Goal: Information Seeking & Learning: Understand process/instructions

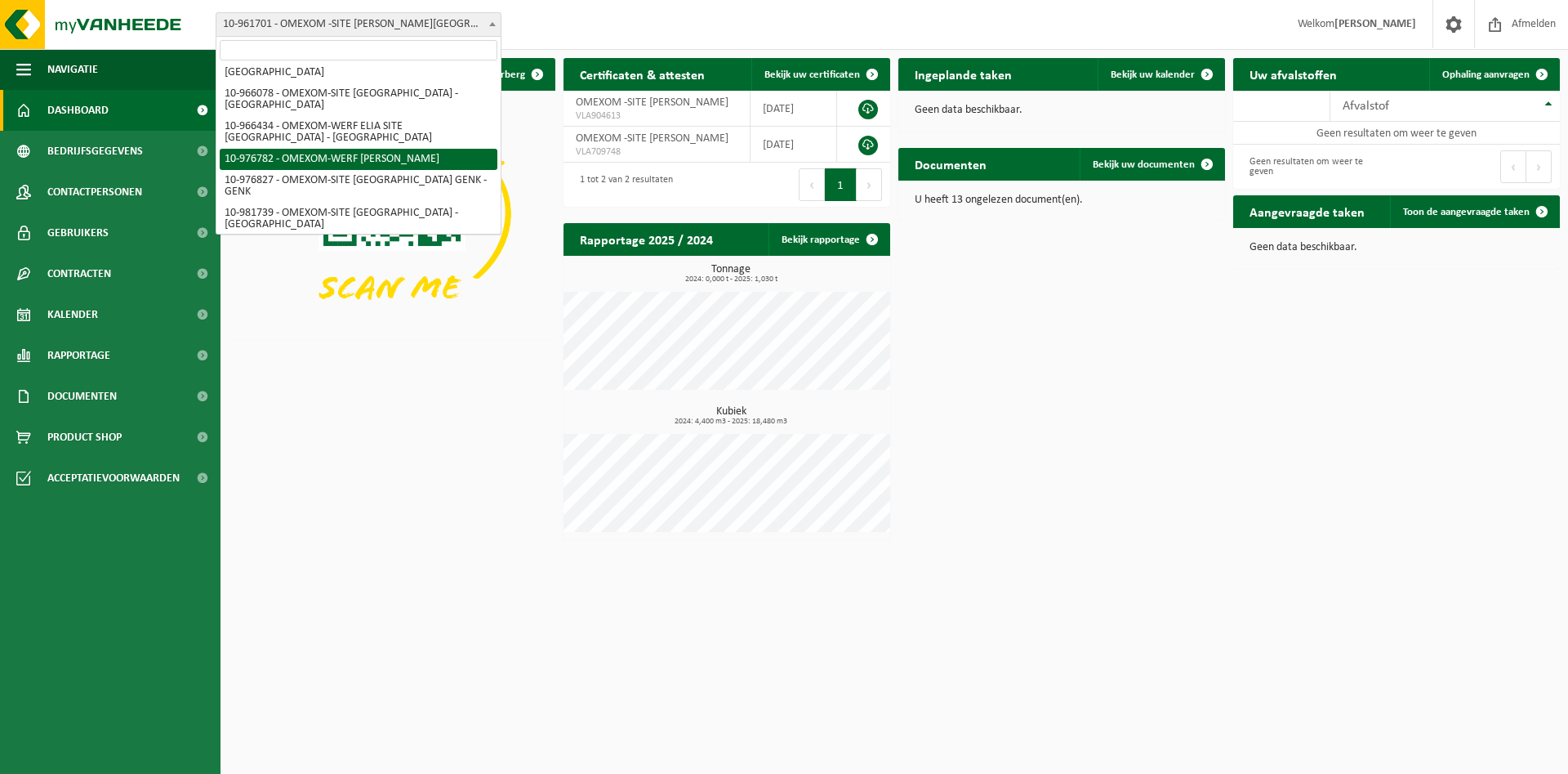
scroll to position [84, 0]
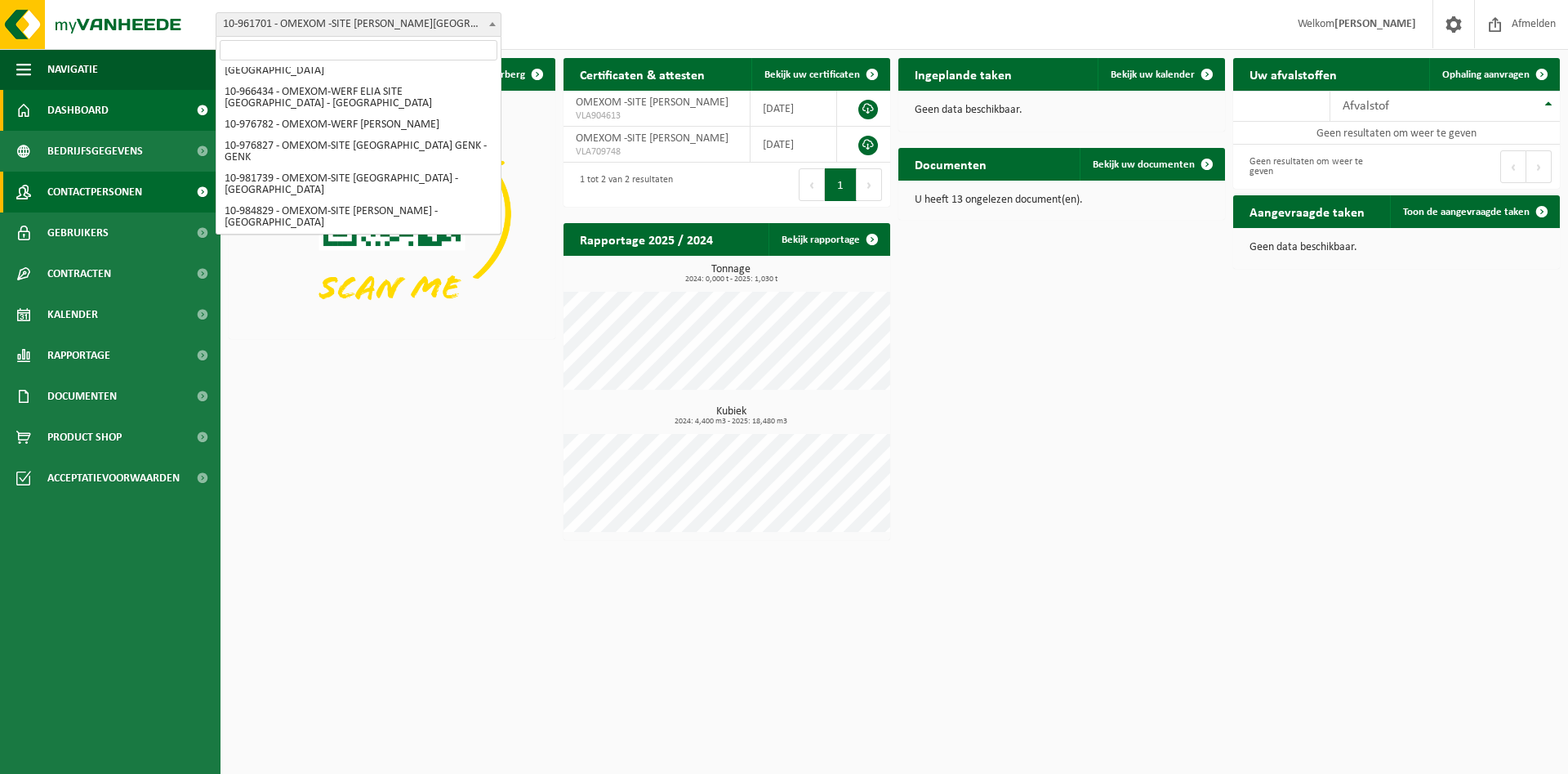
click at [92, 199] on span "Contactpersonen" at bounding box center [95, 192] width 95 height 41
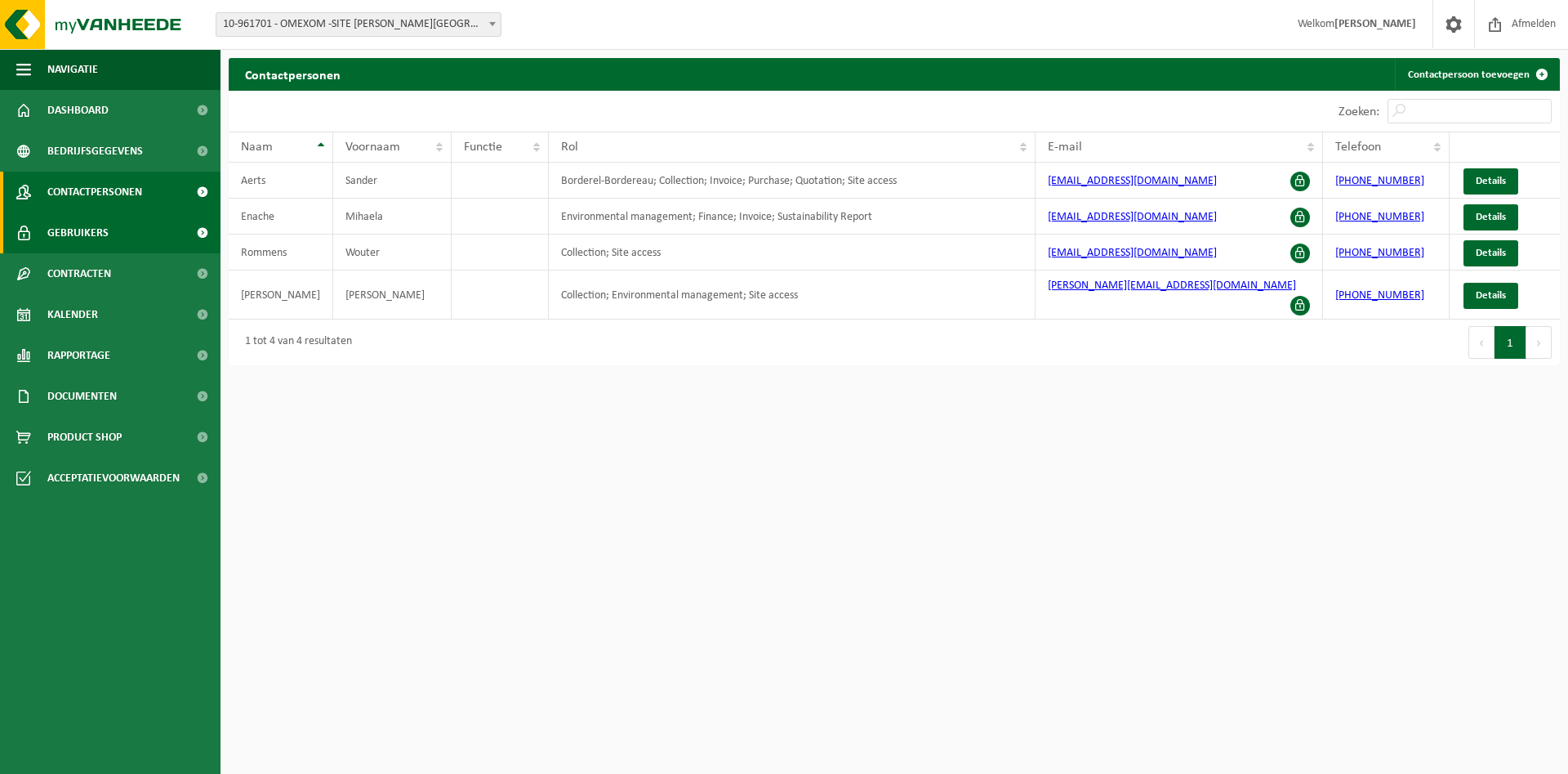
click at [95, 243] on span "Gebruikers" at bounding box center [78, 232] width 62 height 41
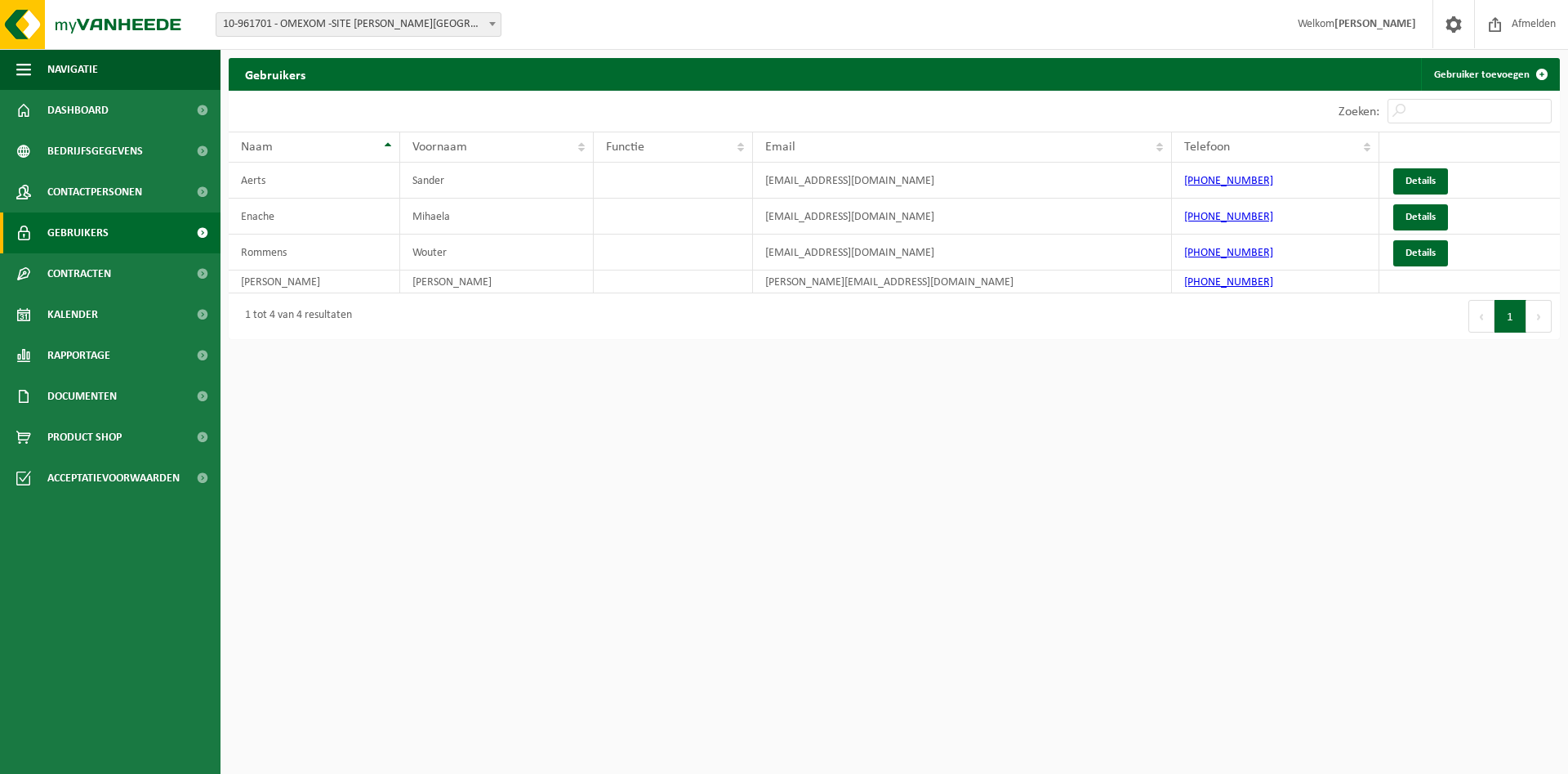
click at [101, 275] on span "Contracten" at bounding box center [79, 274] width 63 height 41
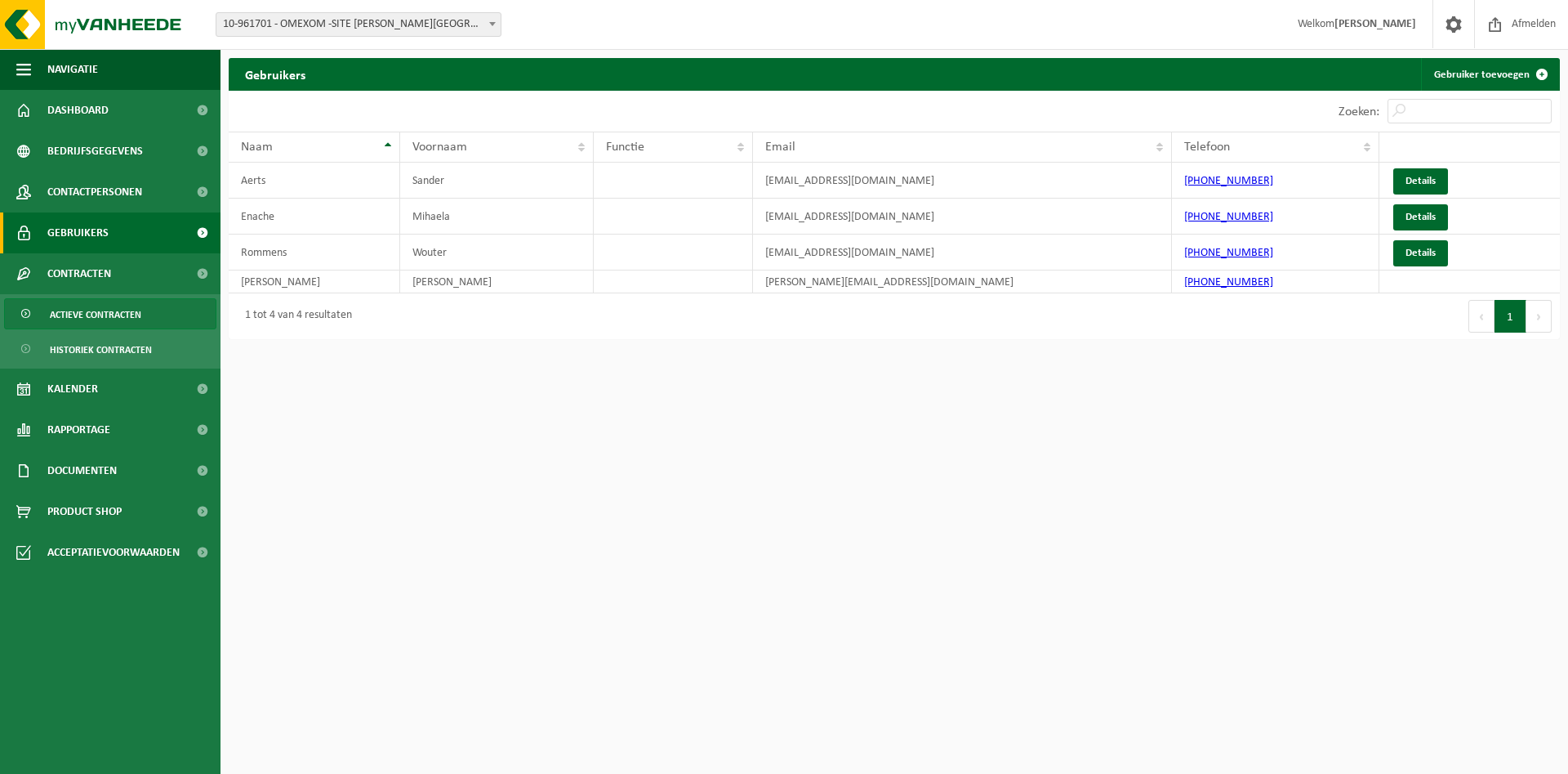
click at [100, 316] on span "Actieve contracten" at bounding box center [95, 314] width 91 height 31
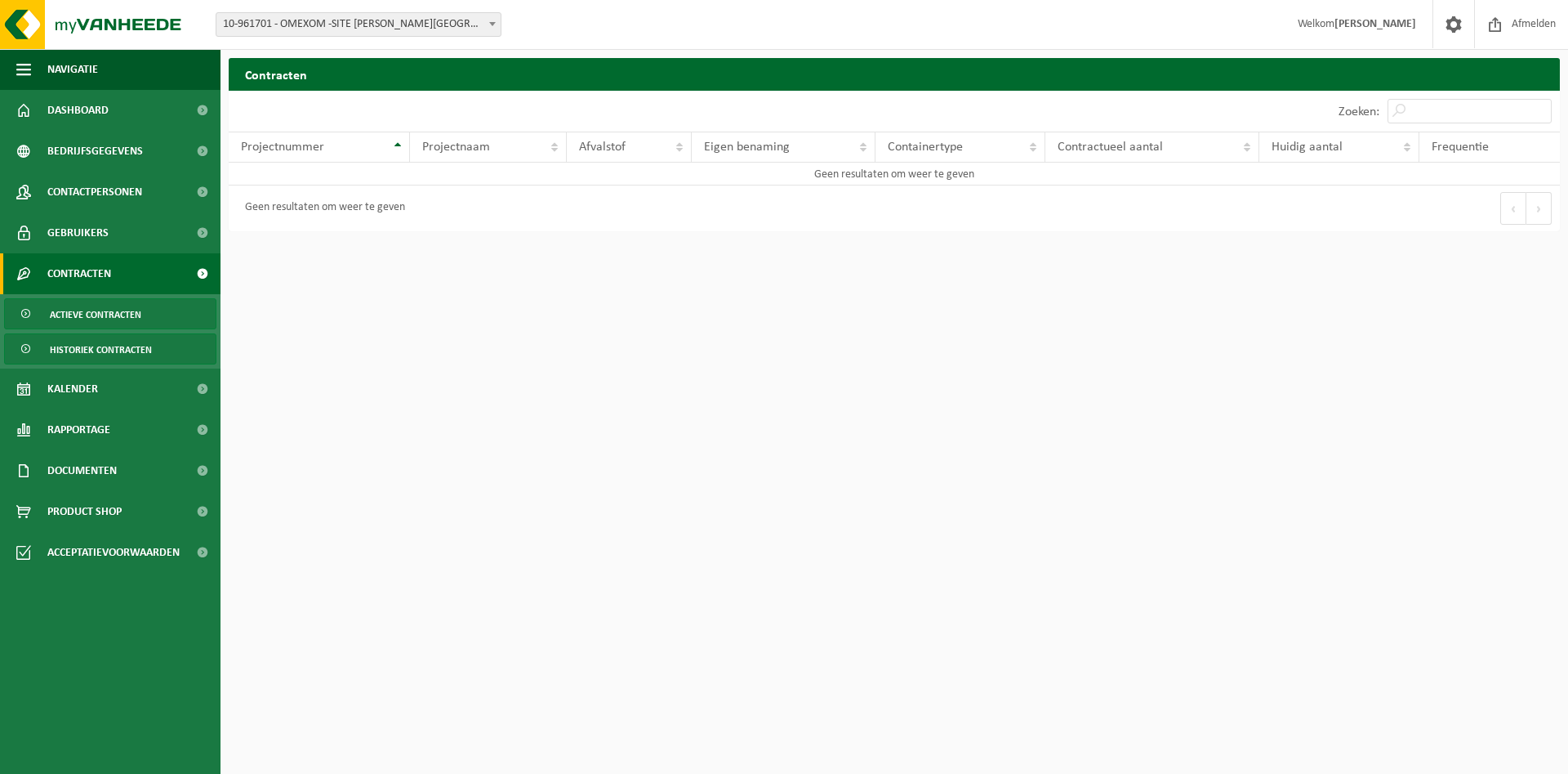
click at [128, 355] on span "Historiek contracten" at bounding box center [101, 349] width 102 height 31
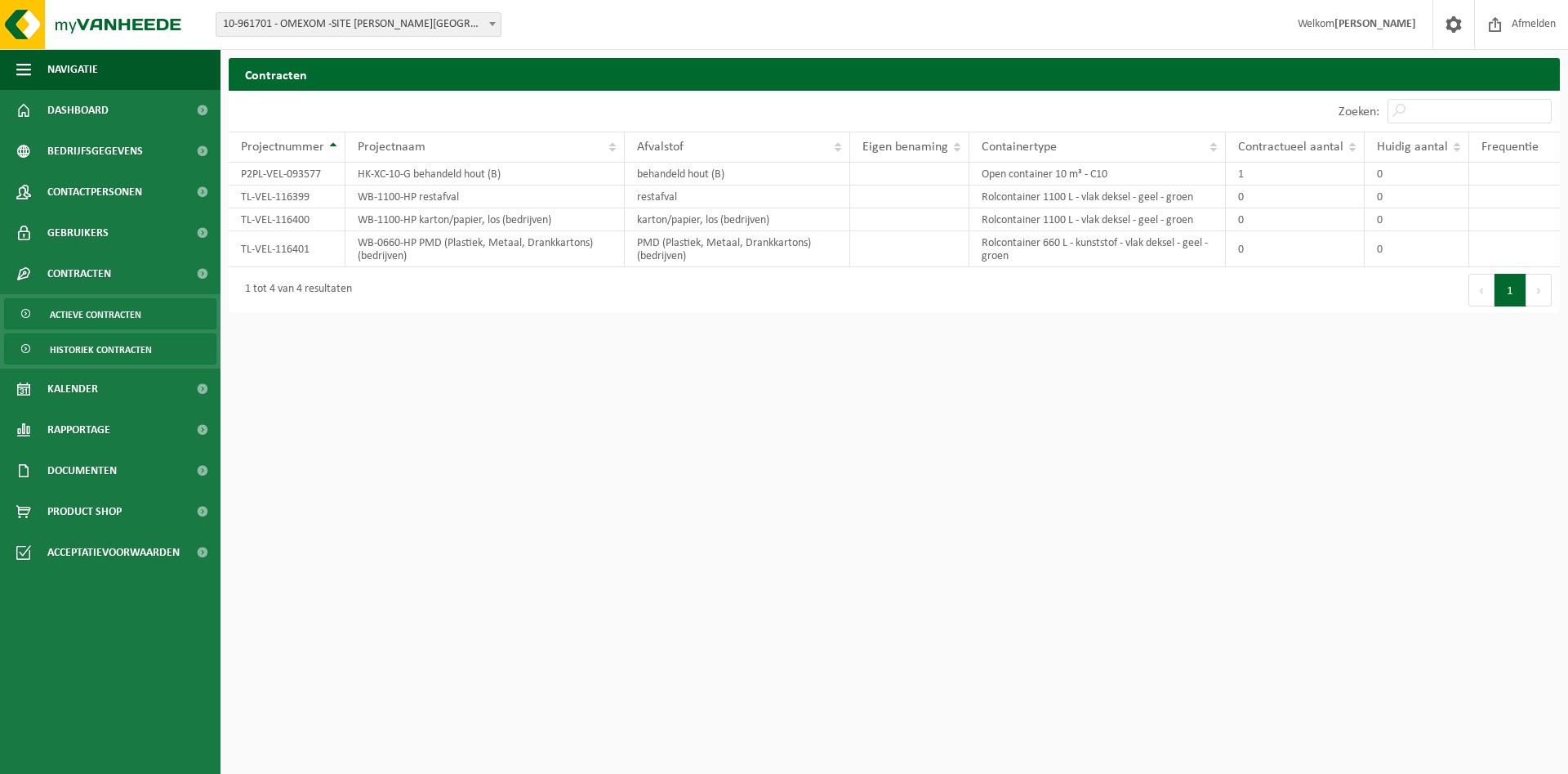
click at [142, 310] on link "Actieve contracten" at bounding box center [110, 313] width 212 height 31
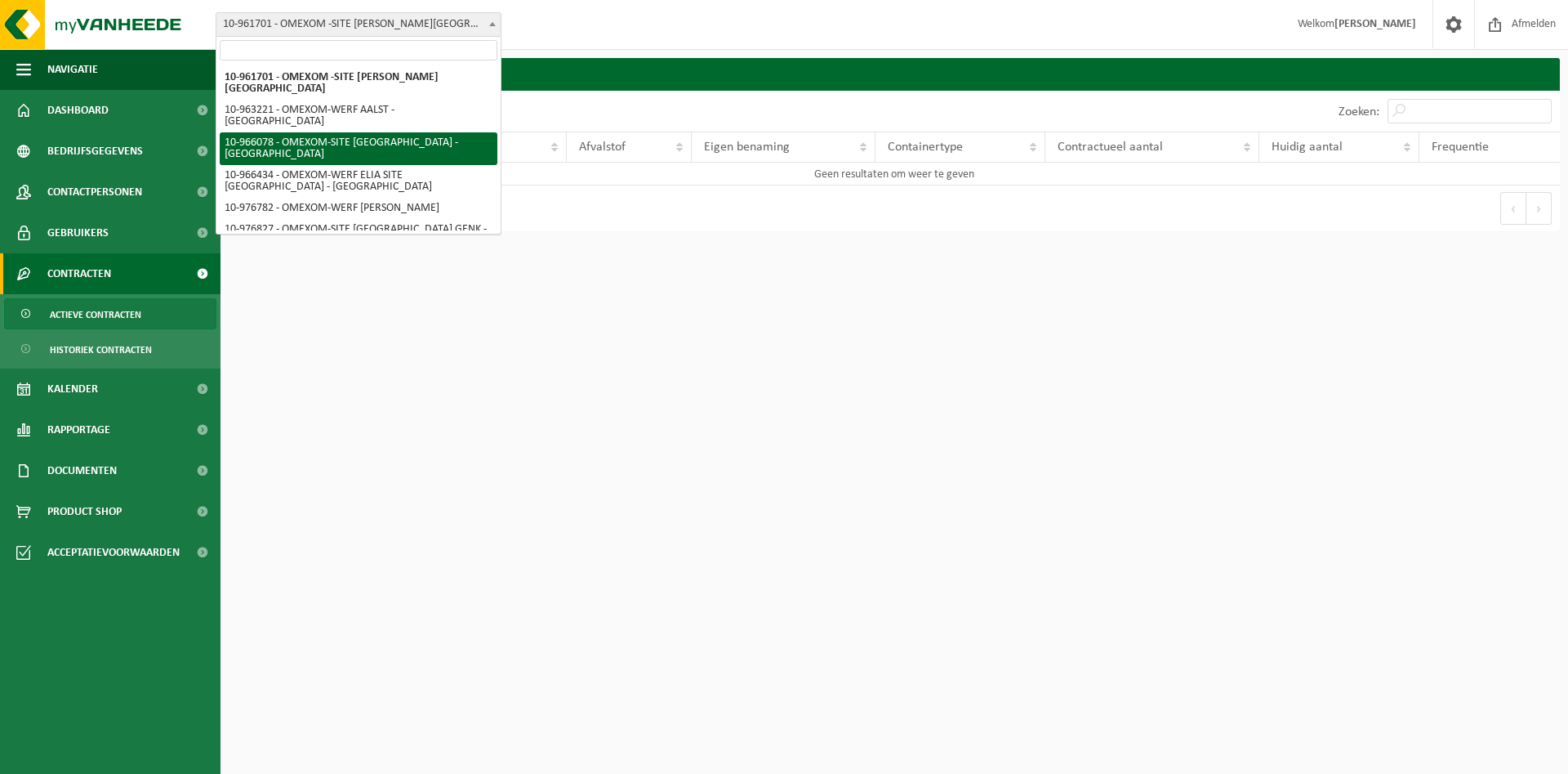
select select "152743"
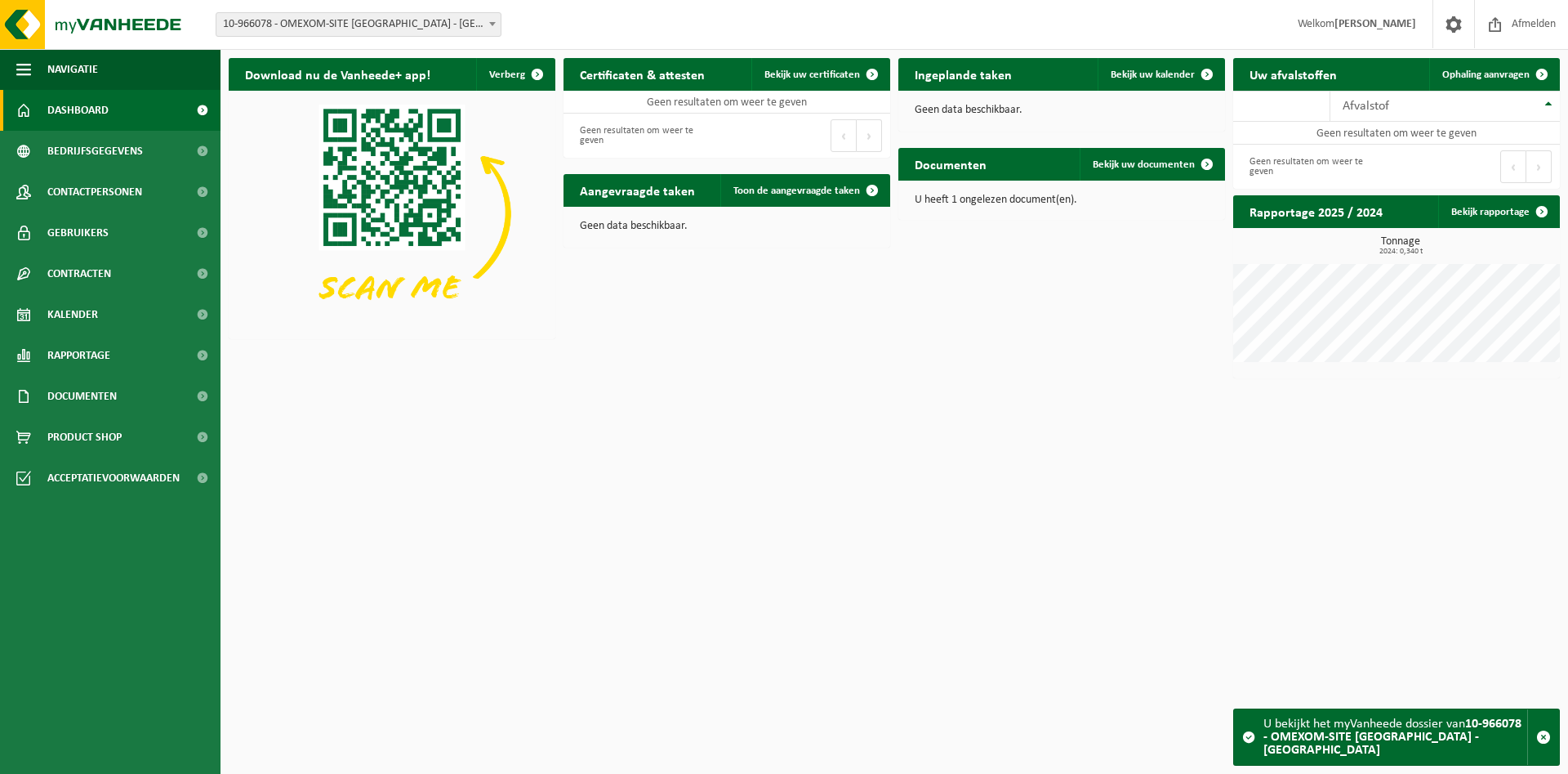
click at [404, 27] on span "10-966078 - OMEXOM-SITE [GEOGRAPHIC_DATA] - [GEOGRAPHIC_DATA]" at bounding box center [358, 24] width 284 height 23
click at [673, 332] on div "Download nu de Vanheede+ app! Verberg Certificaten & attesten Bekijk uw certifi…" at bounding box center [895, 218] width 1340 height 336
click at [106, 363] on span "Rapportage" at bounding box center [79, 355] width 63 height 41
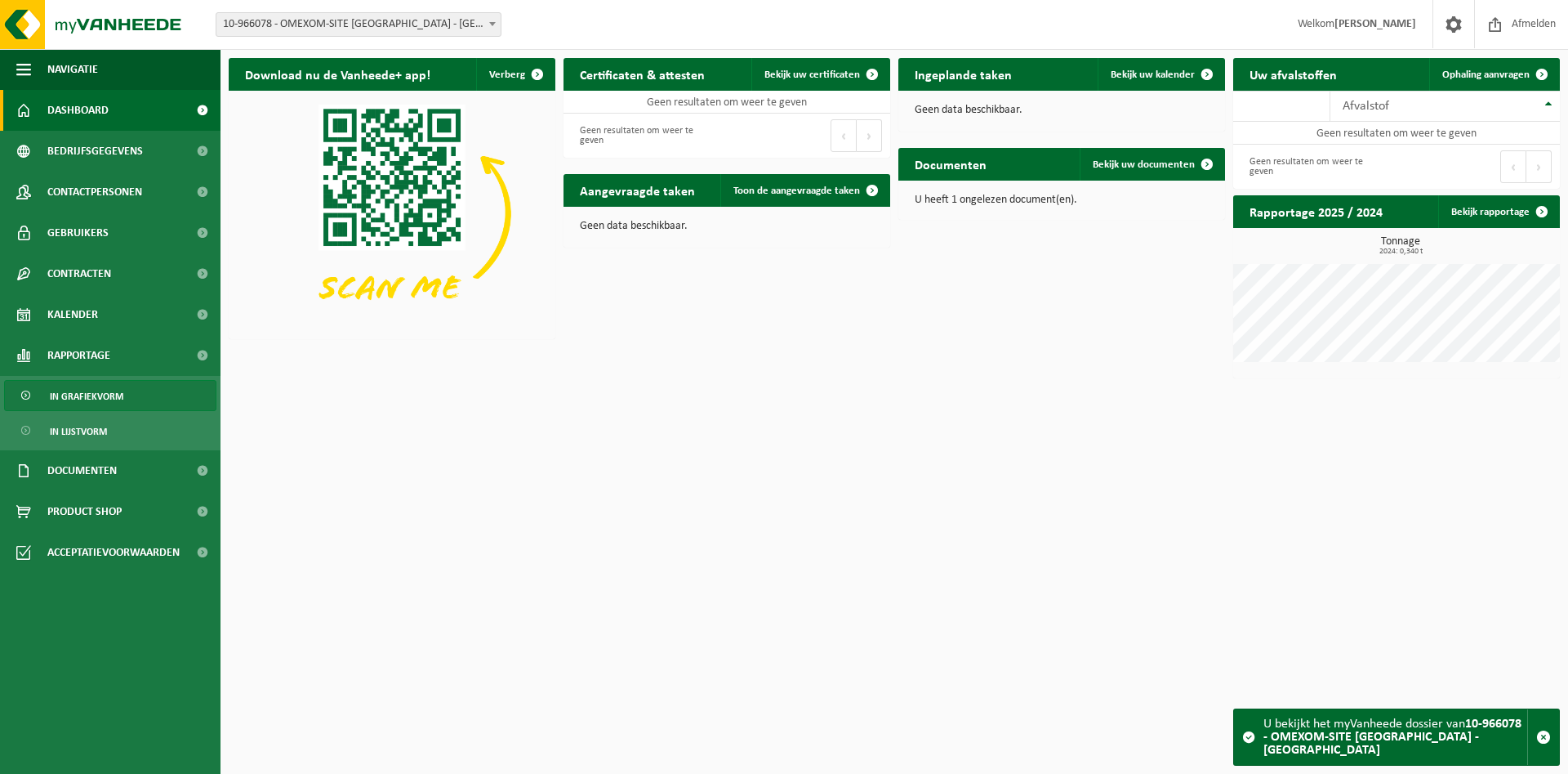
click at [122, 406] on span "In grafiekvorm" at bounding box center [86, 396] width 74 height 31
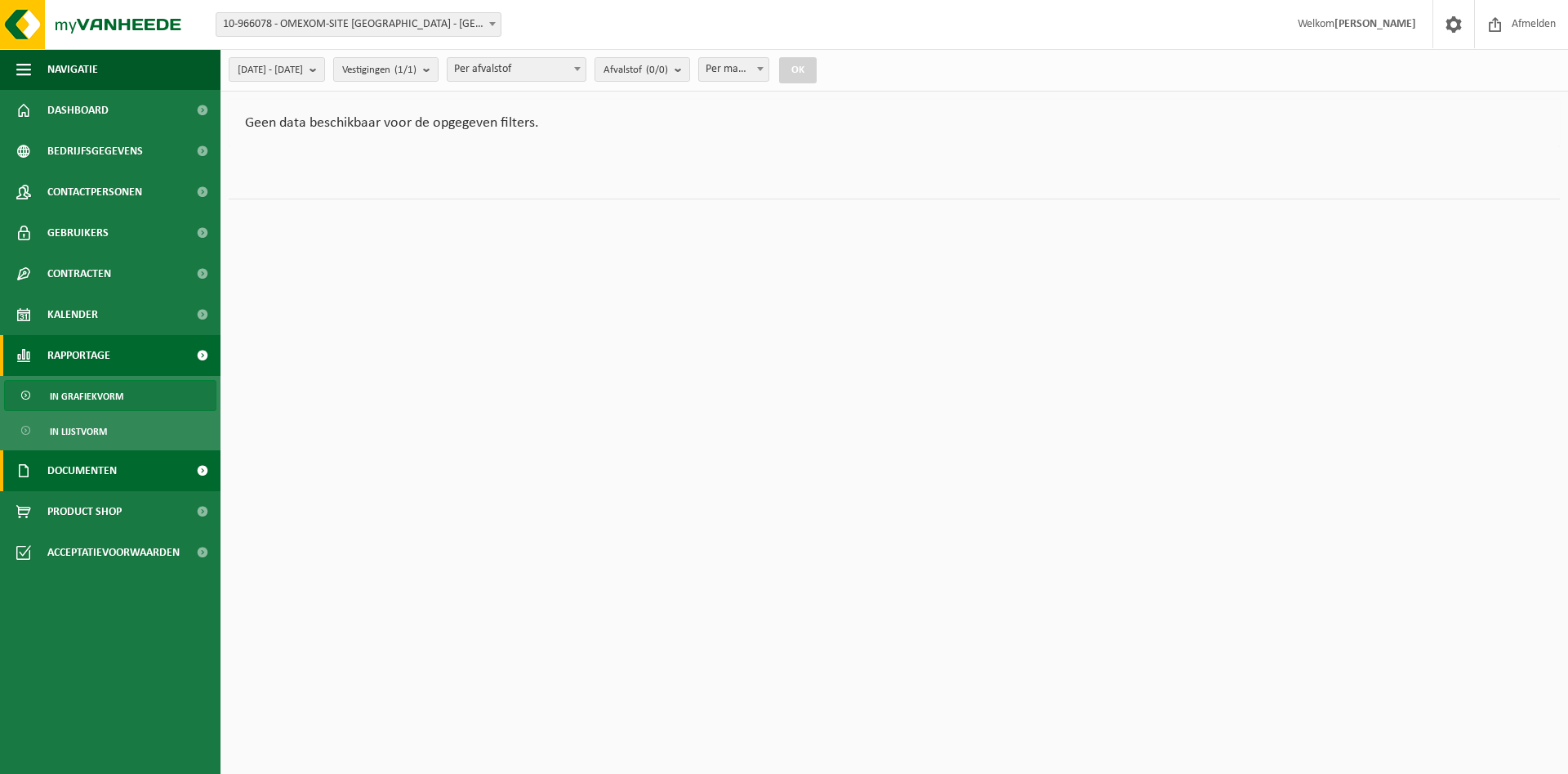
click at [106, 478] on span "Documenten" at bounding box center [82, 471] width 69 height 41
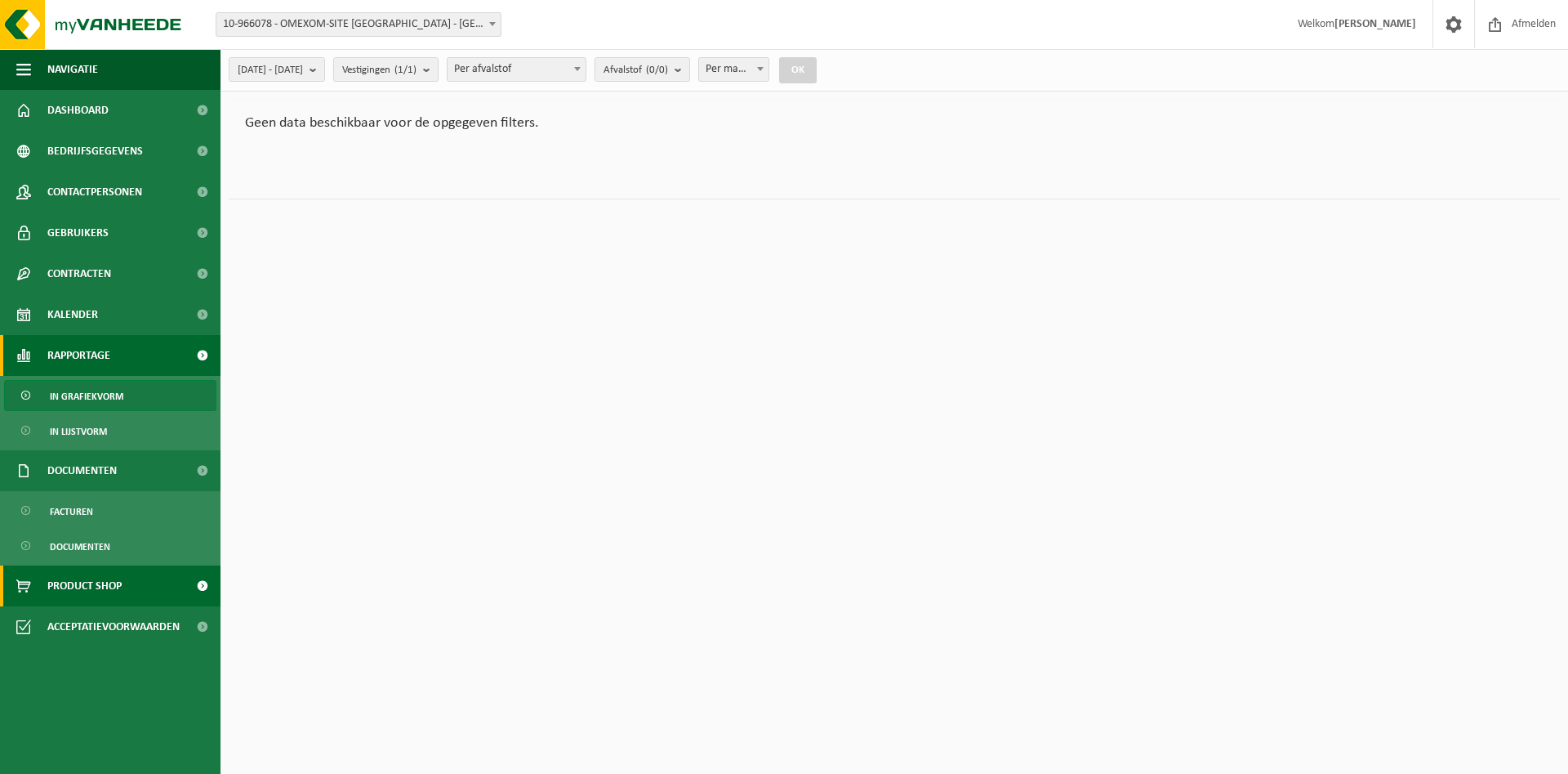
click at [128, 581] on link "Product Shop" at bounding box center [110, 586] width 220 height 41
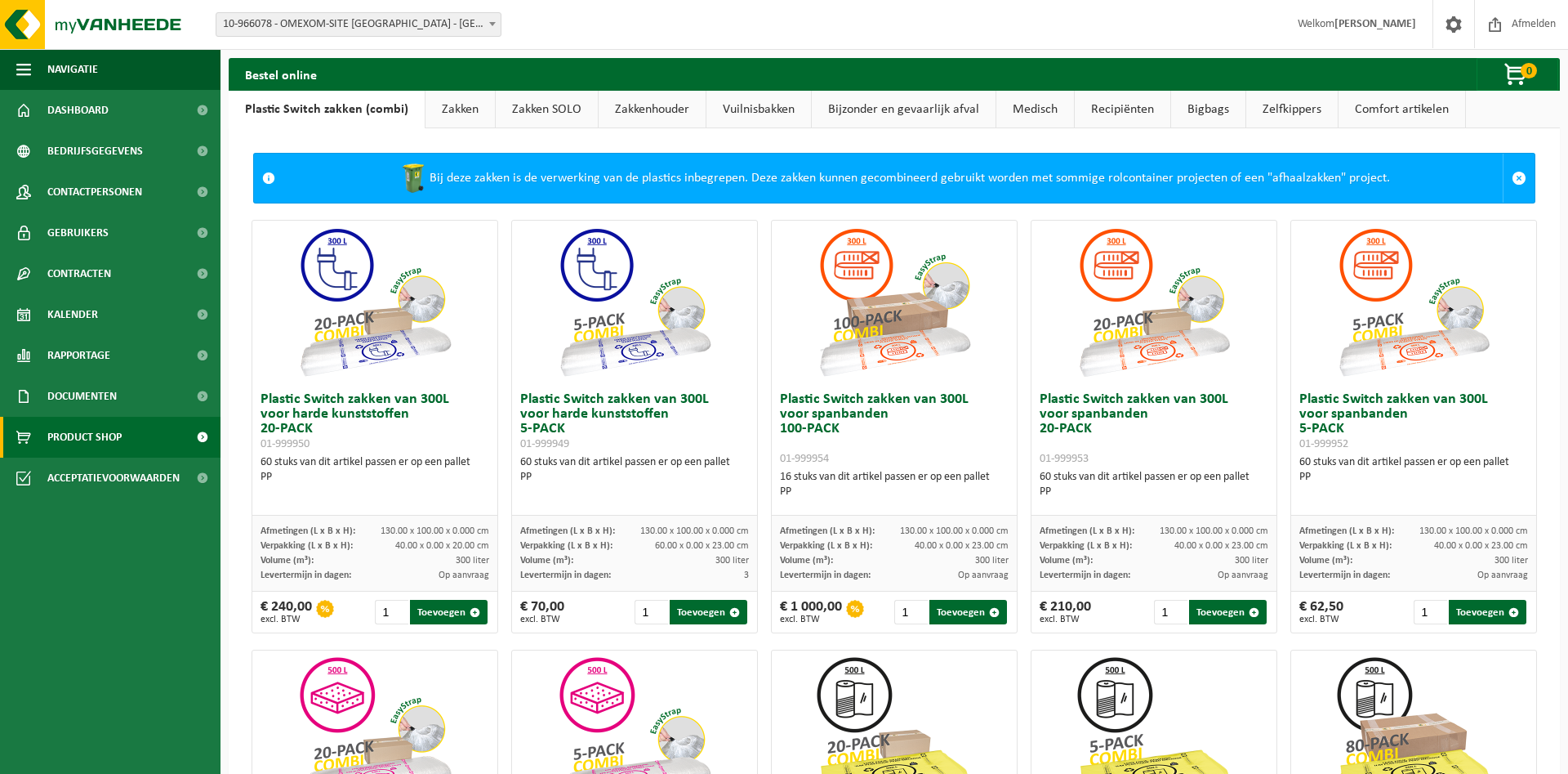
click at [762, 111] on link "Vuilnisbakken" at bounding box center [759, 109] width 105 height 37
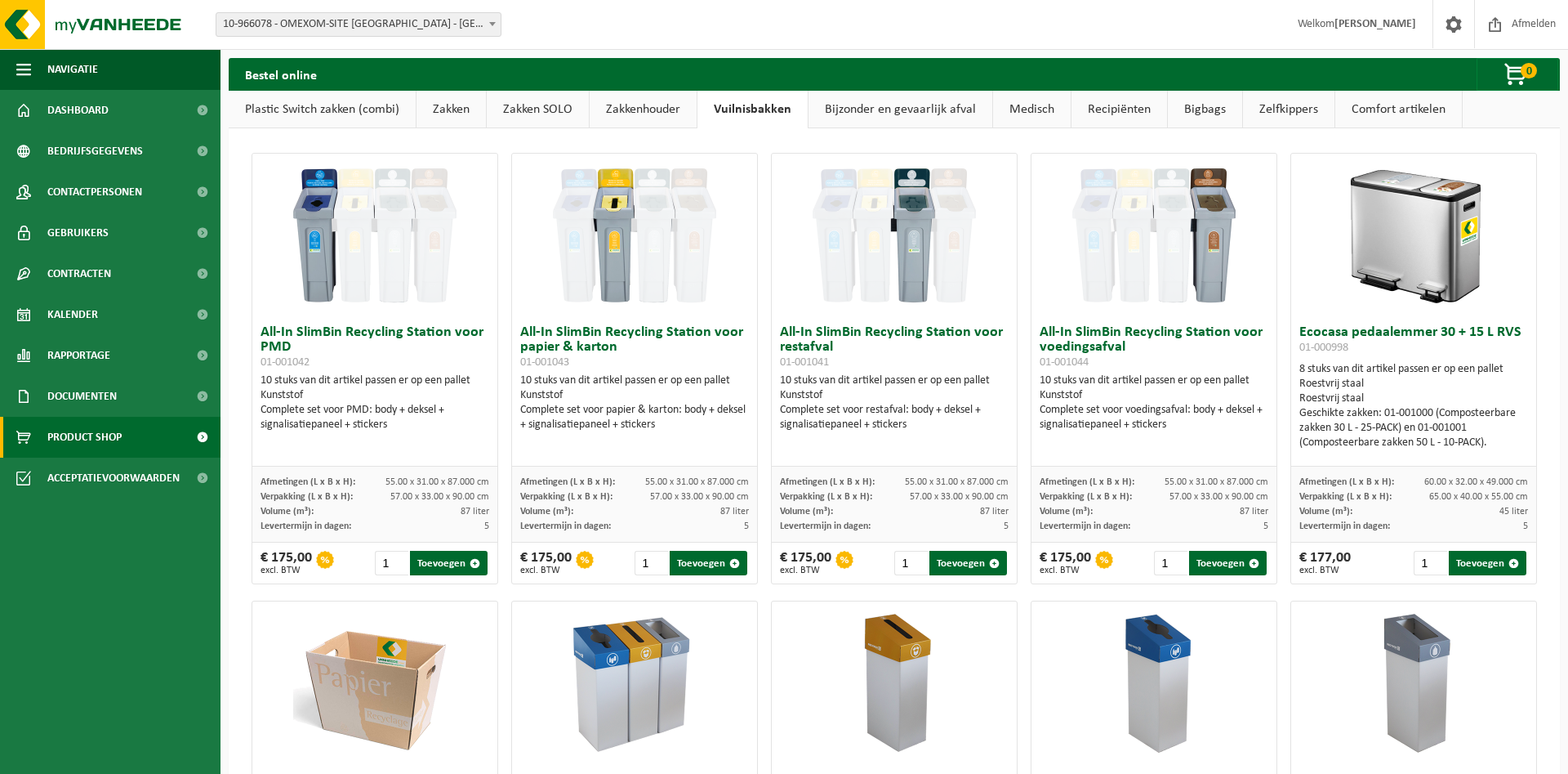
click at [879, 105] on link "Bijzonder en gevaarlijk afval" at bounding box center [901, 109] width 184 height 37
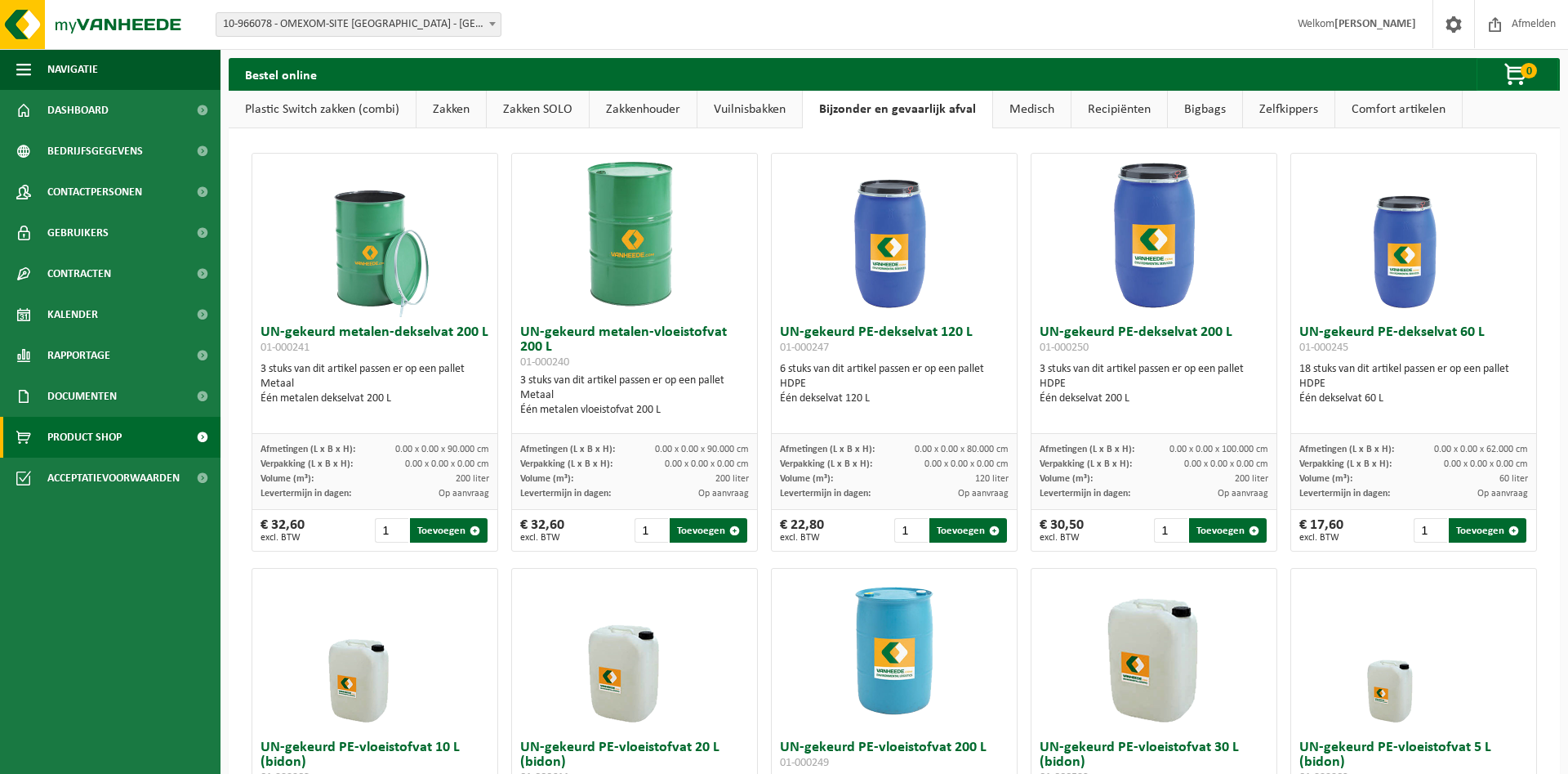
click at [1022, 113] on link "Medisch" at bounding box center [1032, 109] width 78 height 37
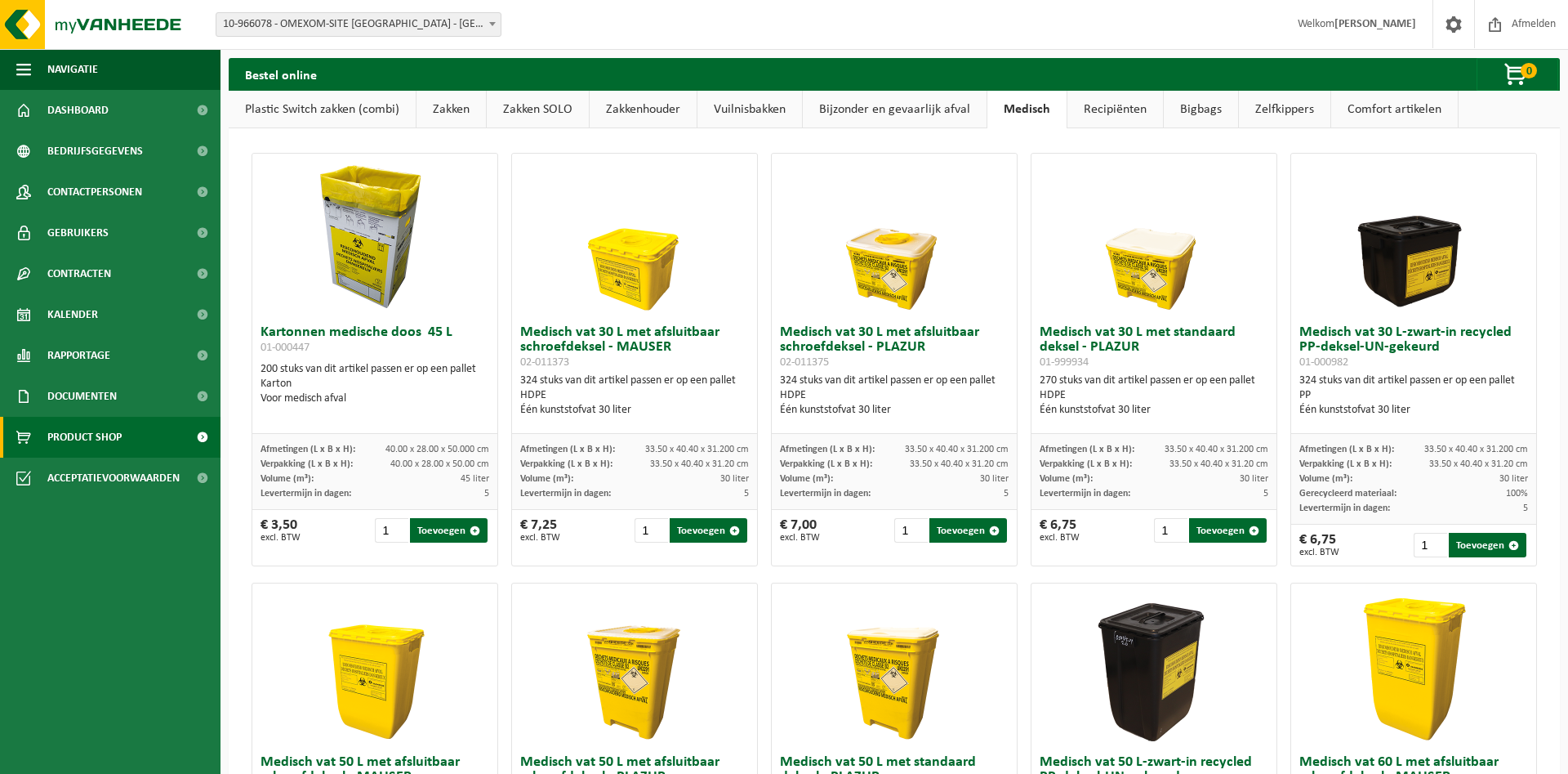
click at [1109, 107] on link "Recipiënten" at bounding box center [1115, 109] width 95 height 37
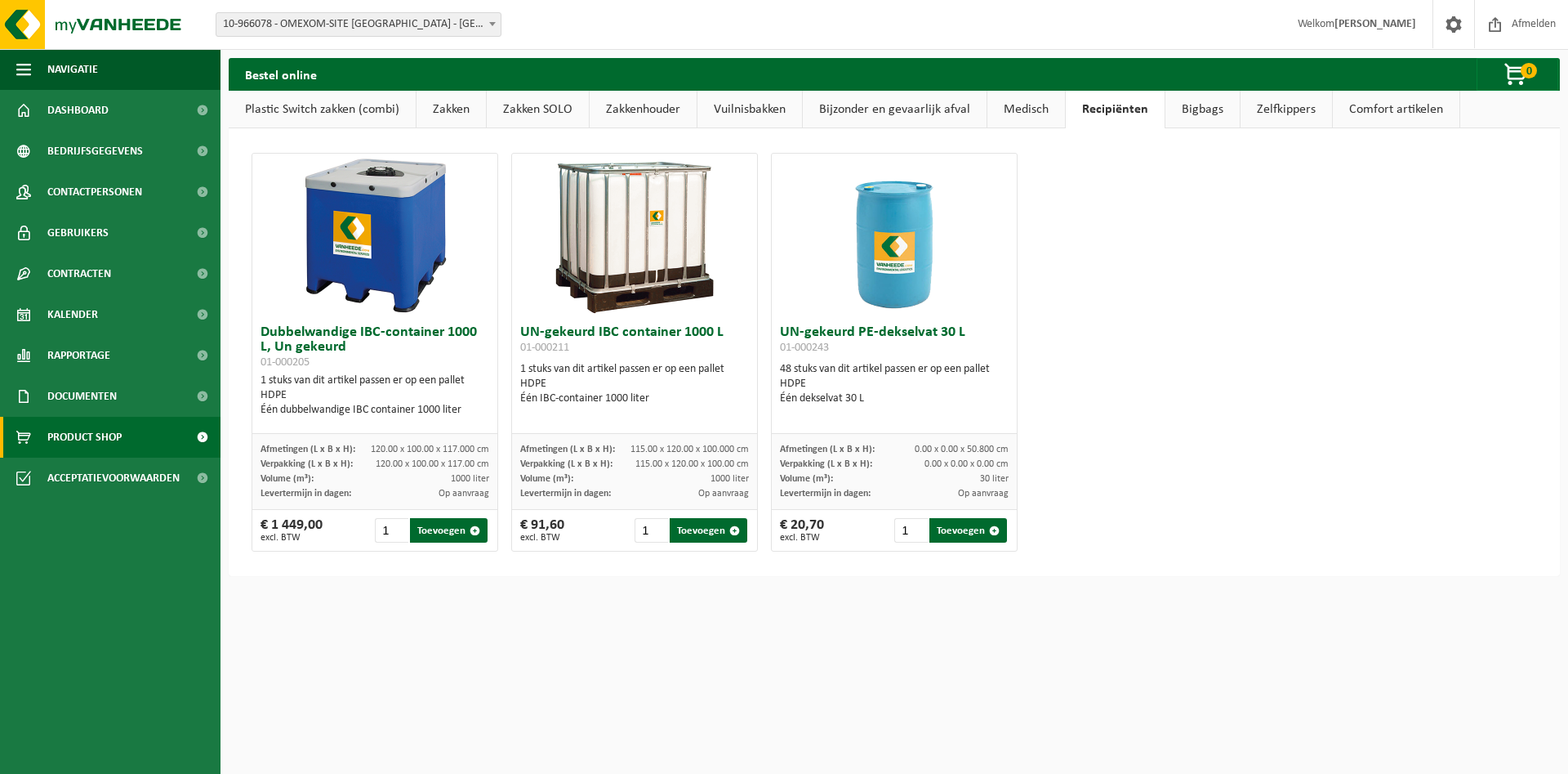
click at [1211, 109] on link "Bigbags" at bounding box center [1203, 109] width 74 height 37
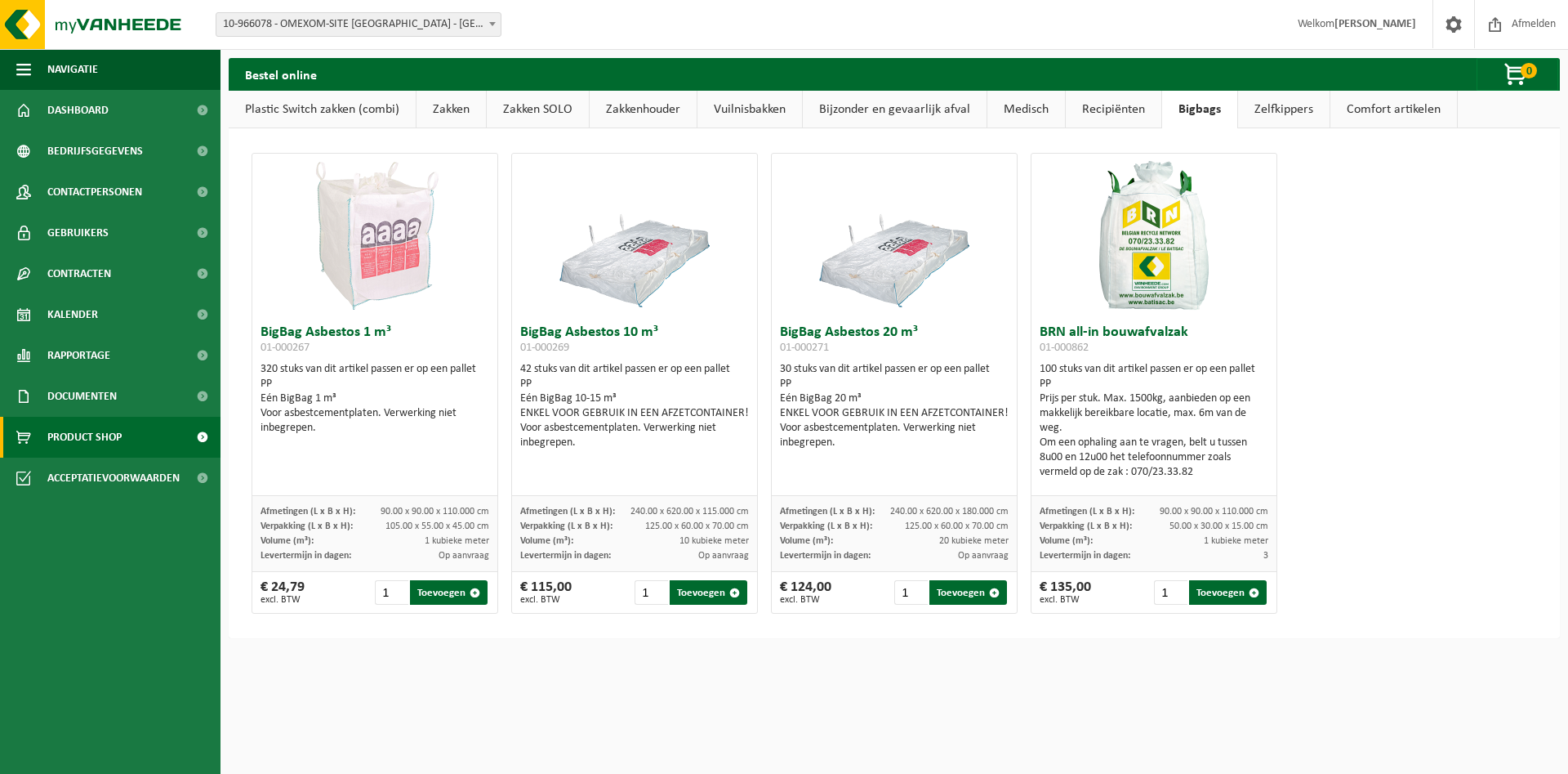
click at [1263, 113] on link "Zelfkippers" at bounding box center [1284, 109] width 91 height 37
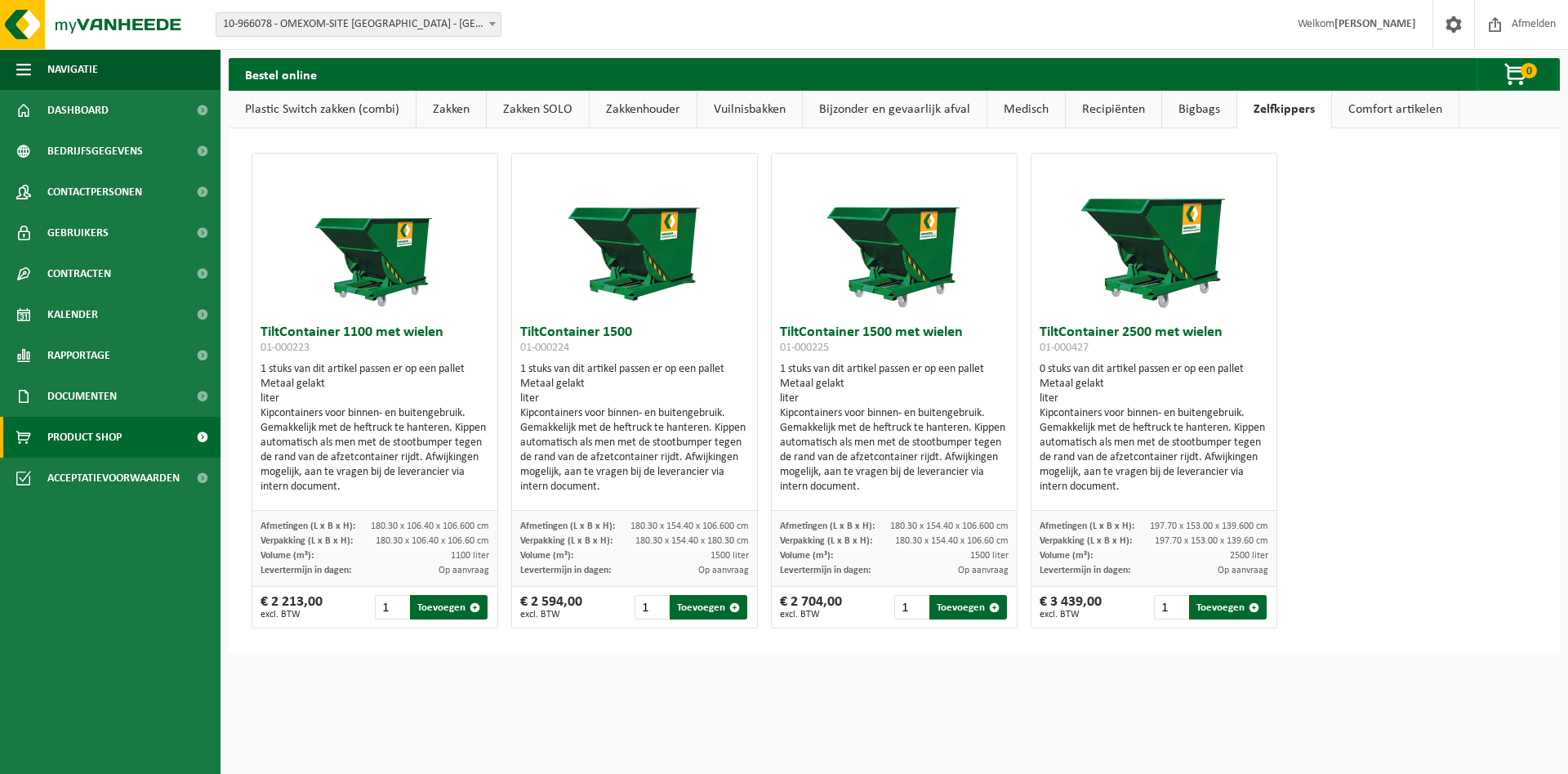
click at [1342, 117] on link "Comfort artikelen" at bounding box center [1396, 109] width 127 height 37
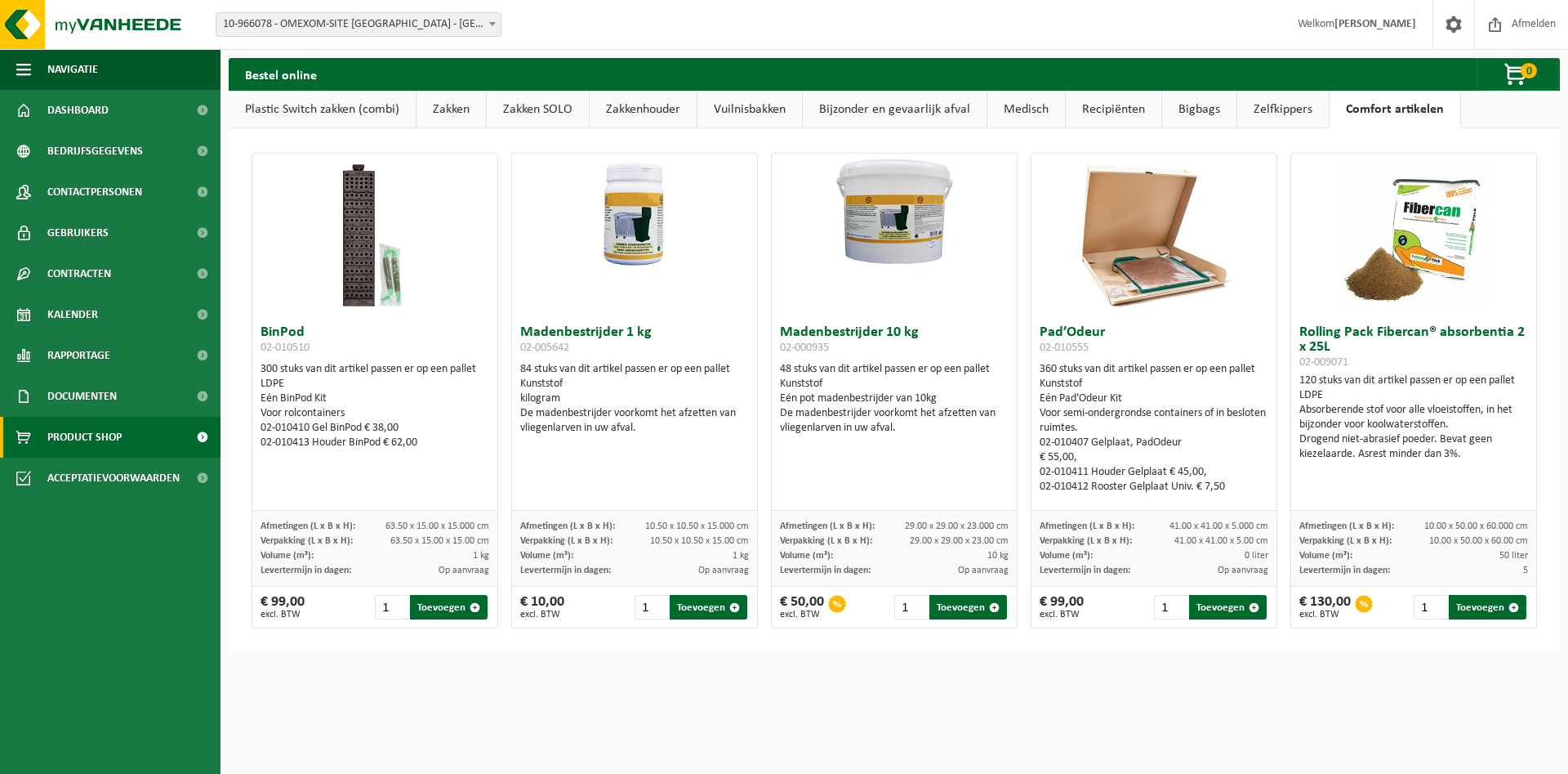
click at [656, 113] on link "Zakkenhouder" at bounding box center [643, 109] width 107 height 37
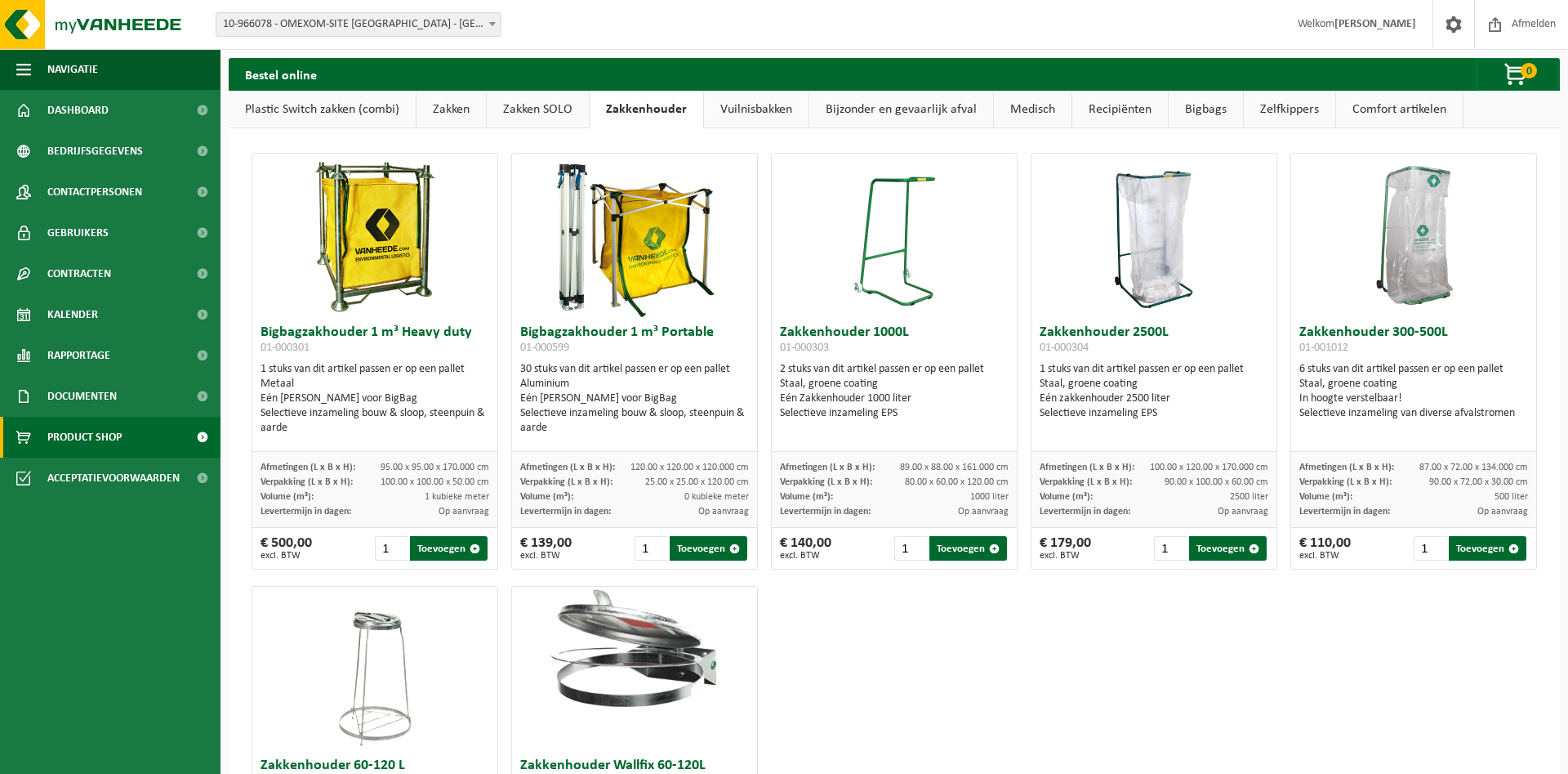
click at [763, 115] on link "Vuilnisbakken" at bounding box center [756, 109] width 105 height 37
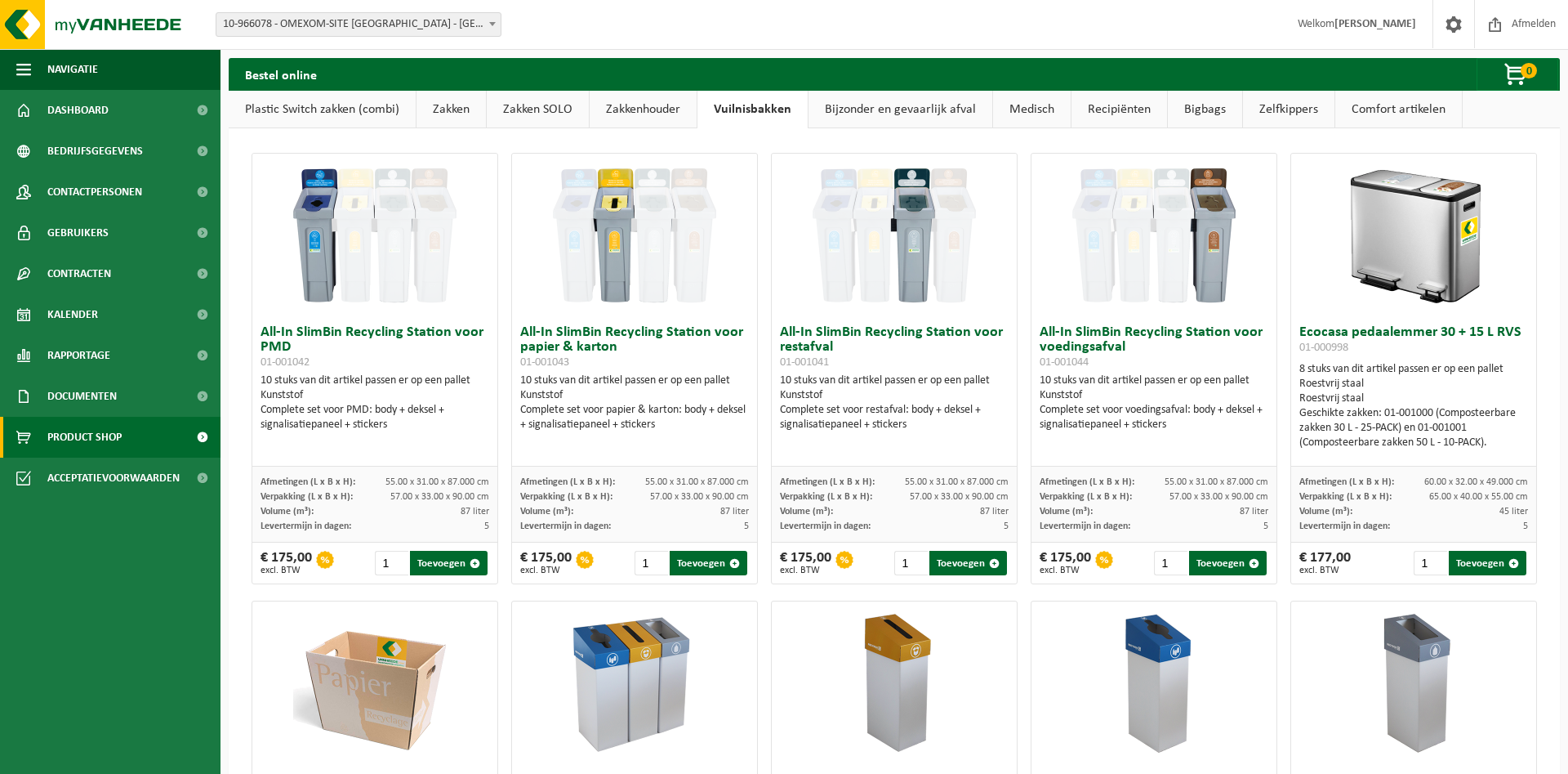
click at [679, 117] on link "Zakkenhouder" at bounding box center [643, 109] width 107 height 37
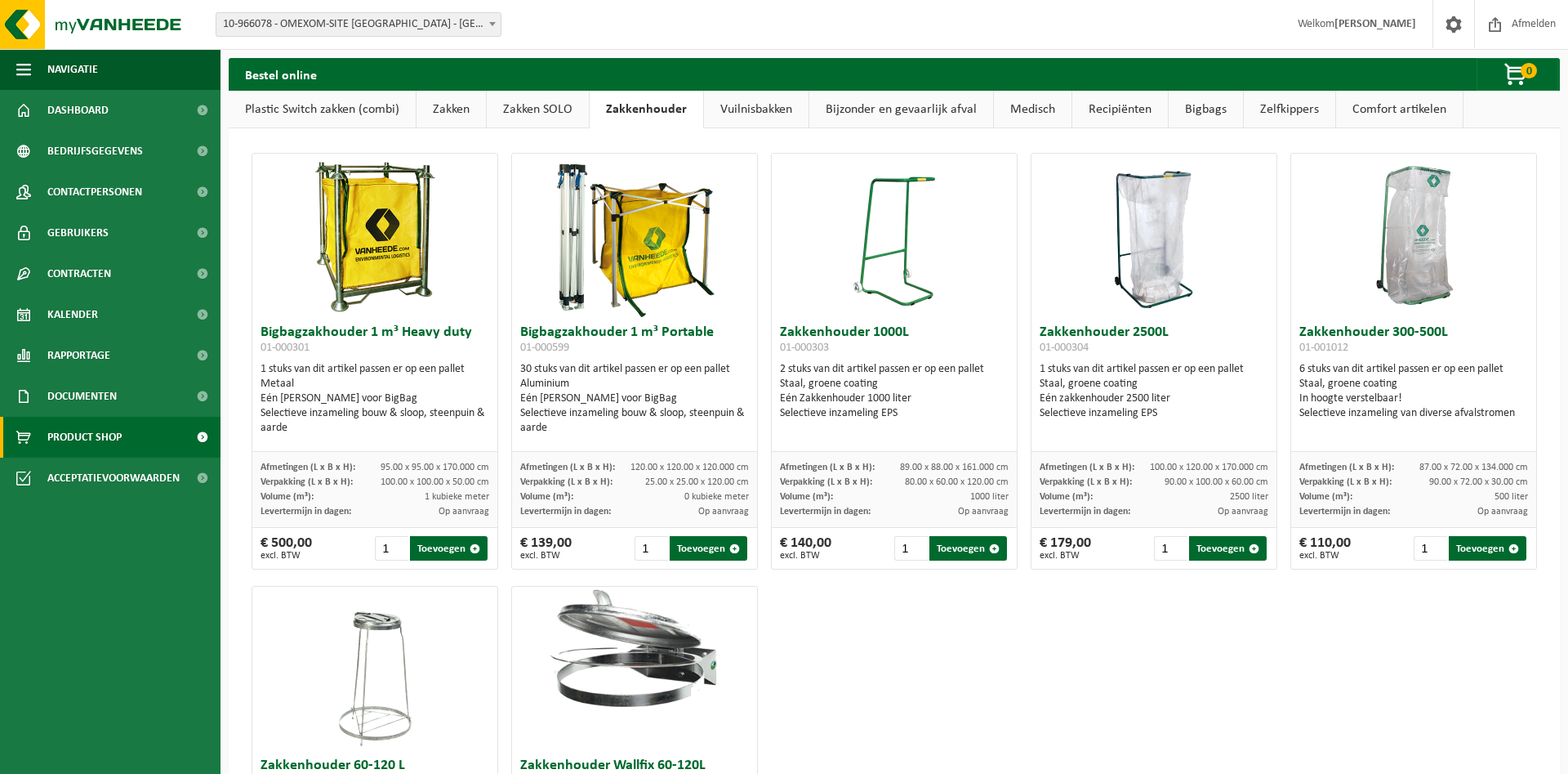
scroll to position [84, 0]
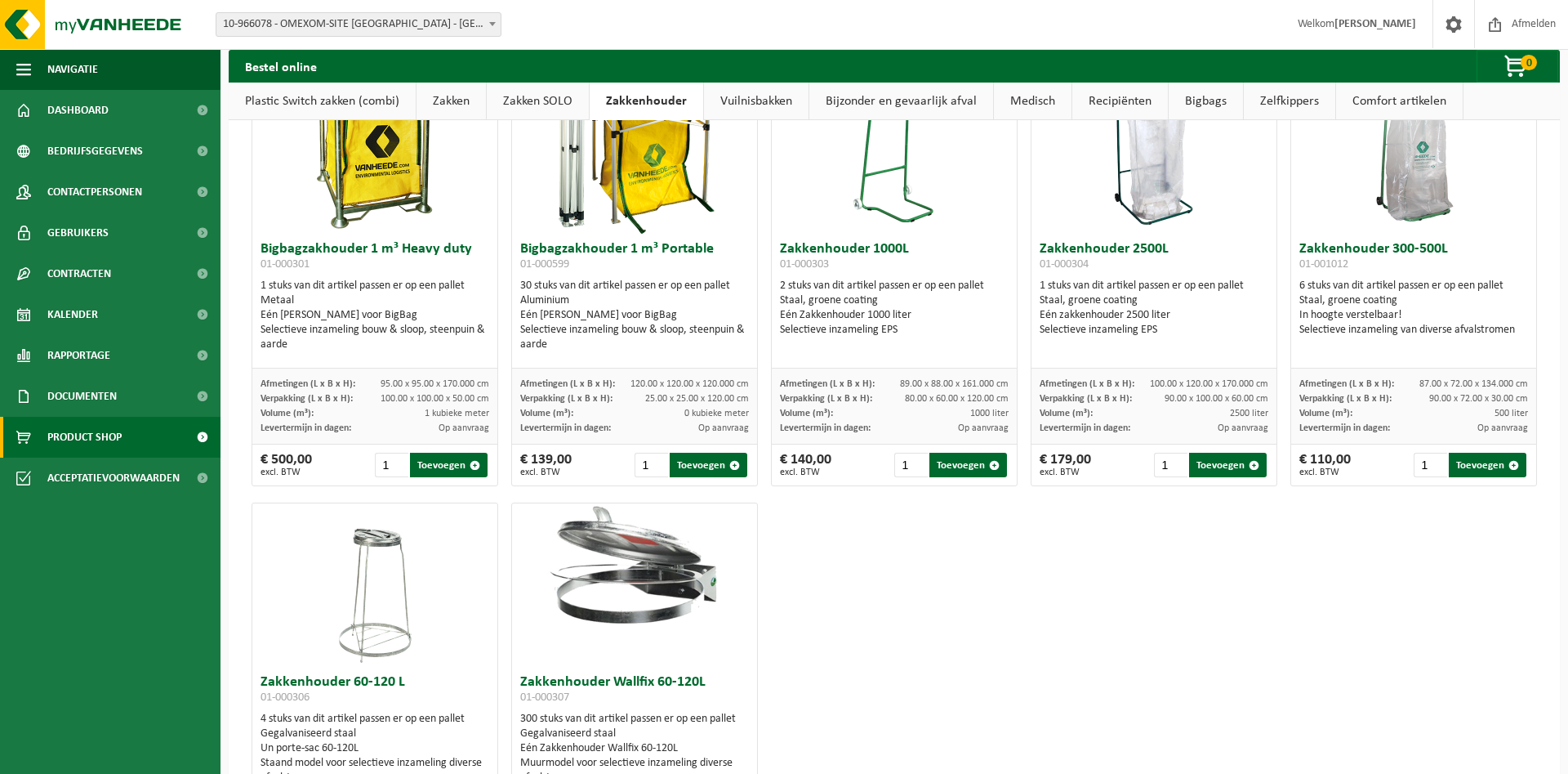
click at [770, 110] on link "Vuilnisbakken" at bounding box center [756, 101] width 105 height 37
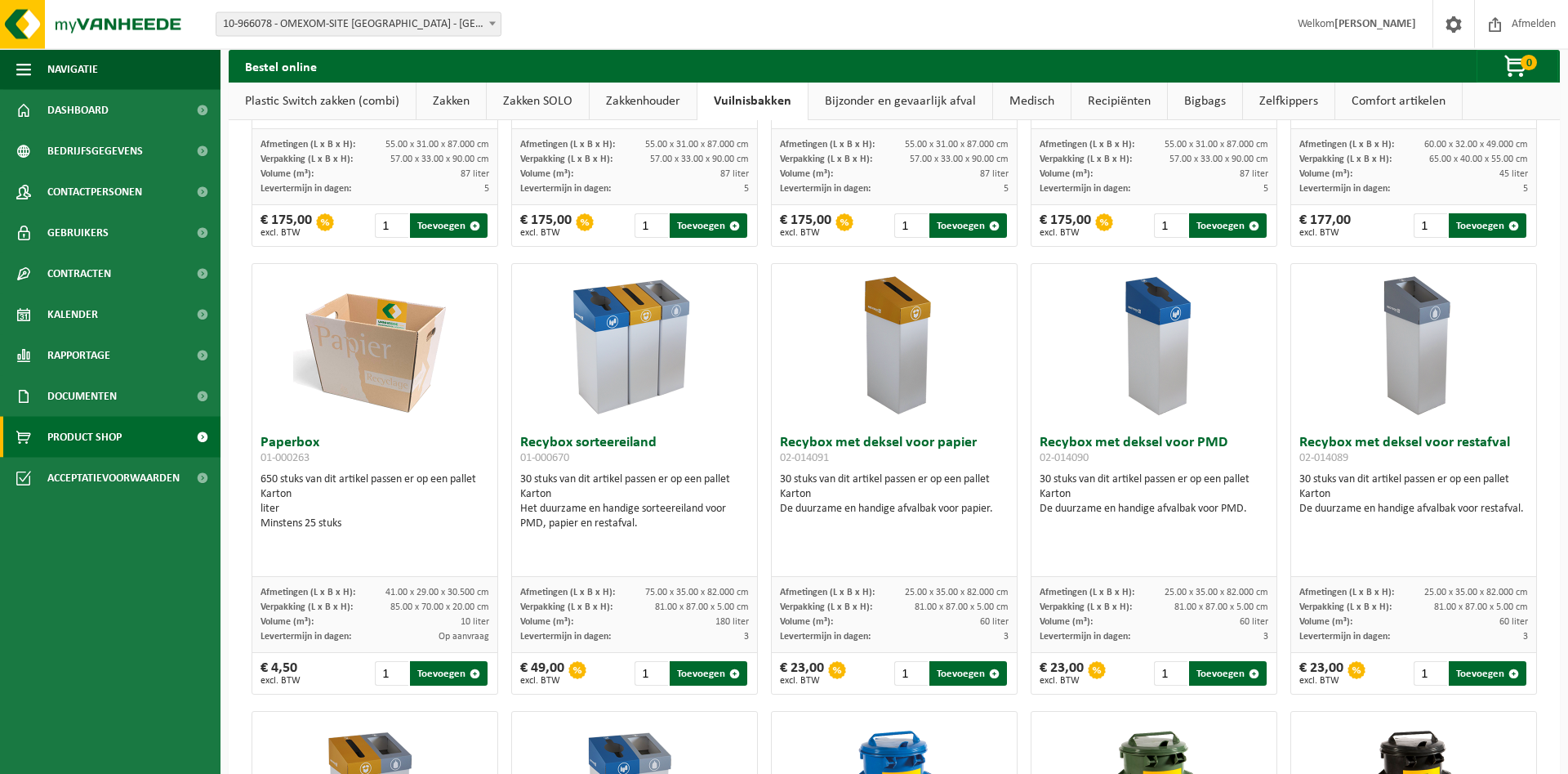
scroll to position [0, 0]
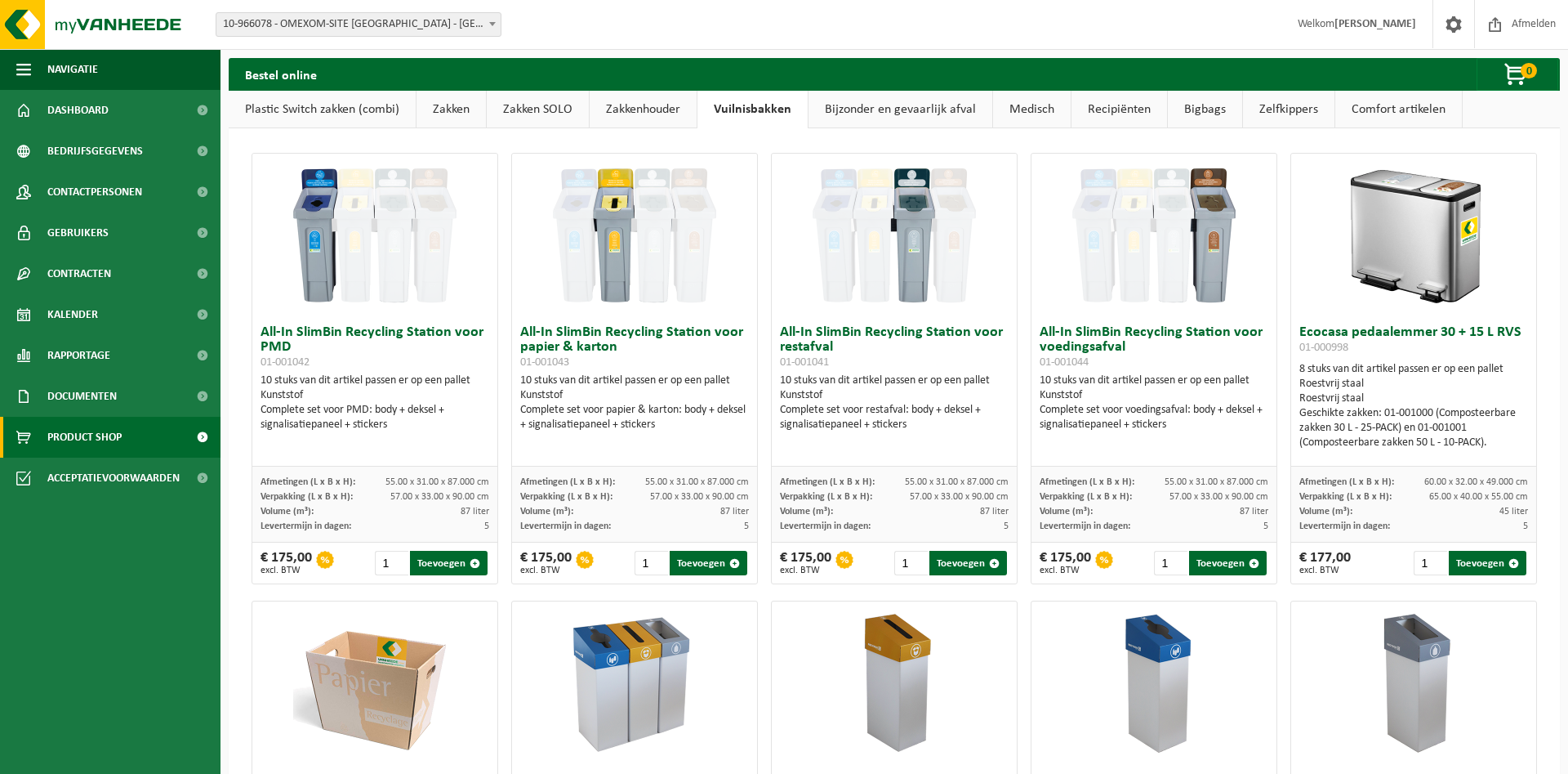
click at [868, 108] on link "Bijzonder en gevaarlijk afval" at bounding box center [901, 109] width 184 height 37
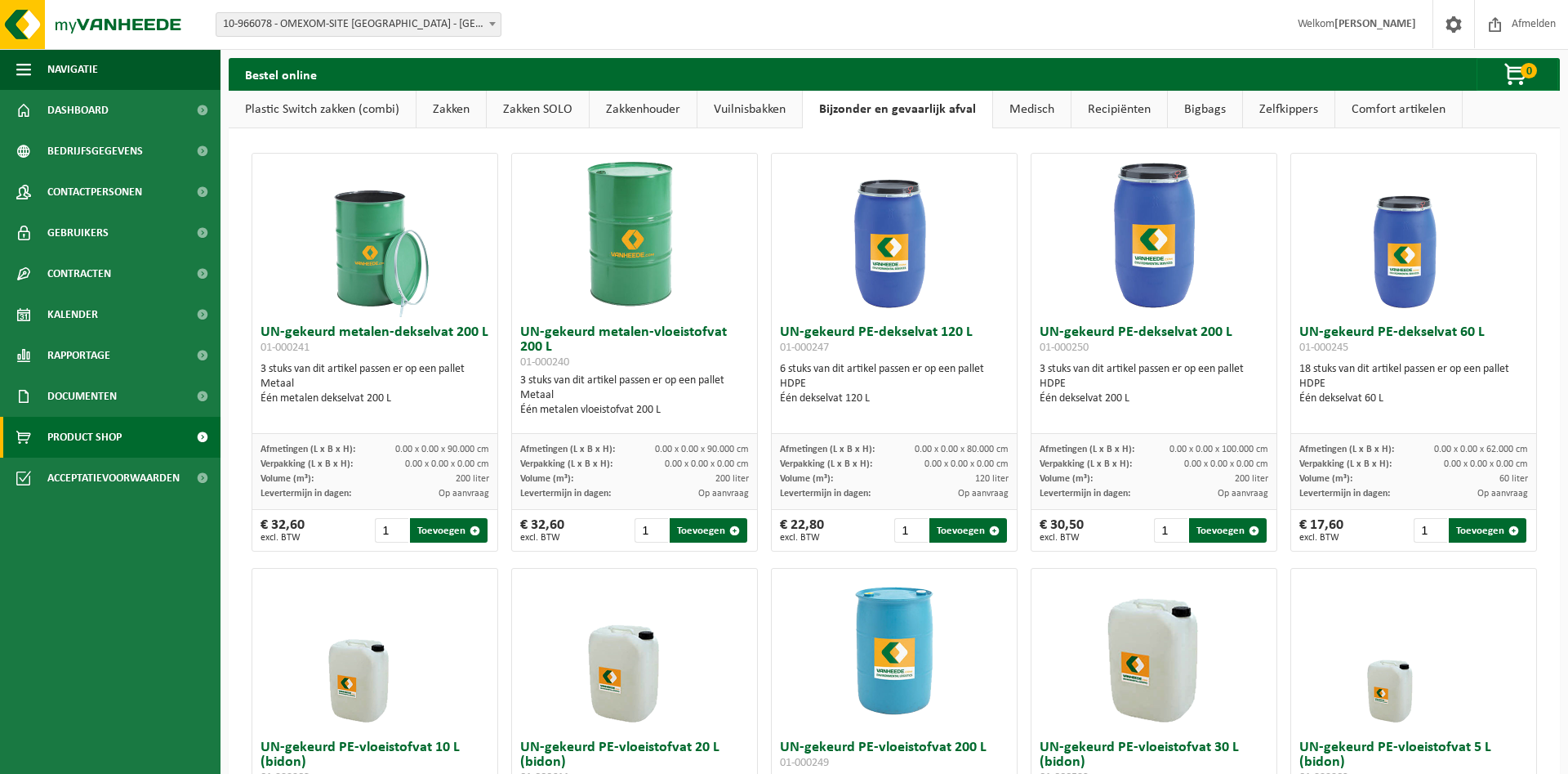
click at [885, 215] on img at bounding box center [894, 235] width 163 height 163
click at [1112, 313] on img at bounding box center [1153, 235] width 163 height 163
click at [1018, 107] on link "Medisch" at bounding box center [1032, 109] width 78 height 37
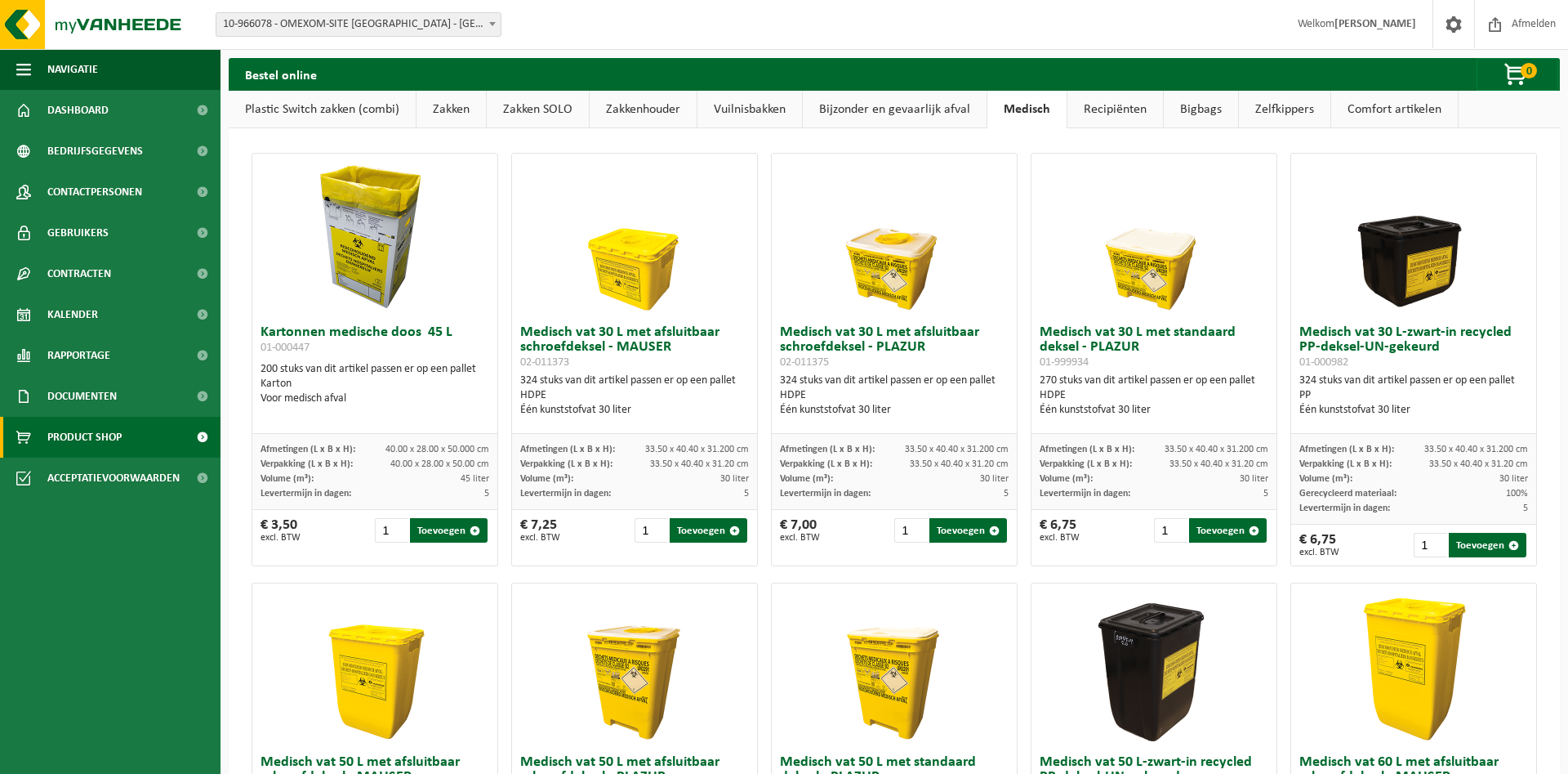
click at [1097, 113] on link "Recipiënten" at bounding box center [1115, 109] width 95 height 37
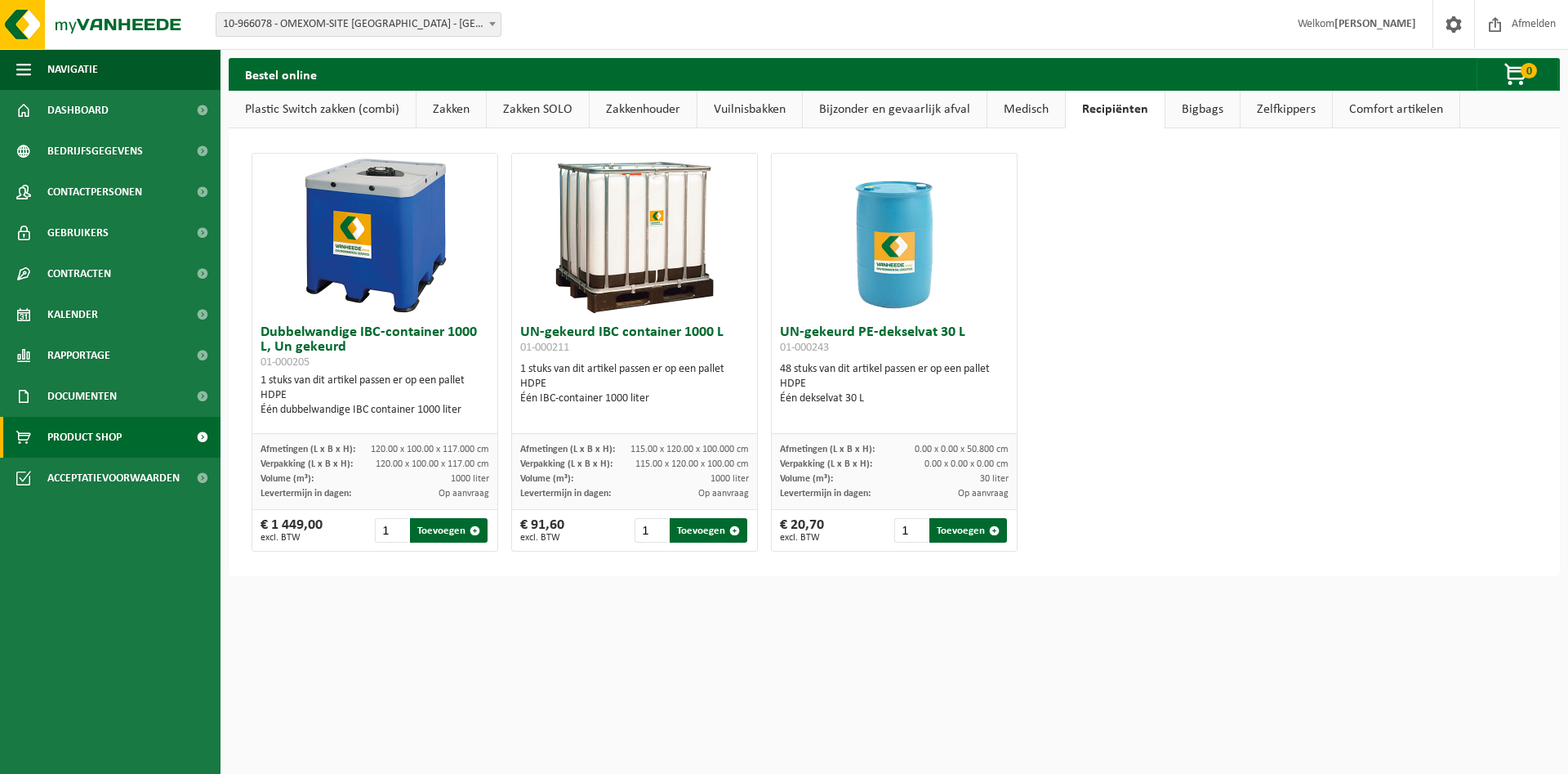
click at [866, 244] on img at bounding box center [894, 235] width 163 height 163
click at [1184, 122] on link "Bigbags" at bounding box center [1203, 109] width 74 height 37
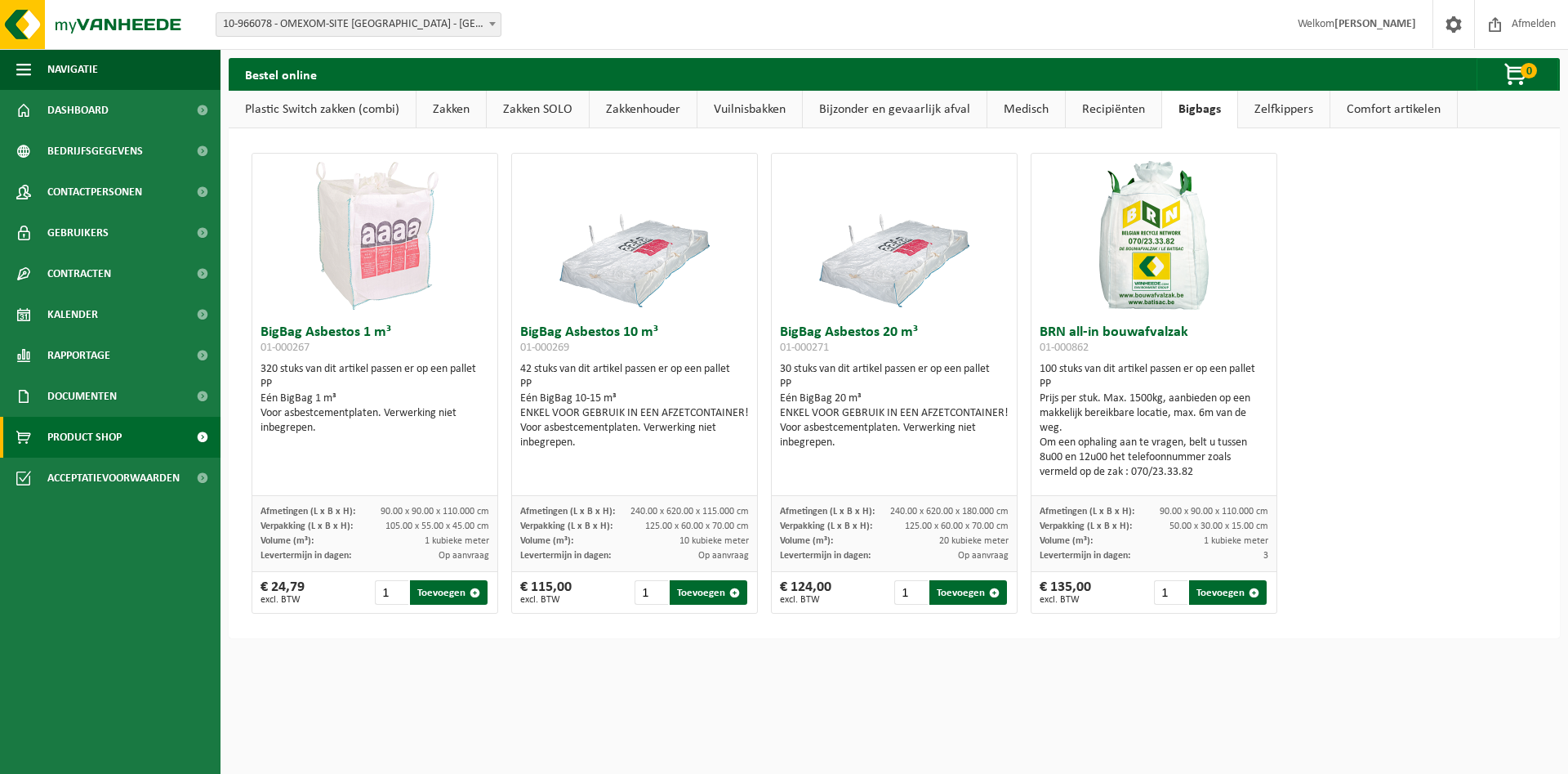
click at [1271, 108] on link "Zelfkippers" at bounding box center [1284, 109] width 91 height 37
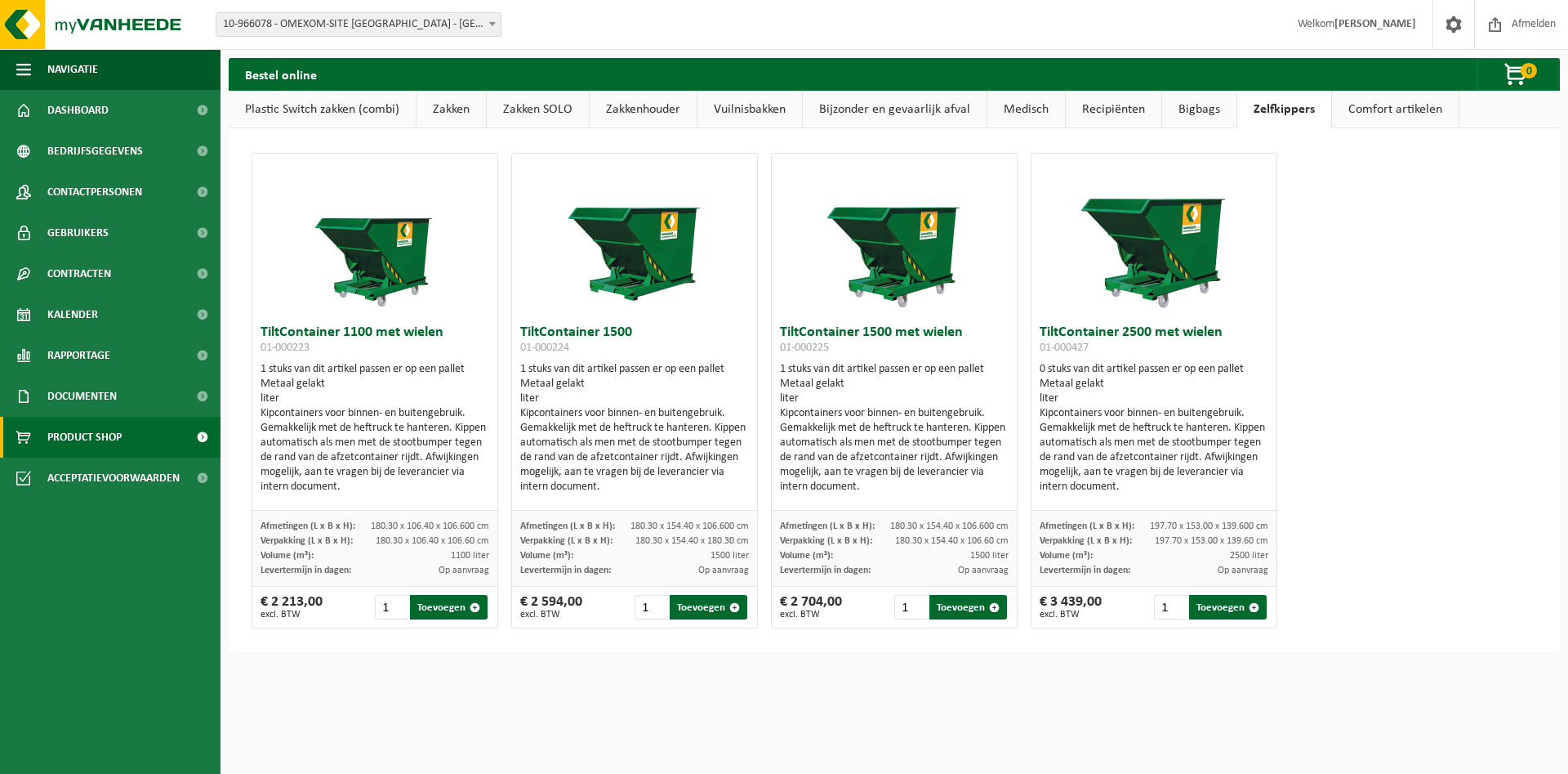
click at [337, 106] on link "Plastic Switch zakken (combi)" at bounding box center [322, 109] width 187 height 37
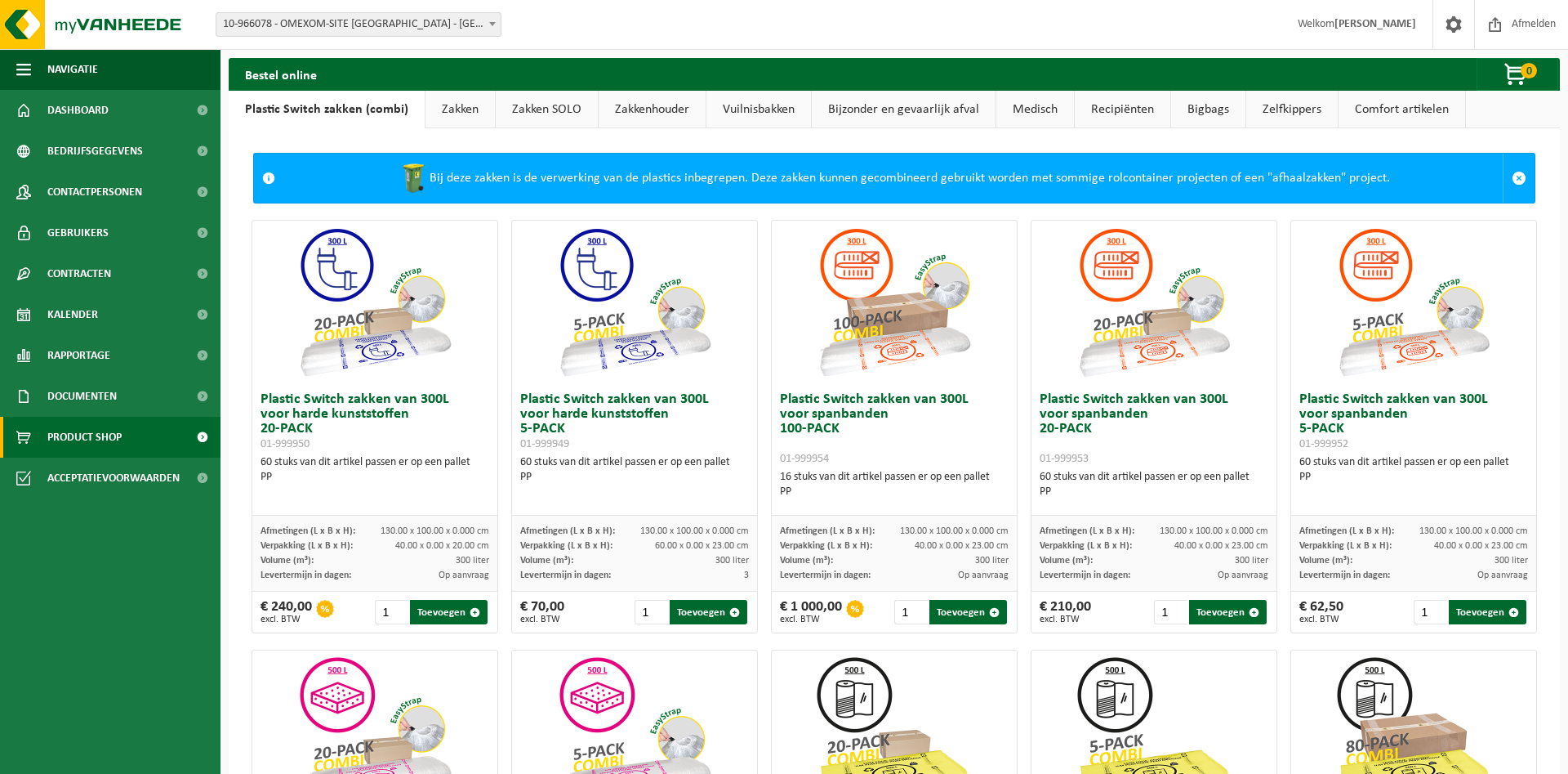
click at [449, 111] on link "Zakken" at bounding box center [460, 109] width 69 height 37
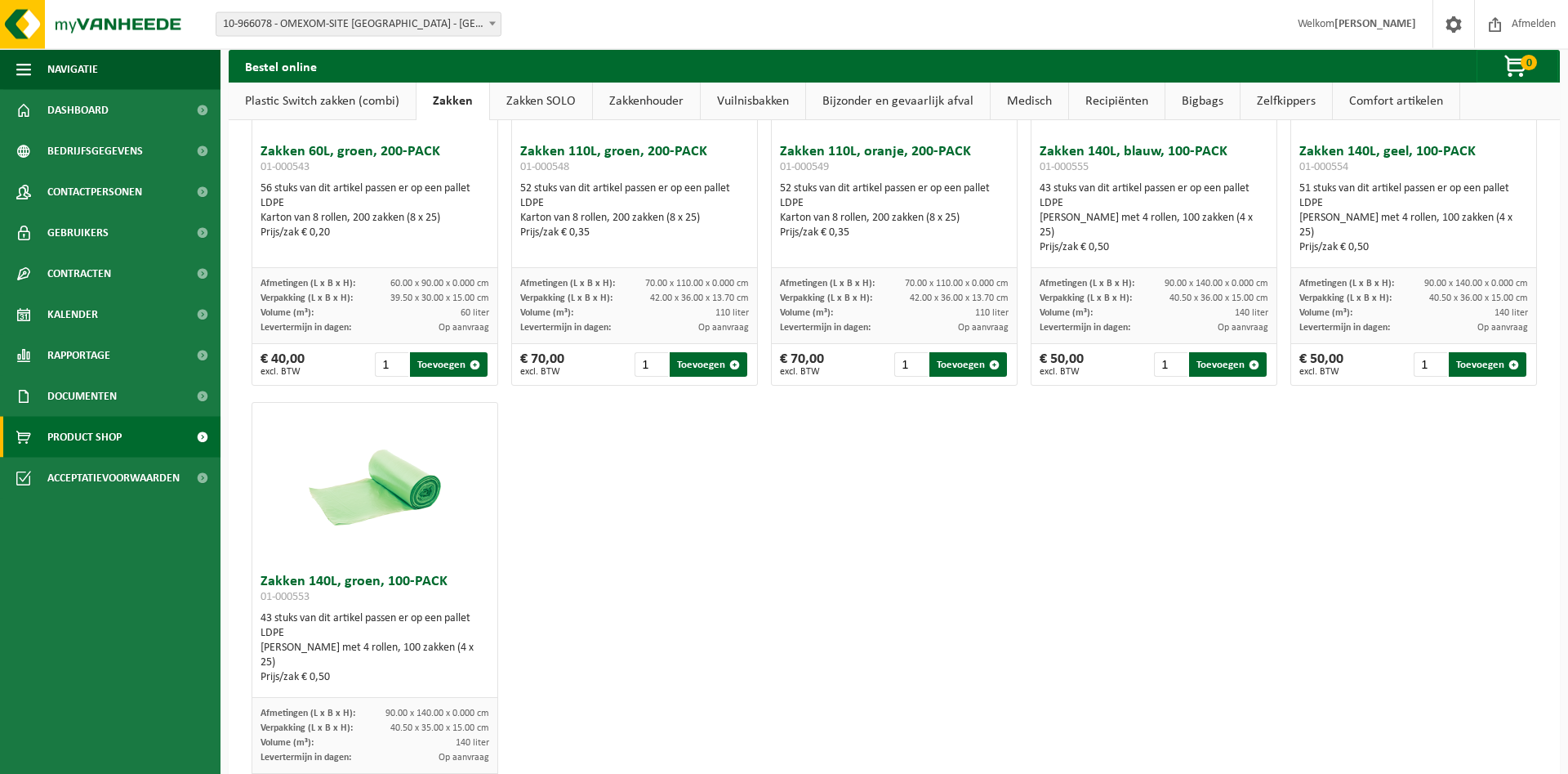
scroll to position [2023, 0]
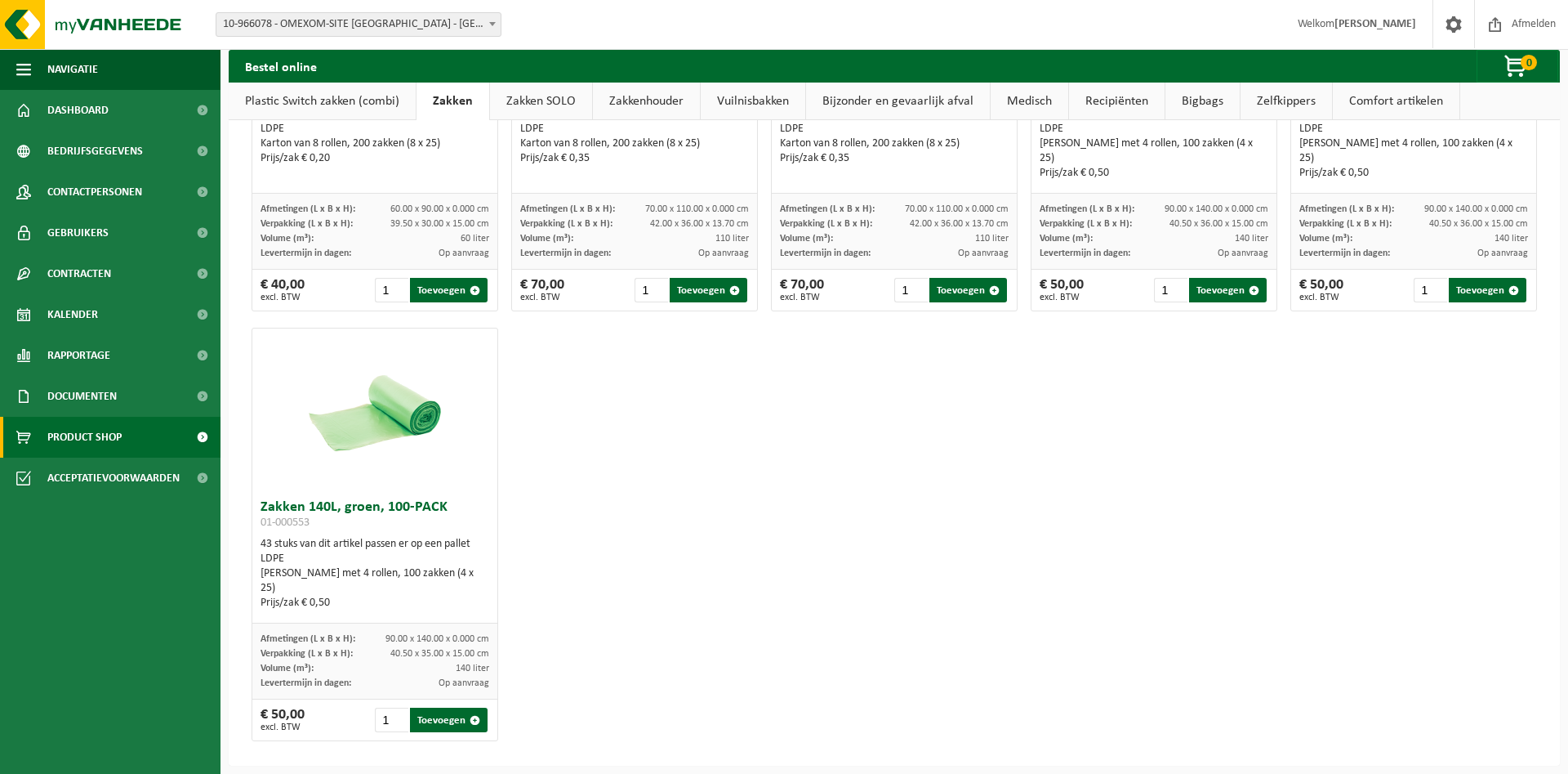
click at [523, 94] on link "Zakken SOLO" at bounding box center [541, 101] width 102 height 37
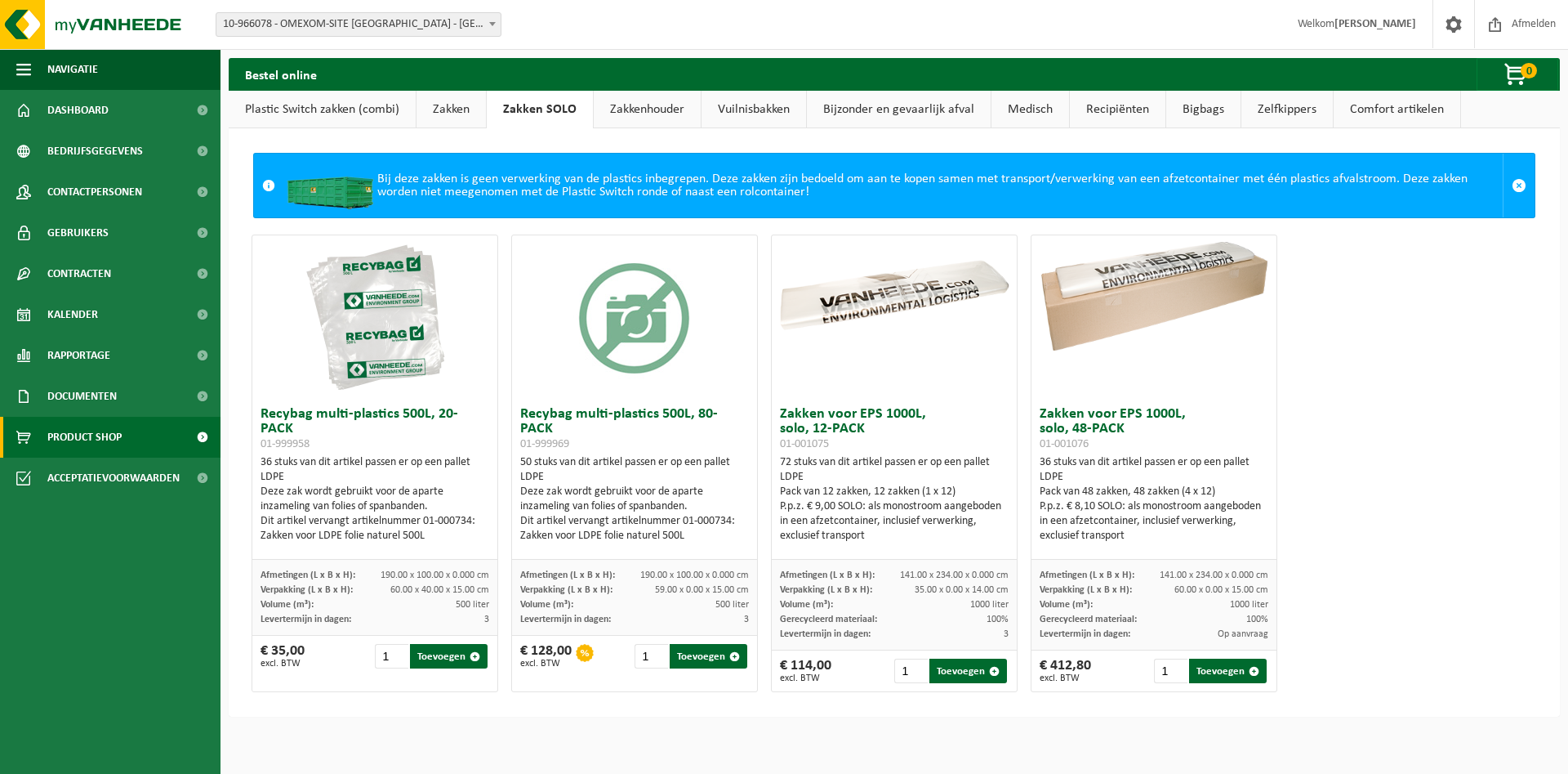
scroll to position [0, 0]
click at [639, 113] on link "Zakkenhouder" at bounding box center [647, 109] width 107 height 37
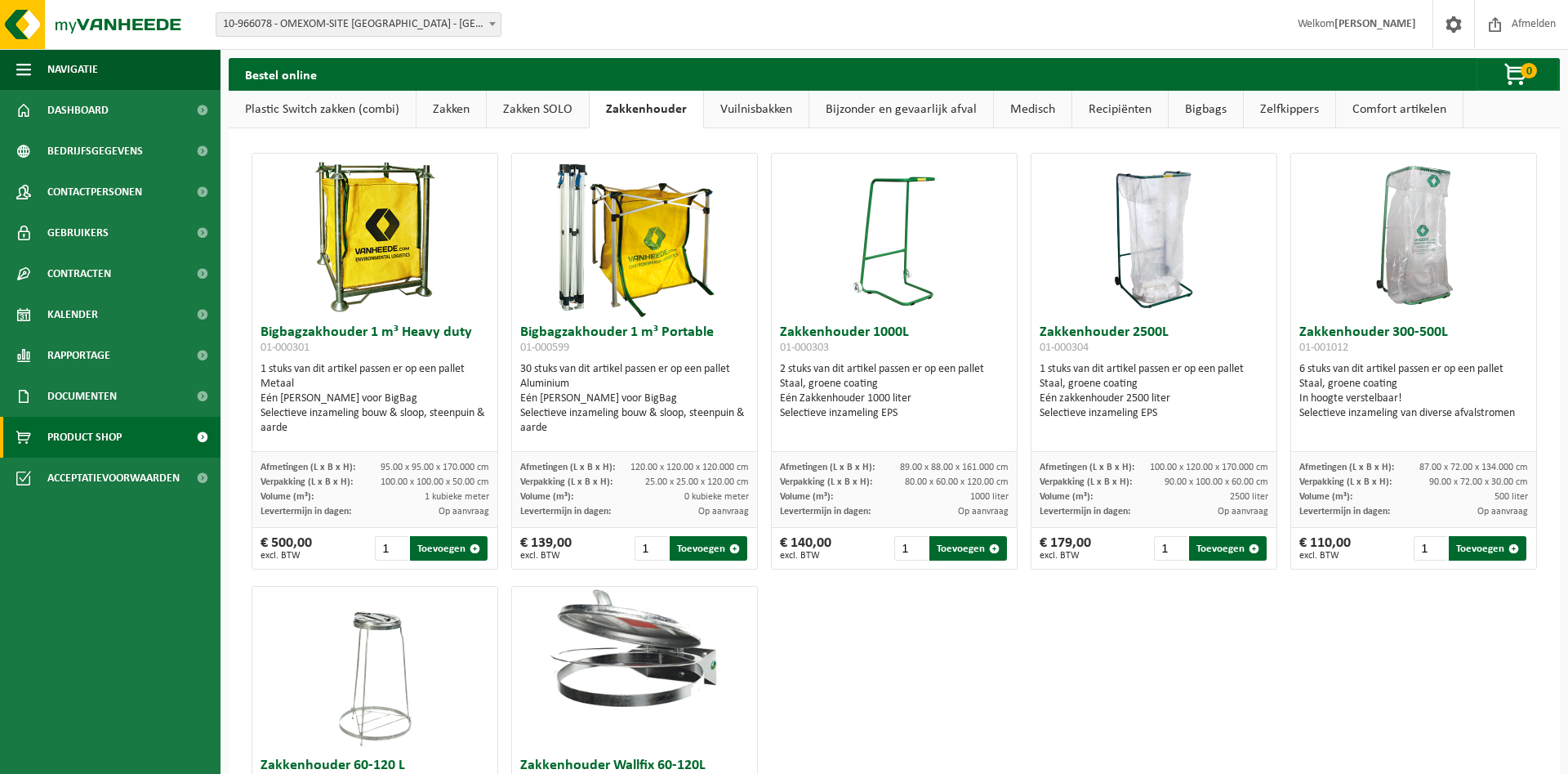
click at [745, 114] on link "Vuilnisbakken" at bounding box center [756, 109] width 105 height 37
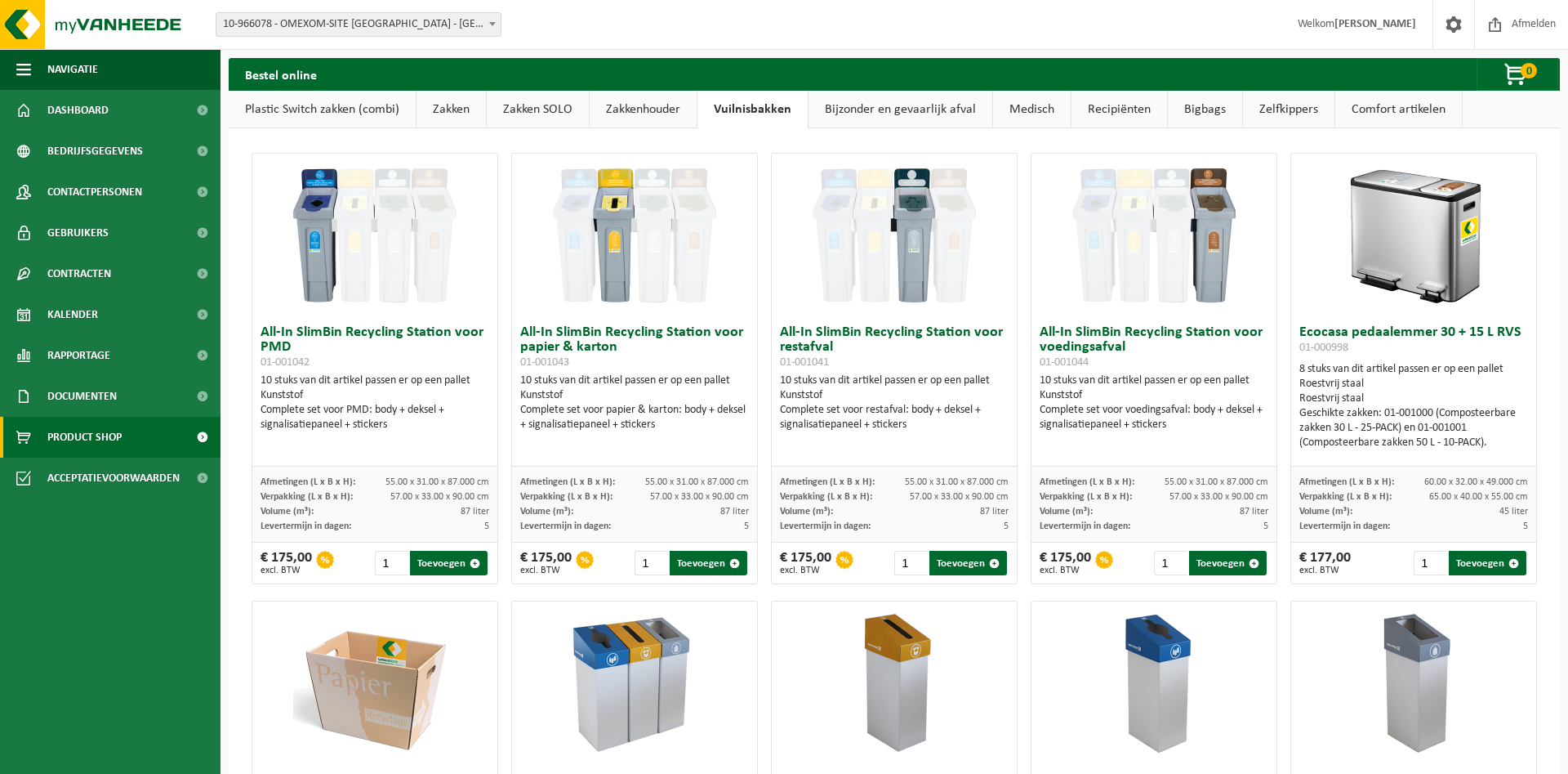
click at [864, 107] on link "Bijzonder en gevaarlijk afval" at bounding box center [901, 109] width 184 height 37
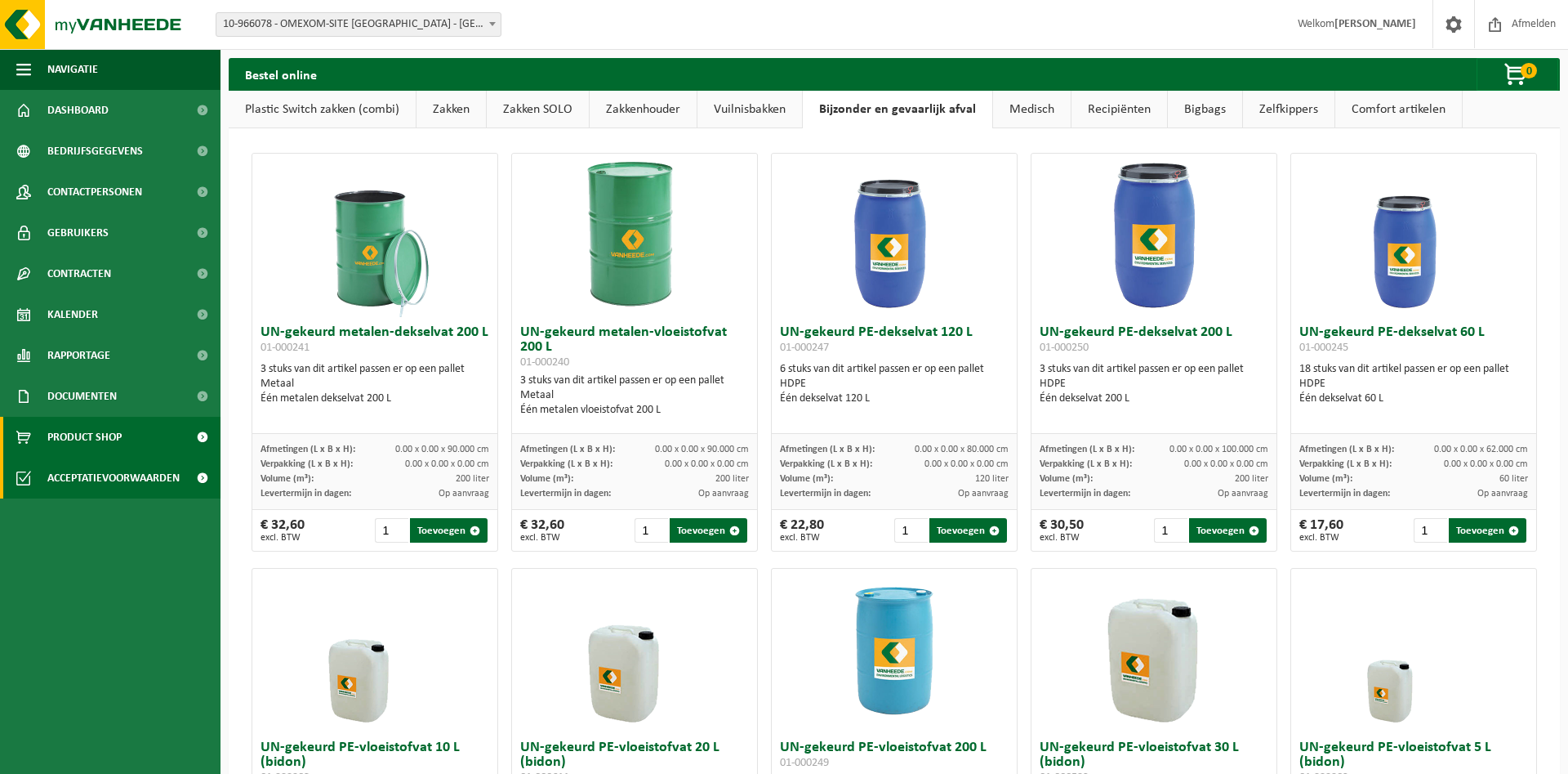
click at [121, 476] on span "Acceptatievoorwaarden" at bounding box center [113, 477] width 133 height 41
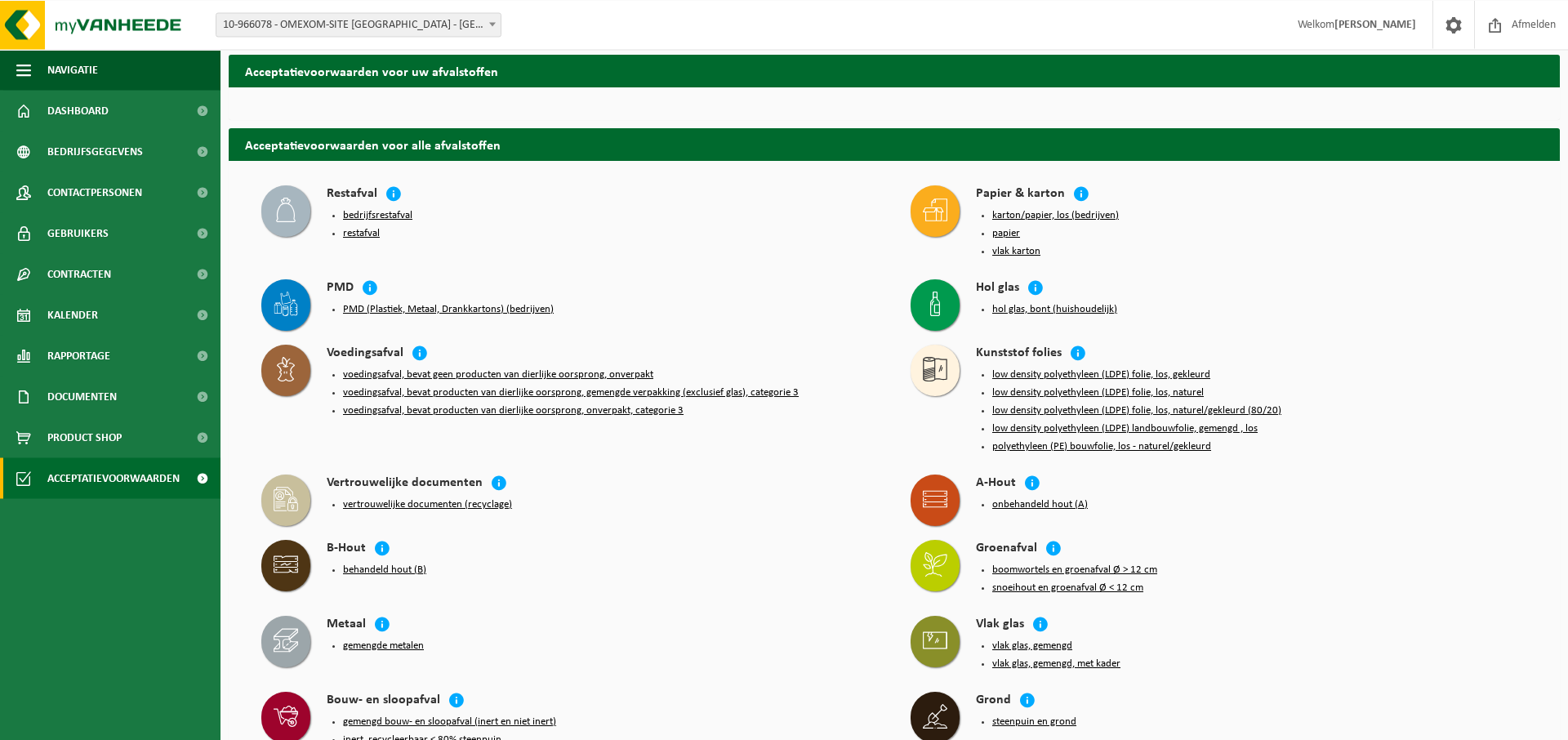
scroll to position [1282, 0]
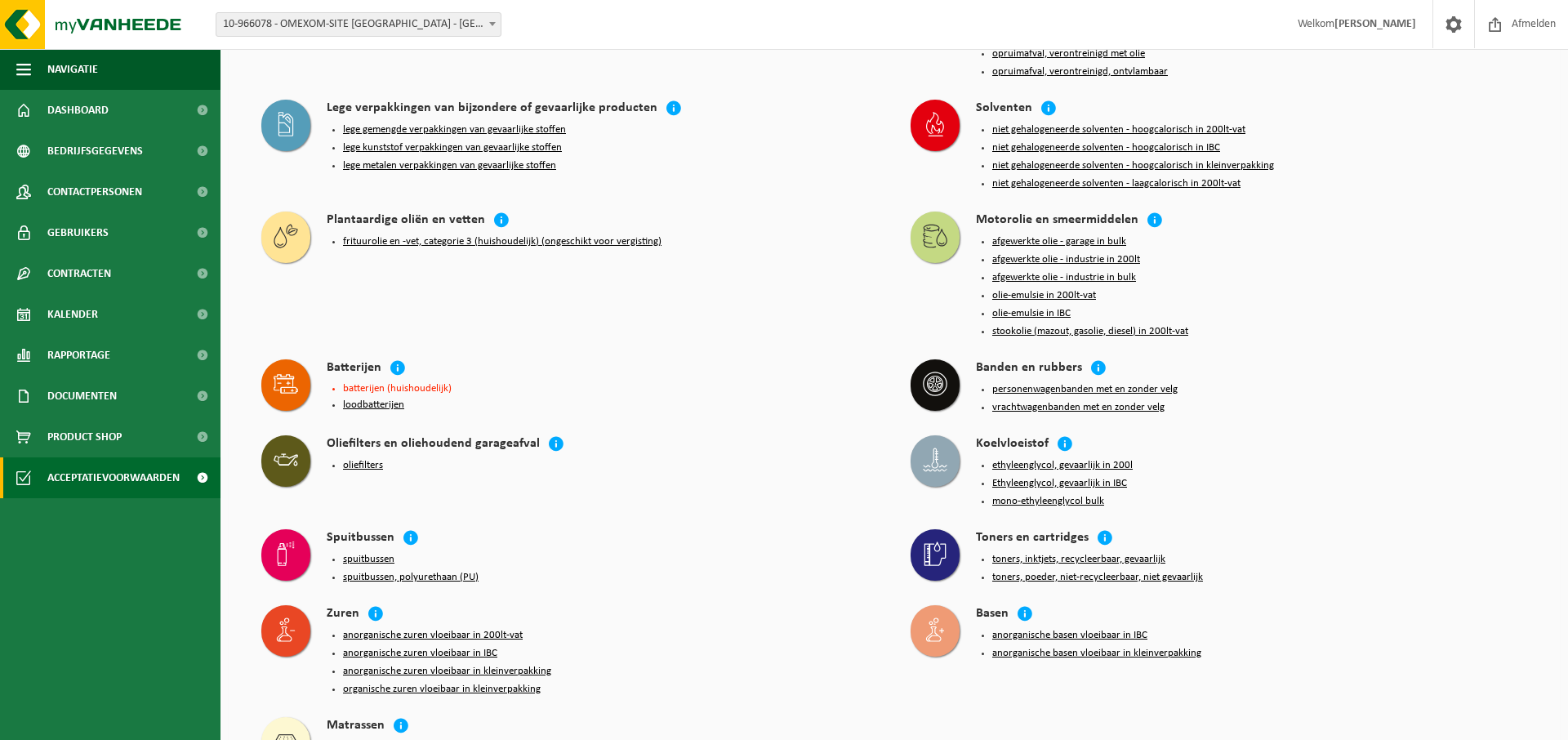
click at [373, 530] on h4 "Spuitbussen" at bounding box center [361, 539] width 68 height 19
click at [414, 530] on icon at bounding box center [411, 537] width 16 height 16
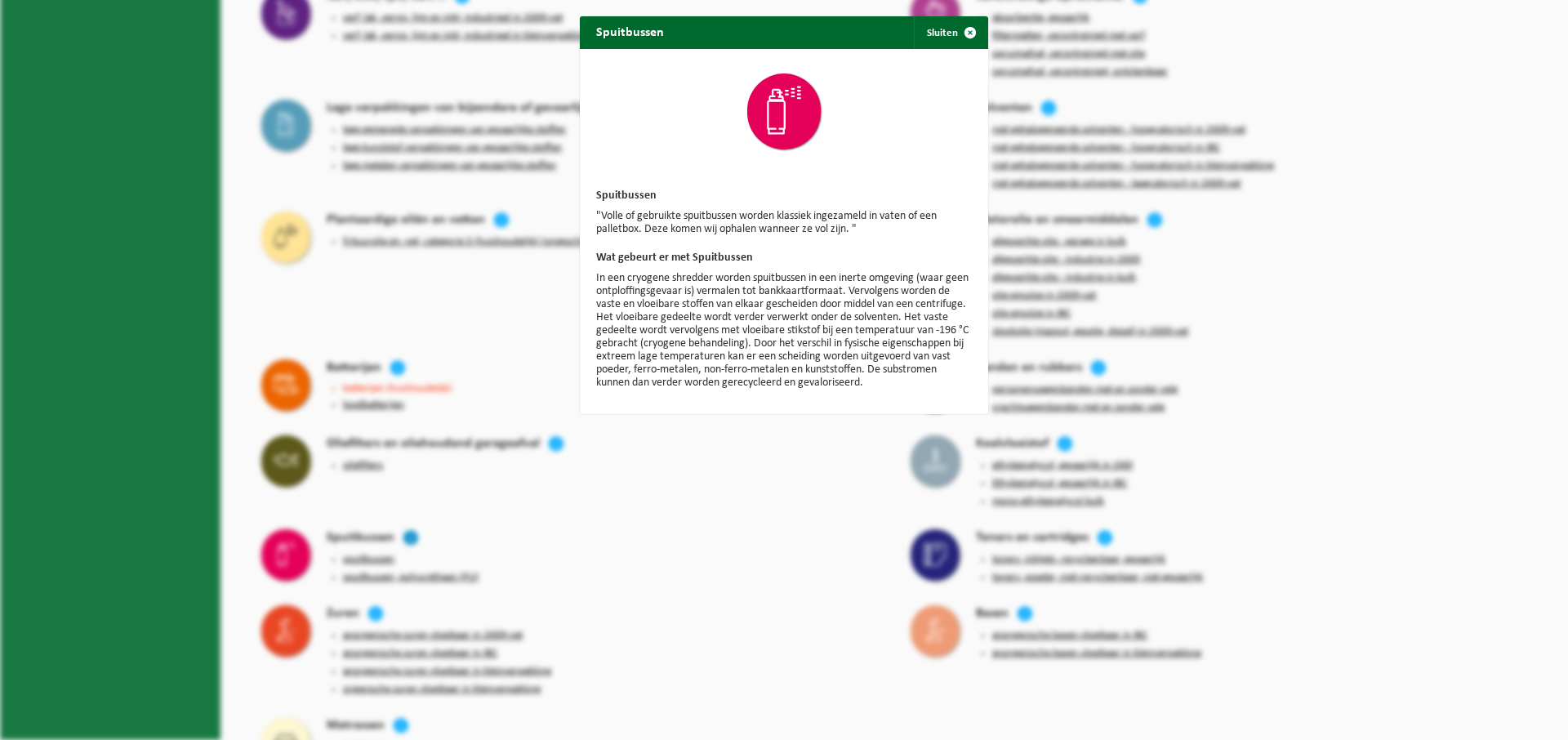
click at [414, 482] on div "Spuitbussen Sluiten Spuitbussen "Volle of gebruikte spuitbussen worden klassiek…" at bounding box center [784, 370] width 1568 height 740
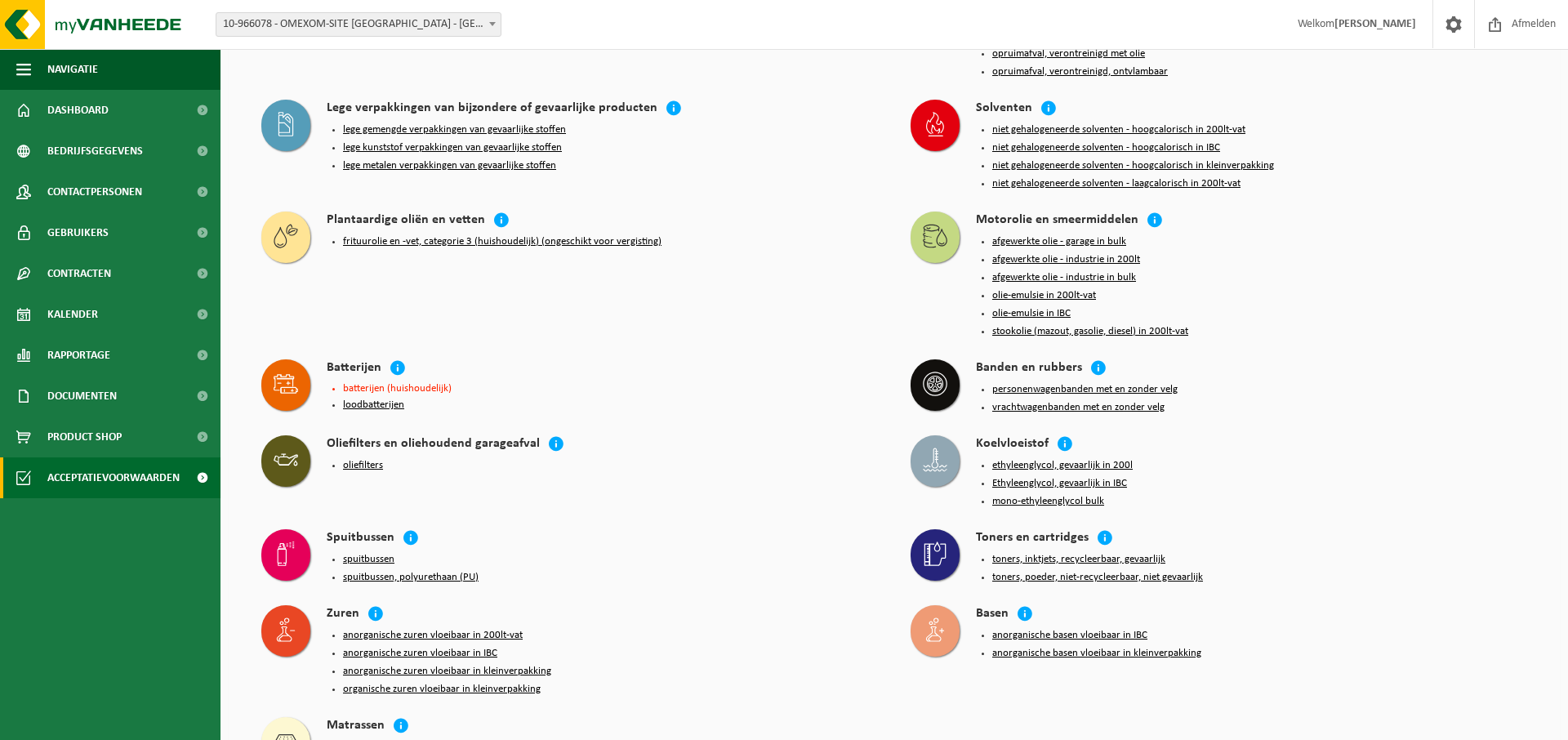
click at [380, 553] on button "spuitbussen" at bounding box center [368, 559] width 52 height 13
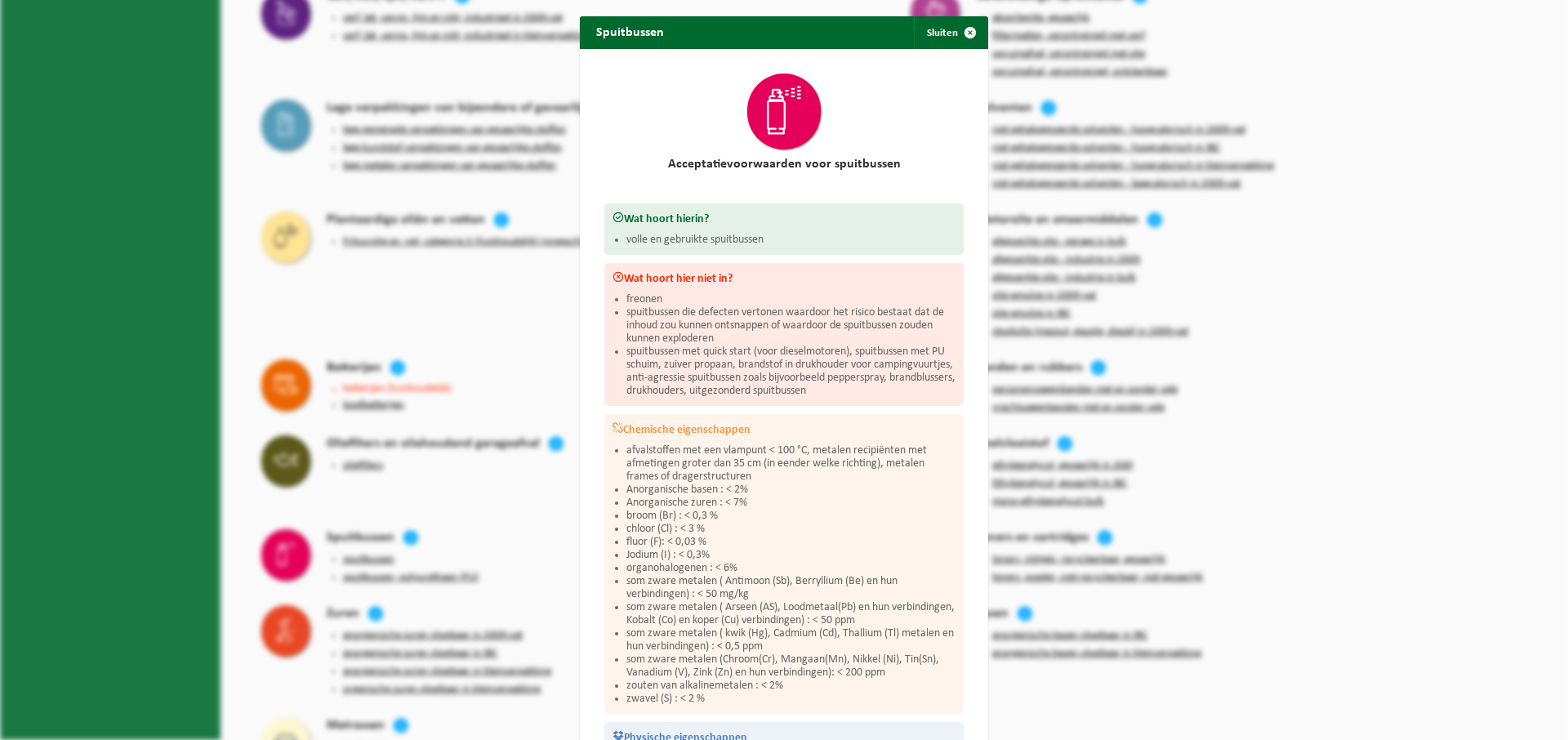
click at [380, 510] on div "Spuitbussen Sluiten Acceptatievoorwaarden voor spuitbussen Wat hoort hierin? vo…" at bounding box center [784, 370] width 1568 height 740
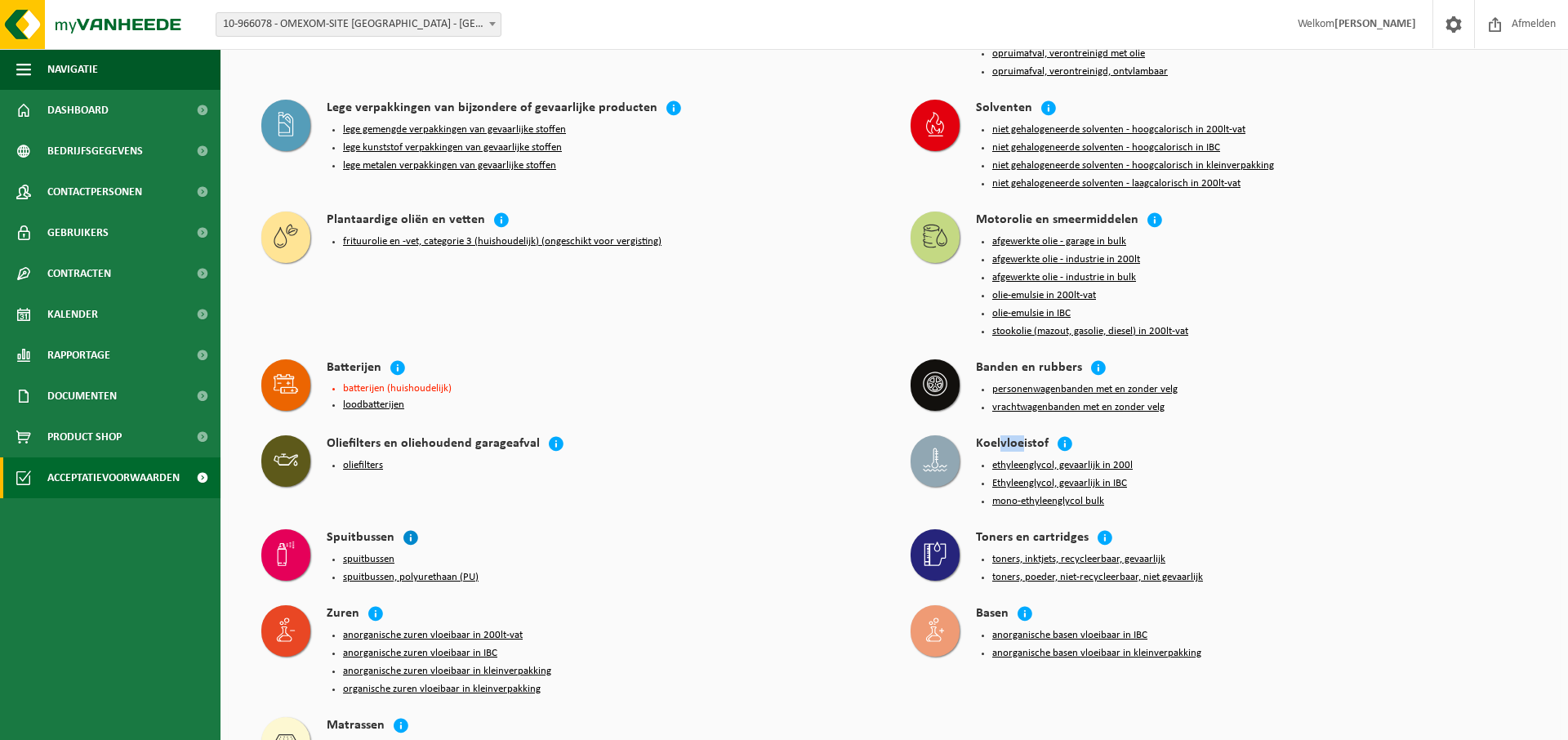
click at [411, 530] on icon at bounding box center [411, 537] width 16 height 16
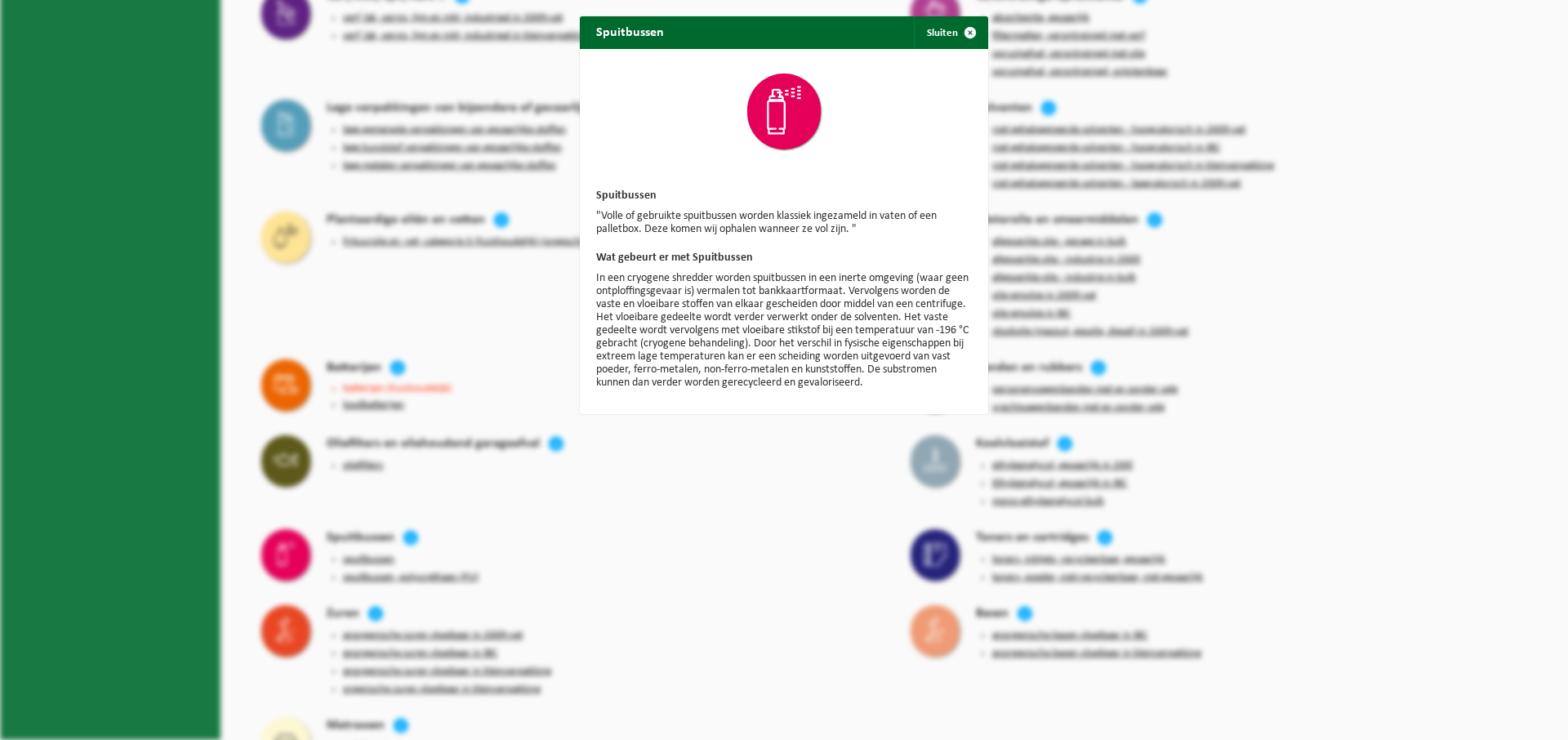
click at [406, 494] on div "Spuitbussen Sluiten Spuitbussen "Volle of gebruikte spuitbussen worden klassiek…" at bounding box center [784, 370] width 1568 height 740
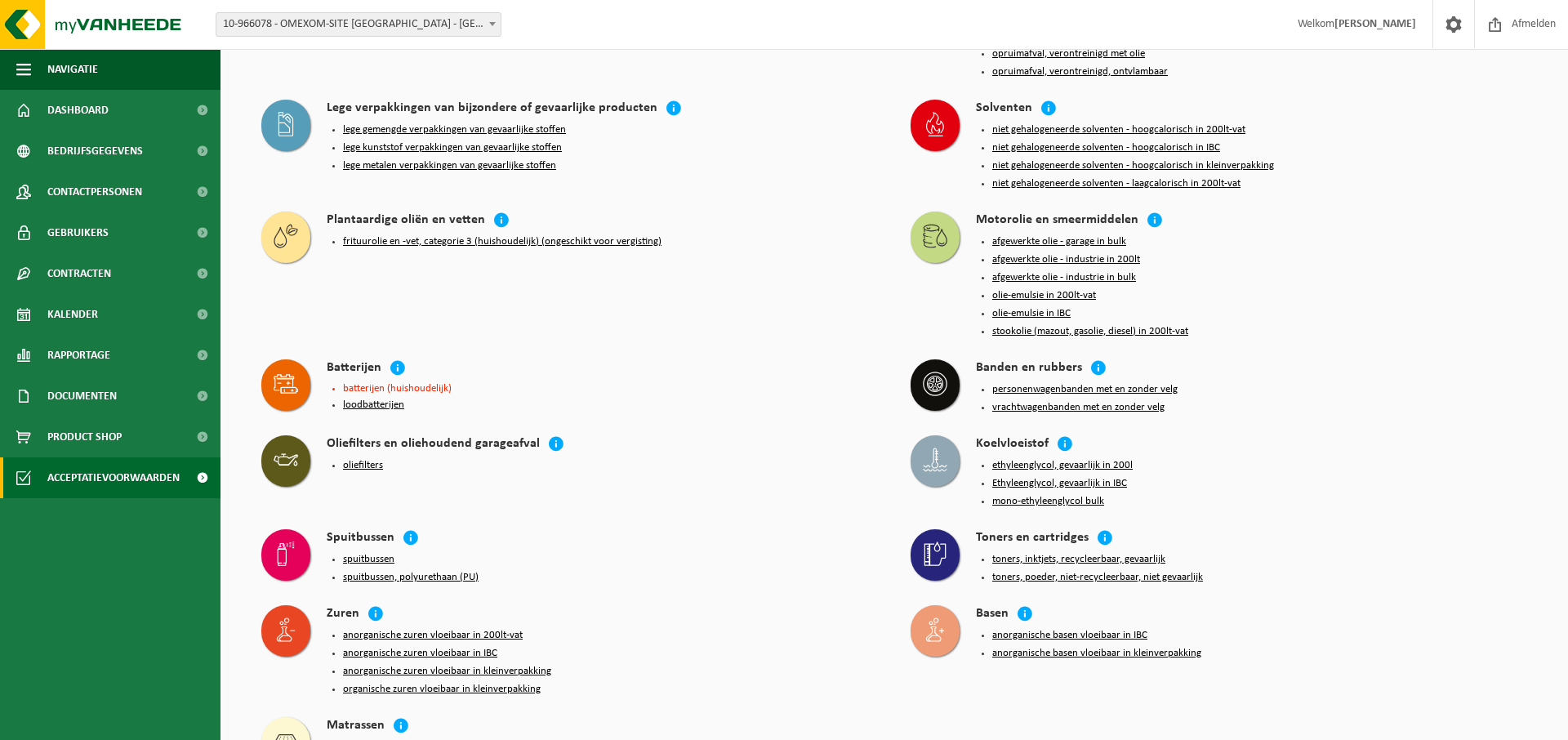
click at [376, 553] on button "spuitbussen" at bounding box center [368, 559] width 52 height 13
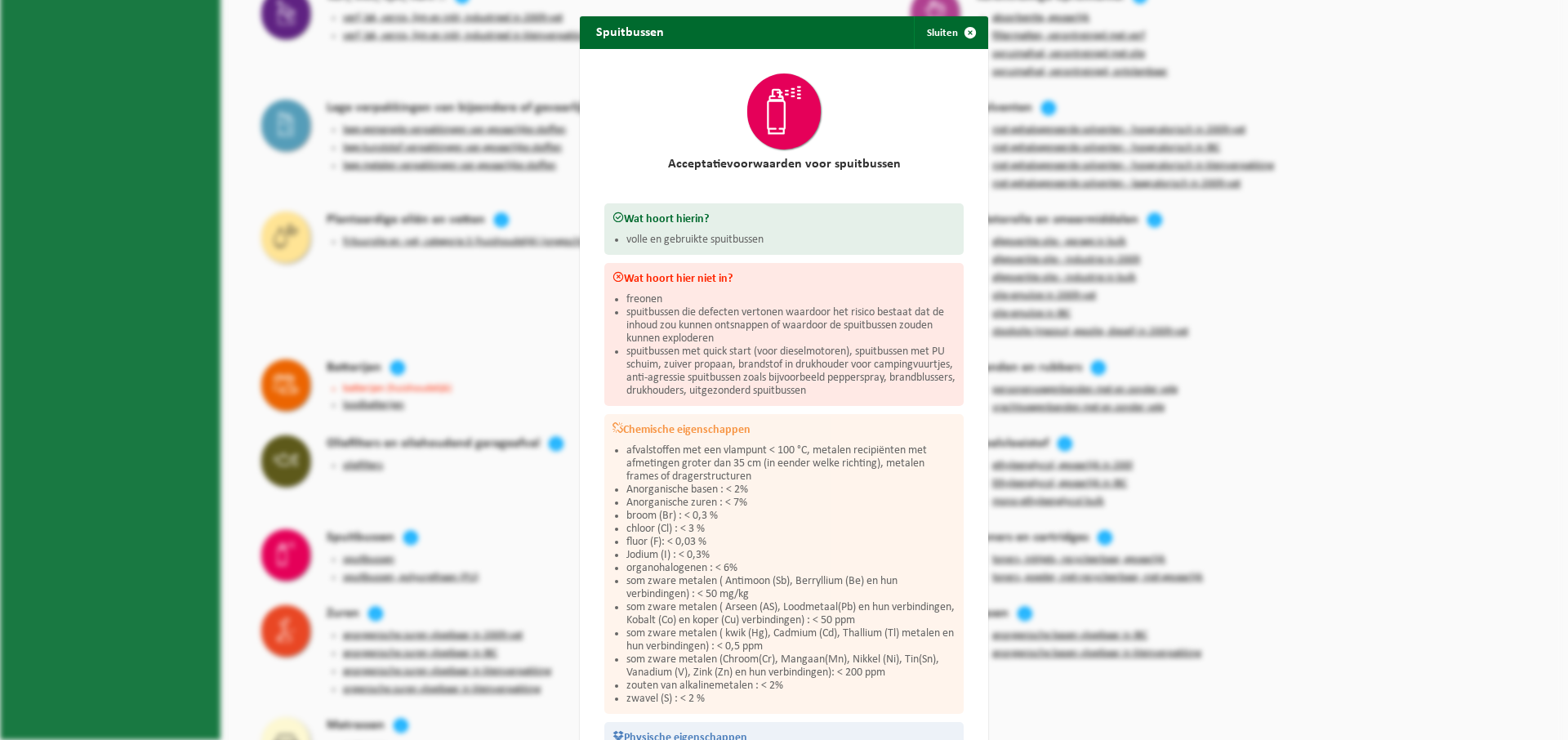
click at [375, 504] on div "Spuitbussen Sluiten Acceptatievoorwaarden voor spuitbussen Wat hoort hierin? vo…" at bounding box center [784, 370] width 1568 height 740
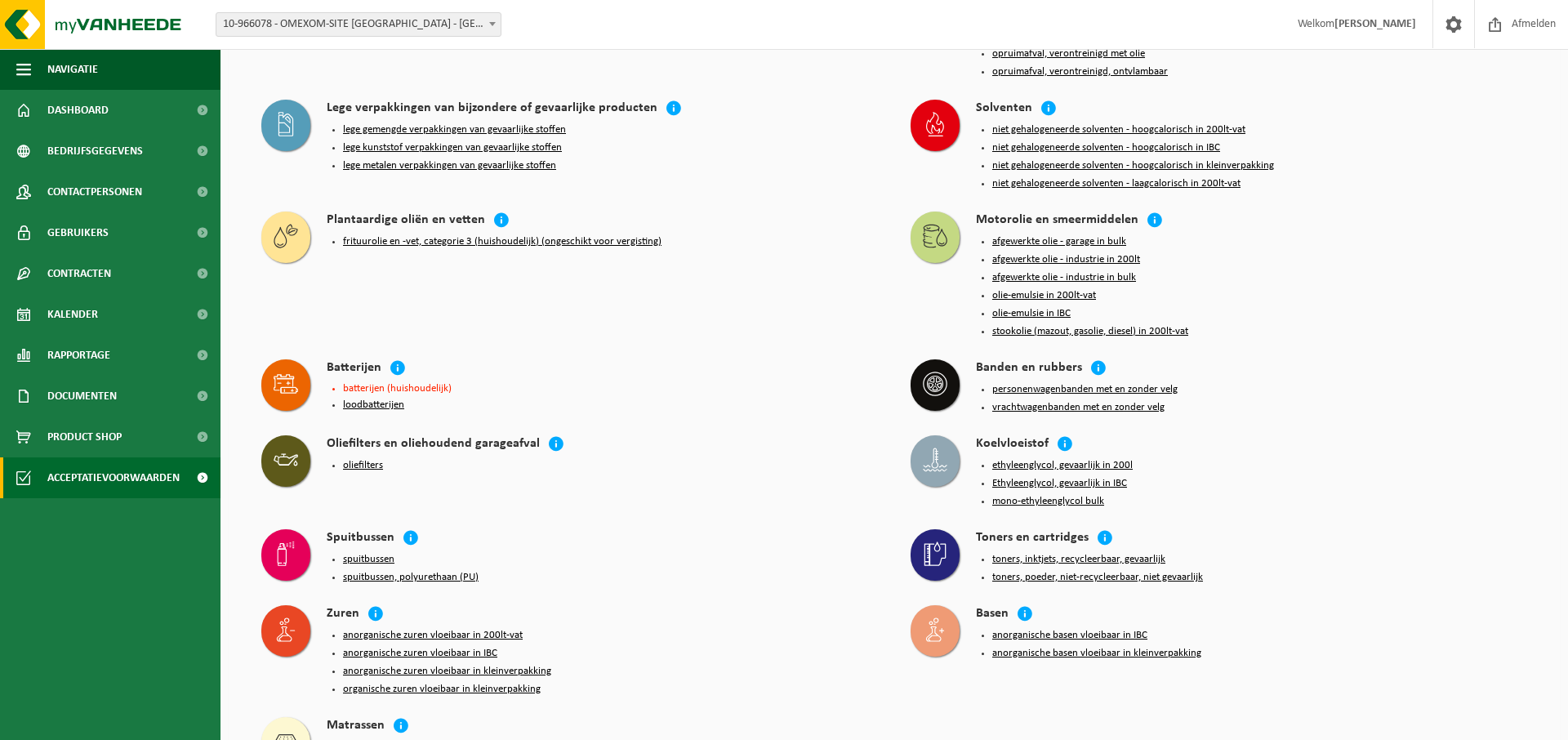
click at [391, 571] on button "spuitbussen, polyurethaan (PU)" at bounding box center [411, 577] width 135 height 13
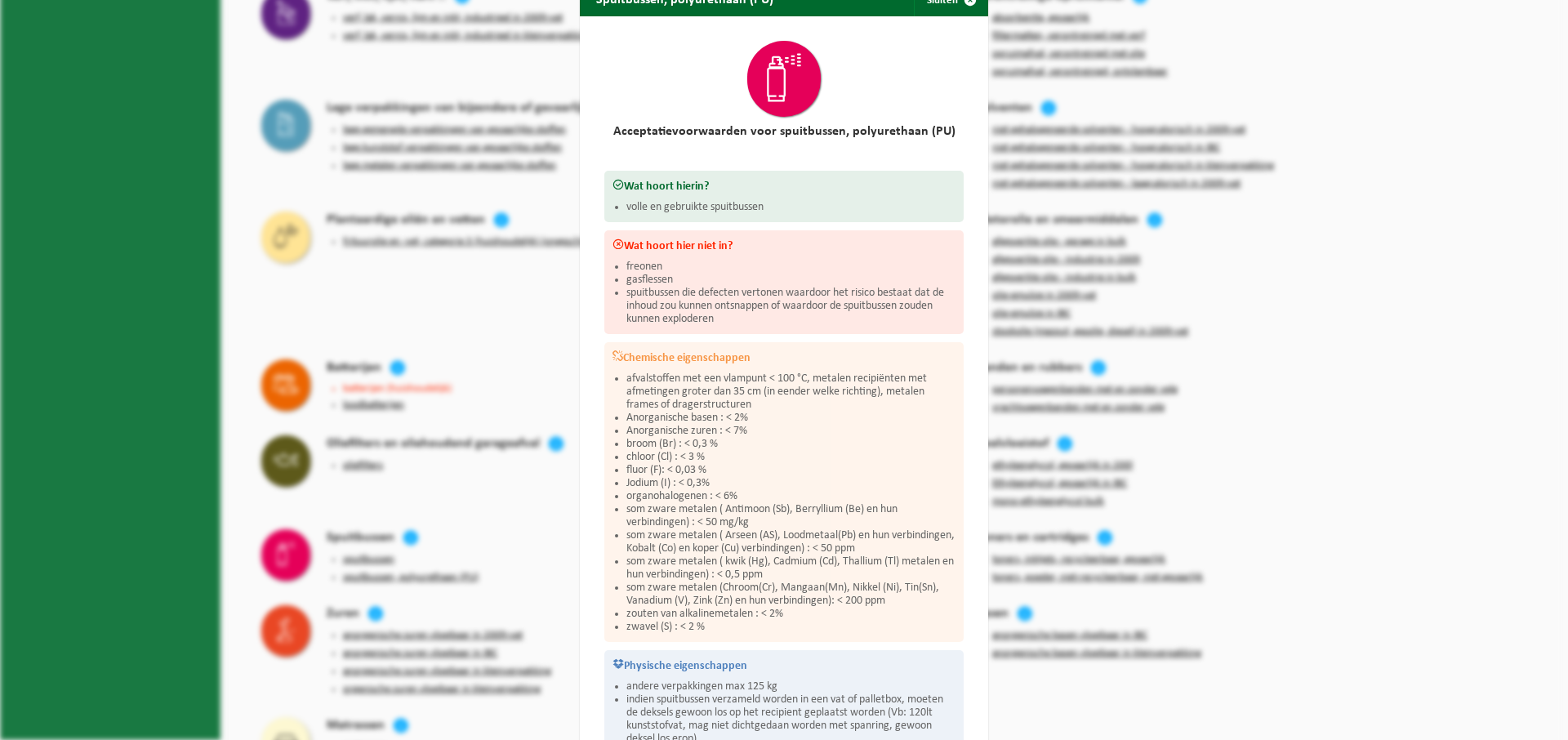
scroll to position [0, 0]
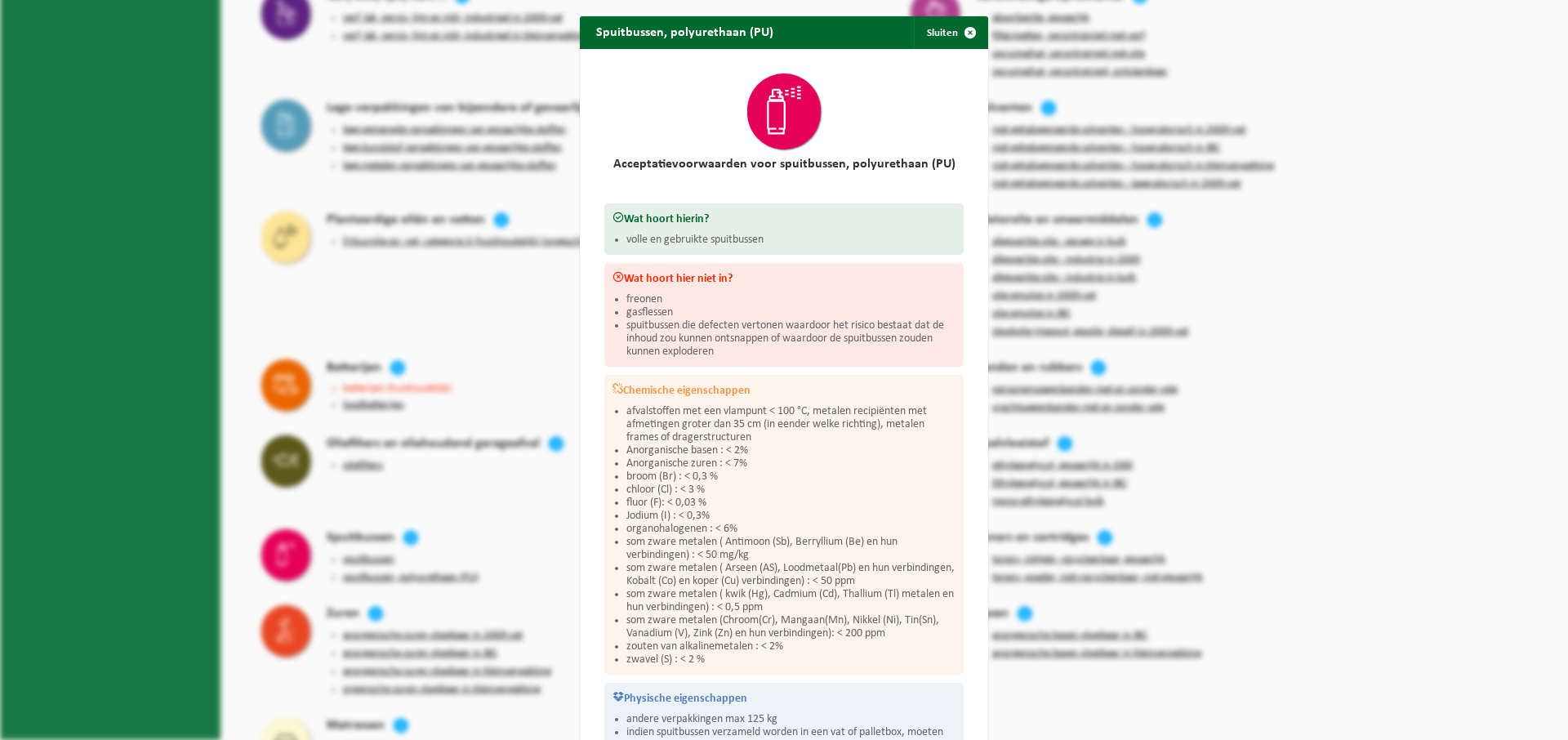
click at [438, 547] on div "Spuitbussen, polyurethaan (PU) Sluiten Acceptatievoorwaarden voor spuitbussen, …" at bounding box center [784, 370] width 1568 height 740
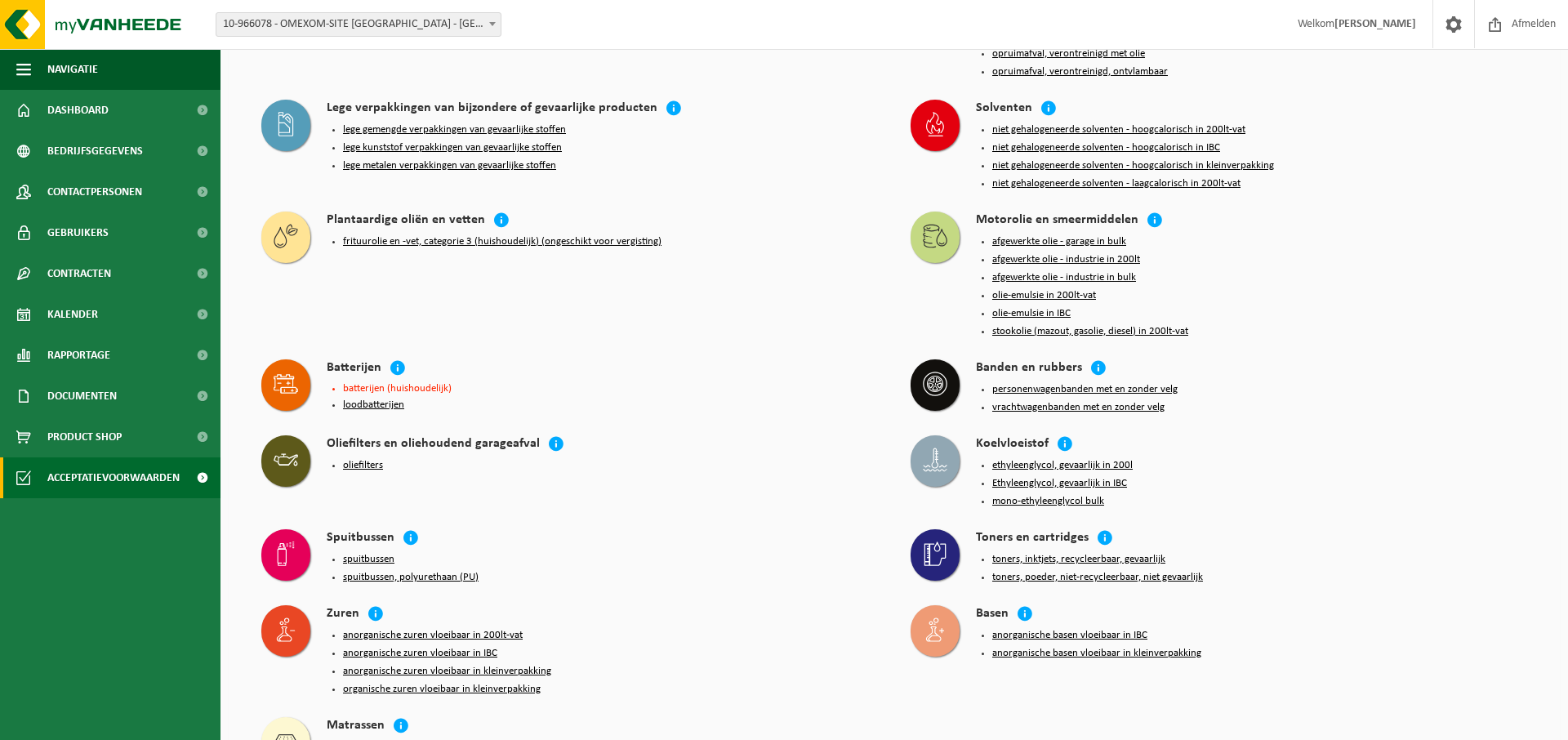
click at [382, 553] on button "spuitbussen" at bounding box center [368, 559] width 52 height 13
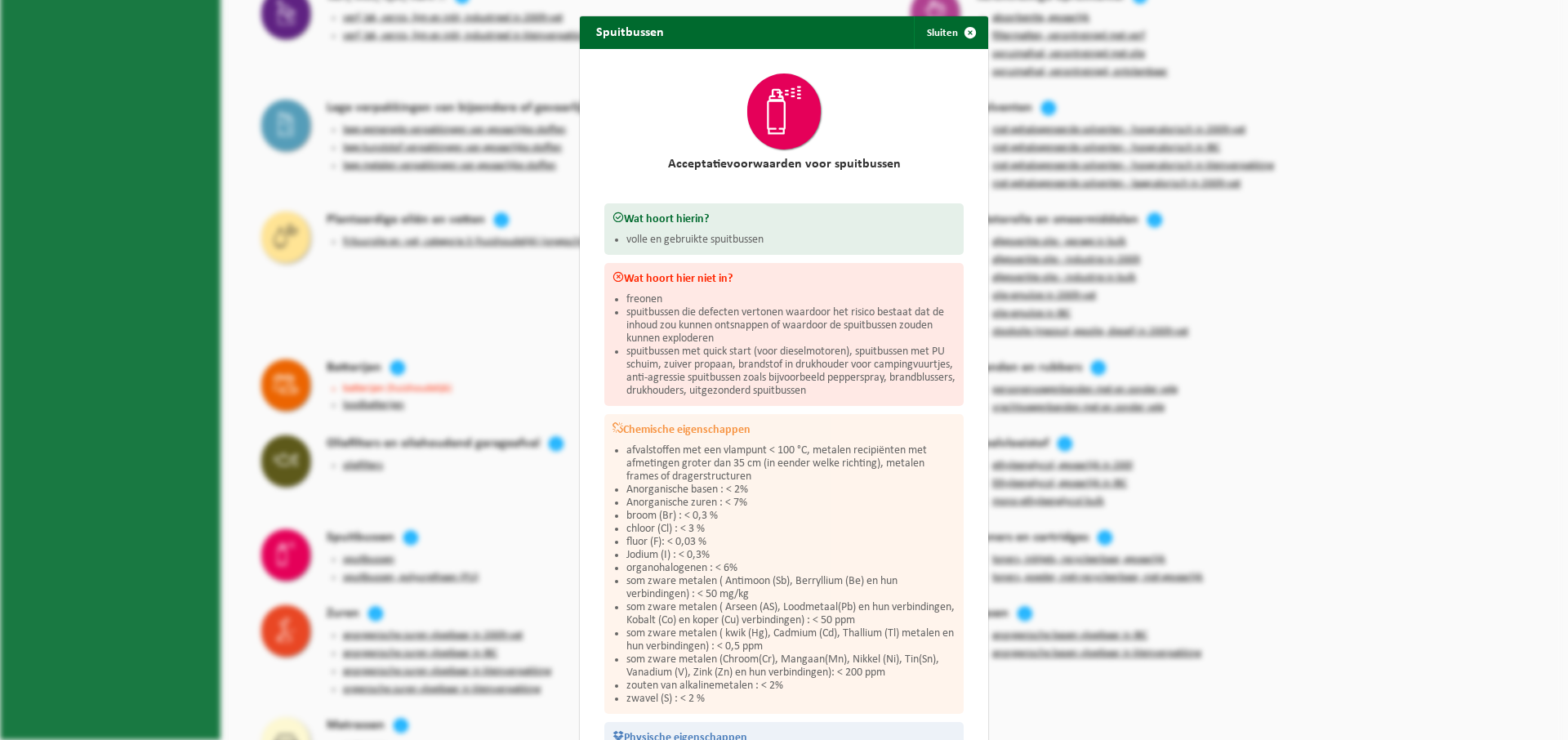
click at [471, 488] on div "Spuitbussen Sluiten Acceptatievoorwaarden voor spuitbussen Wat hoort hierin? vo…" at bounding box center [784, 370] width 1568 height 740
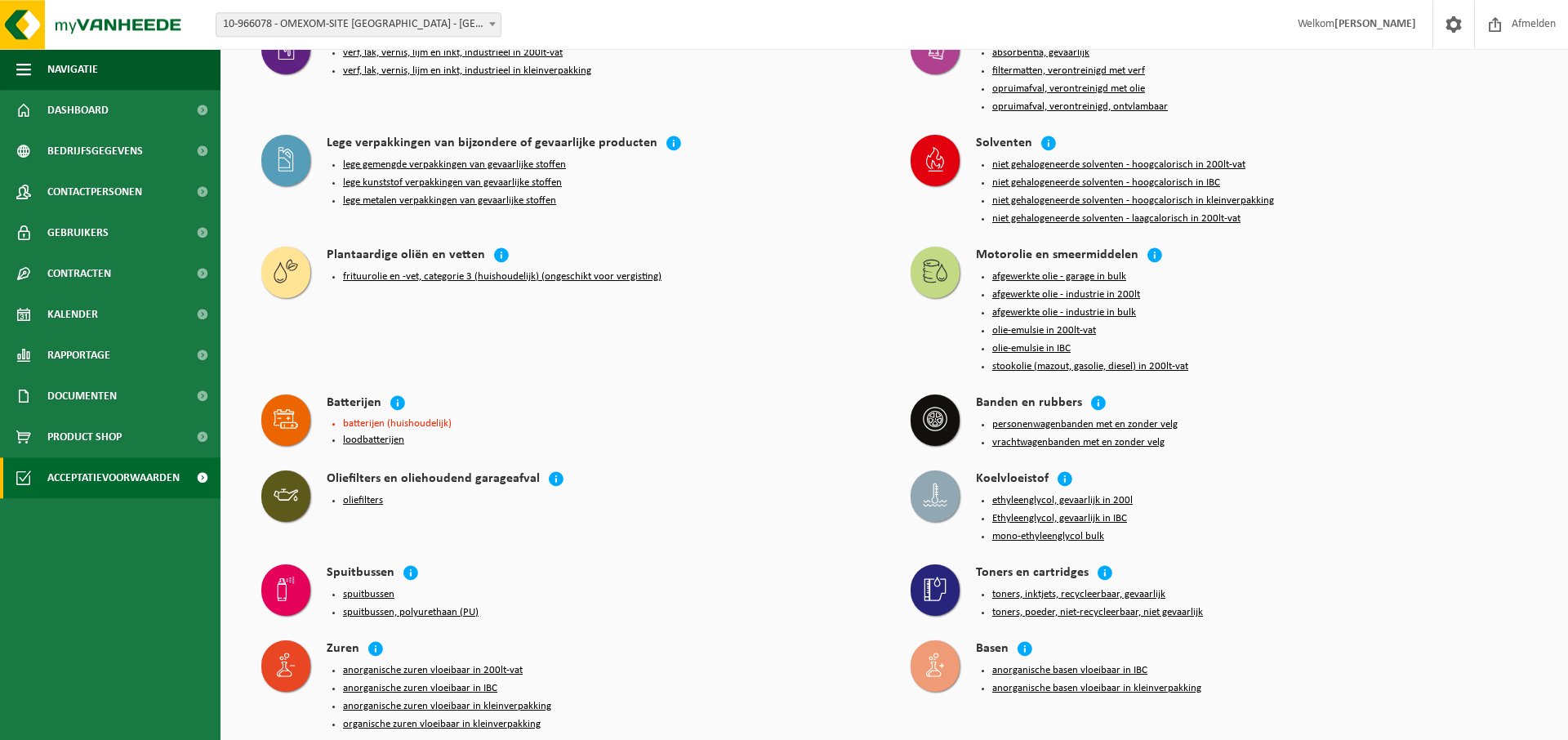
scroll to position [1249, 0]
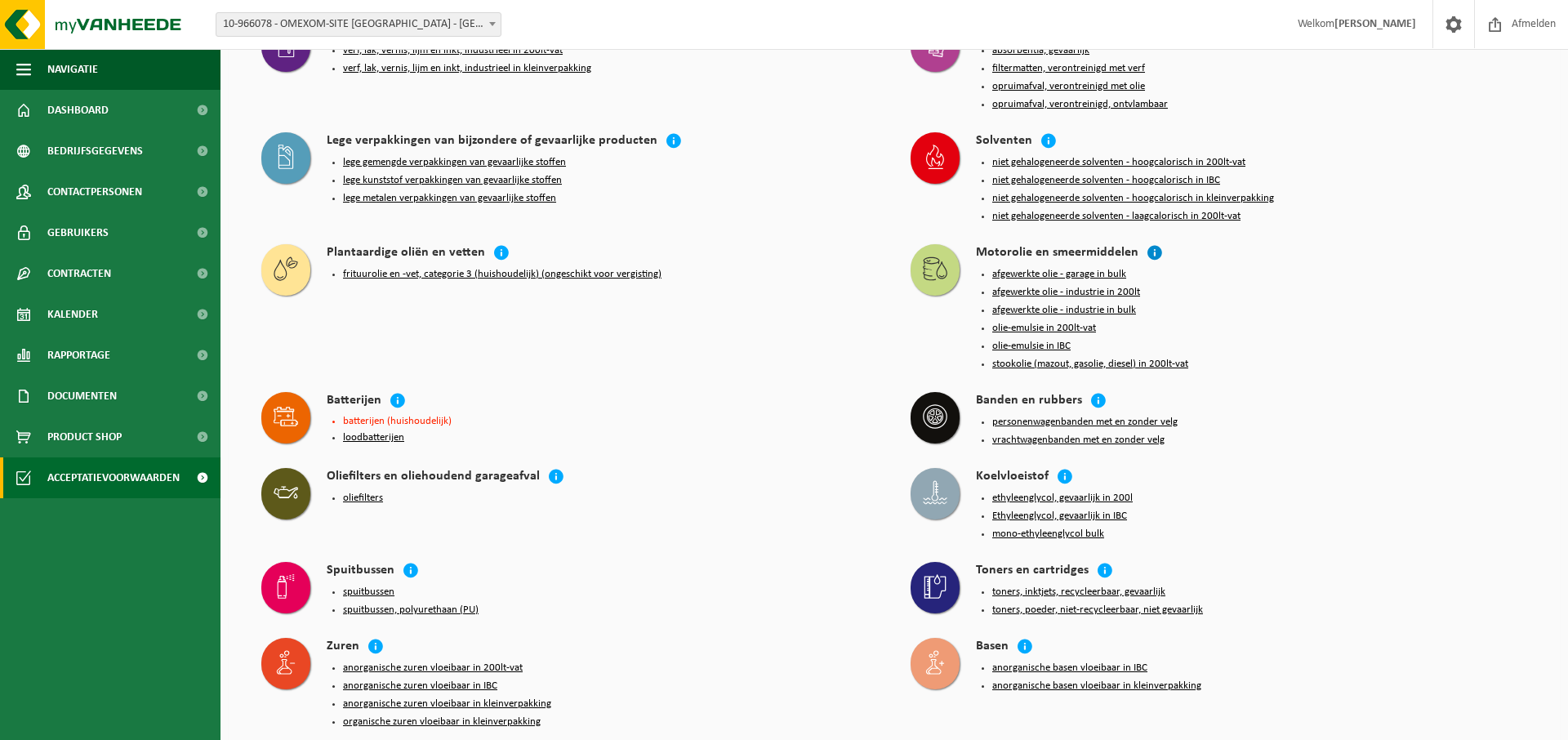
click at [1149, 244] on icon at bounding box center [1154, 252] width 16 height 16
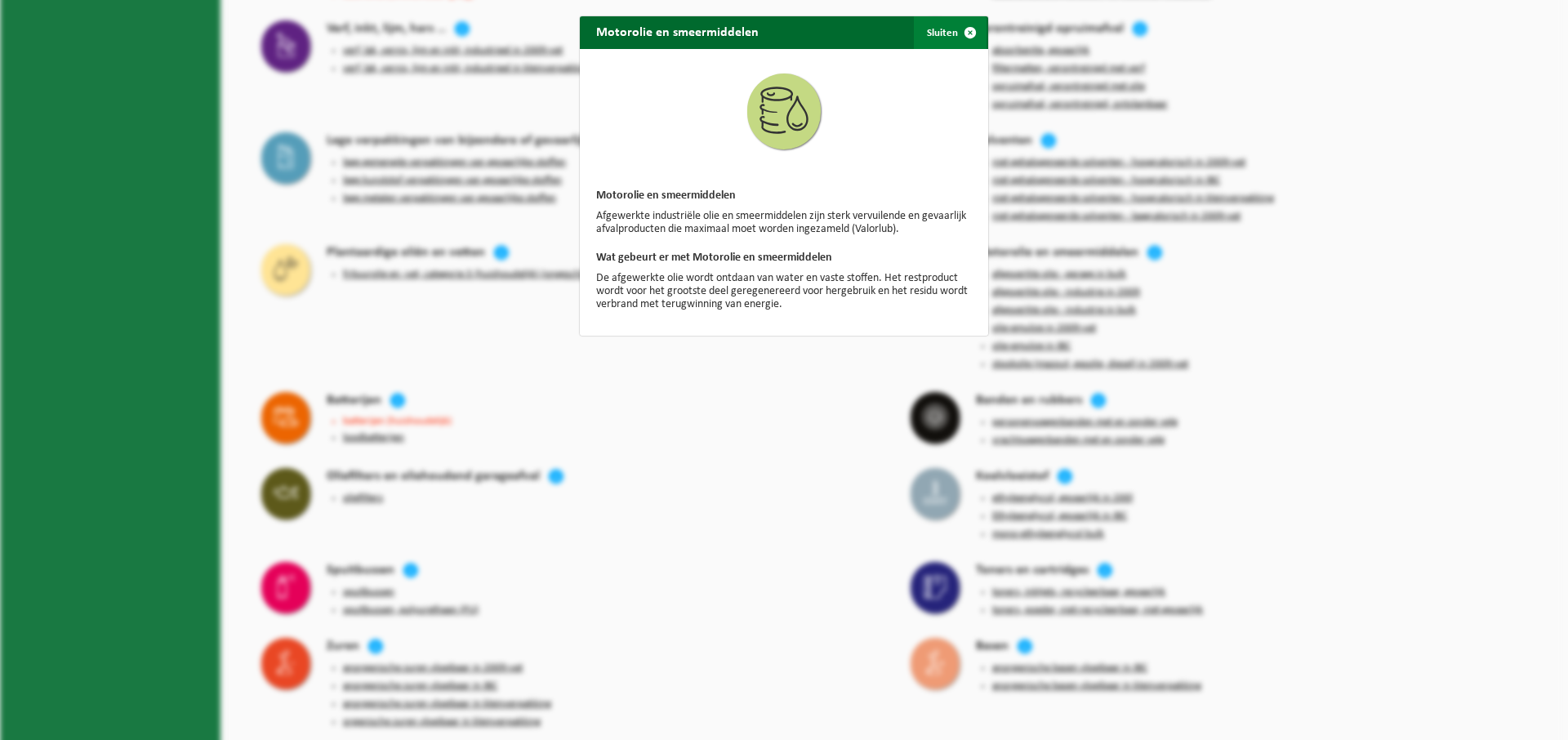
click at [977, 36] on span "button" at bounding box center [970, 32] width 33 height 33
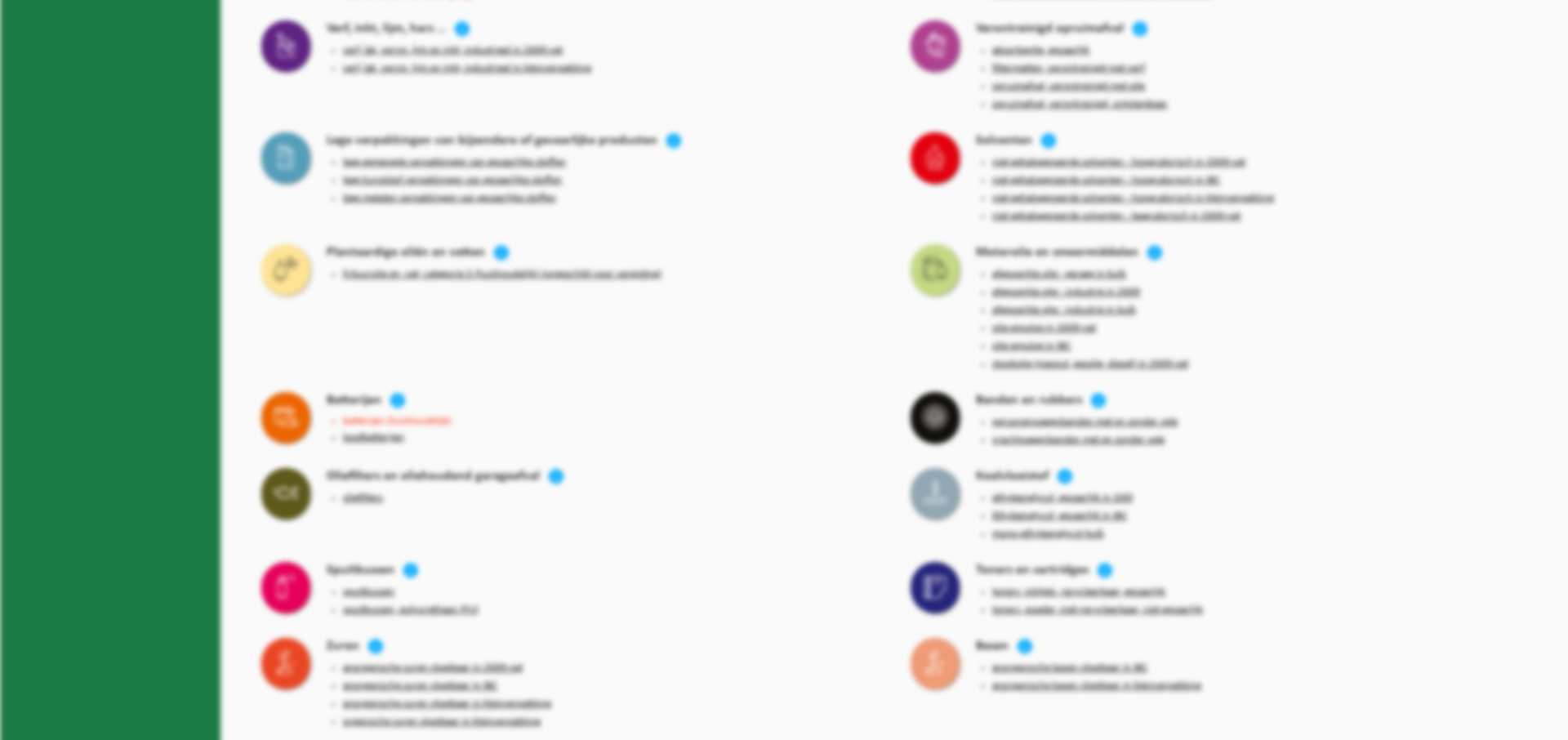
click at [977, 36] on div "Motorolie en smeermiddelen Sluiten Motorolie en smeermiddelen Afgewerkte indust…" at bounding box center [784, 370] width 1568 height 740
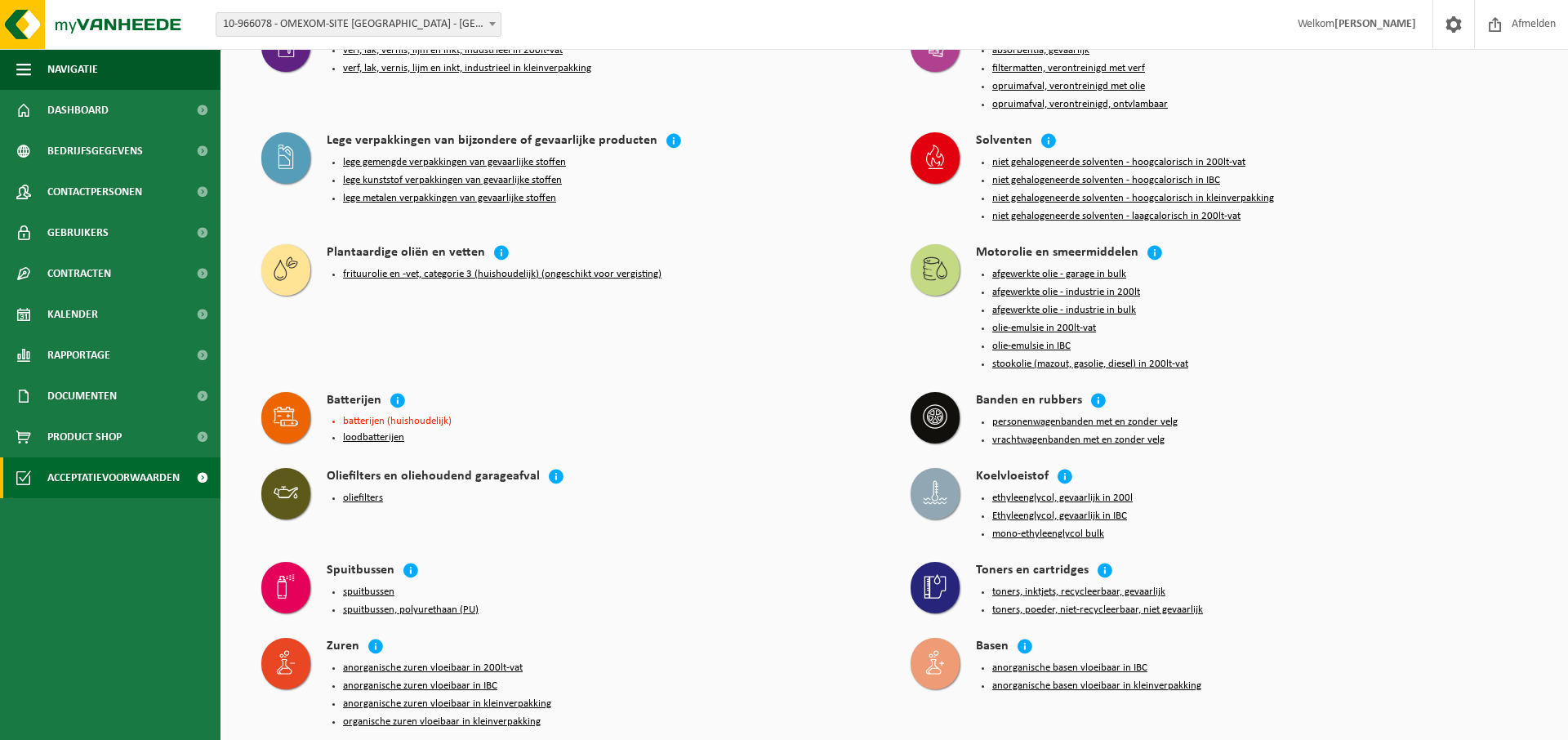
click at [1010, 268] on button "afgewerkte olie - garage in bulk" at bounding box center [1059, 274] width 134 height 13
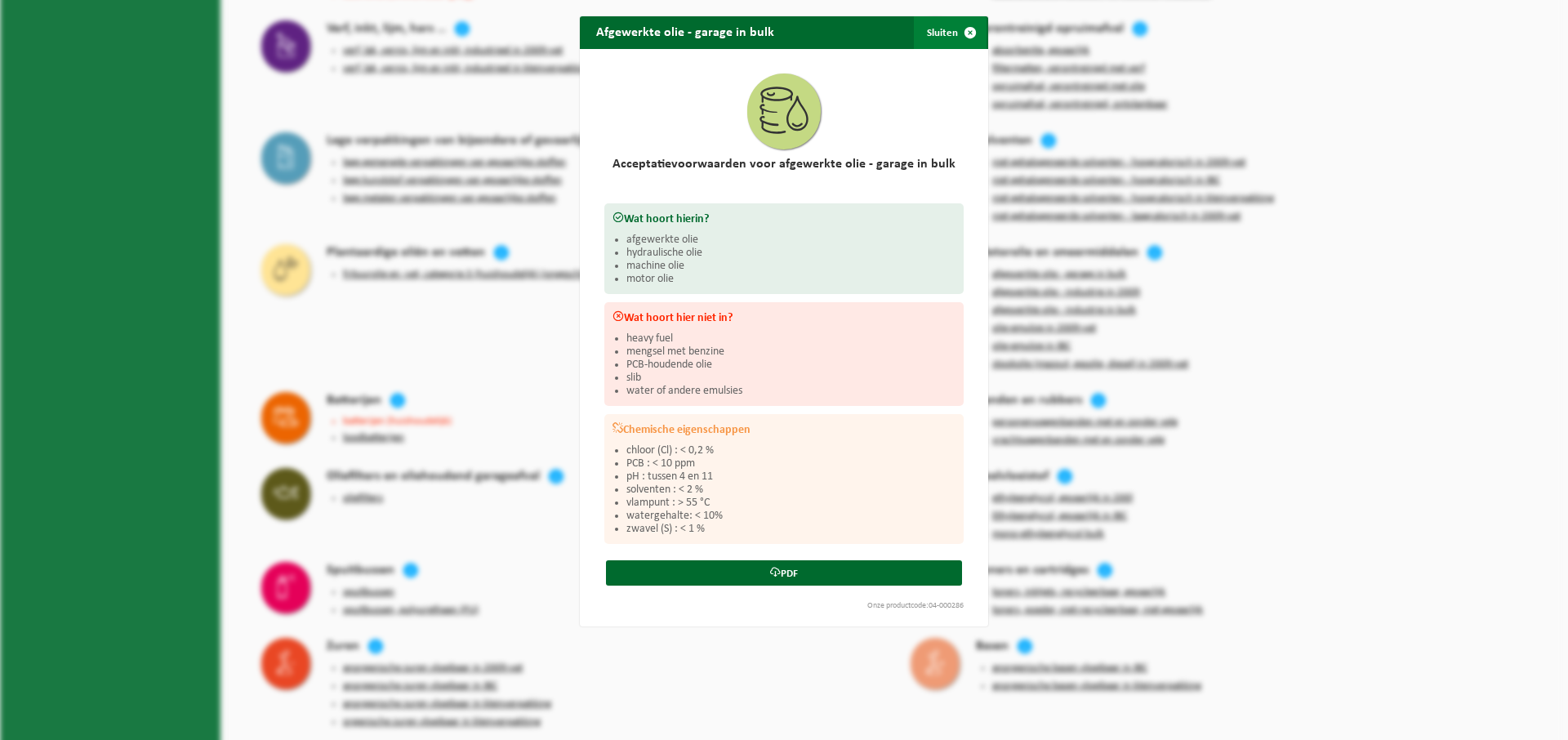
click at [966, 27] on span "button" at bounding box center [970, 32] width 33 height 33
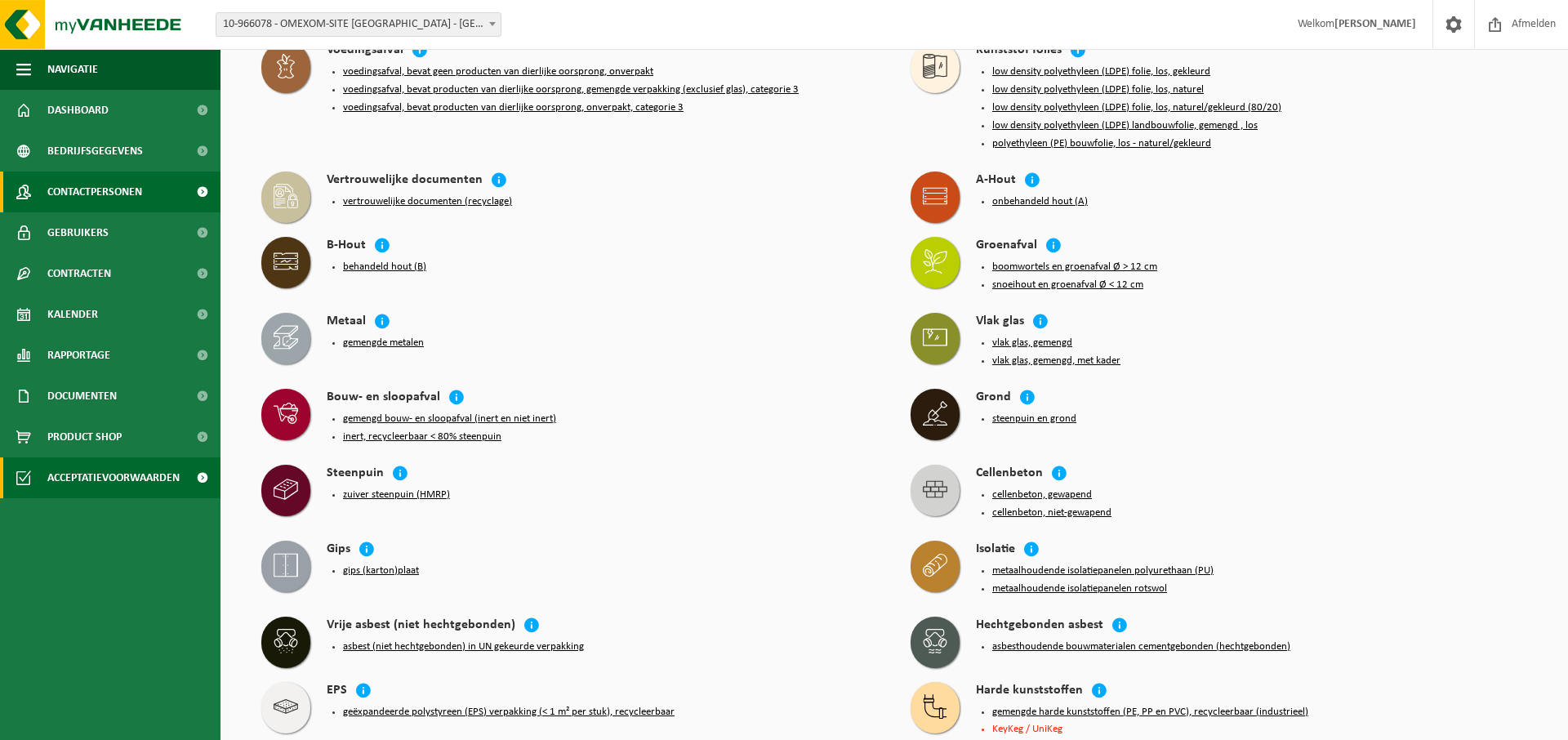
scroll to position [0, 0]
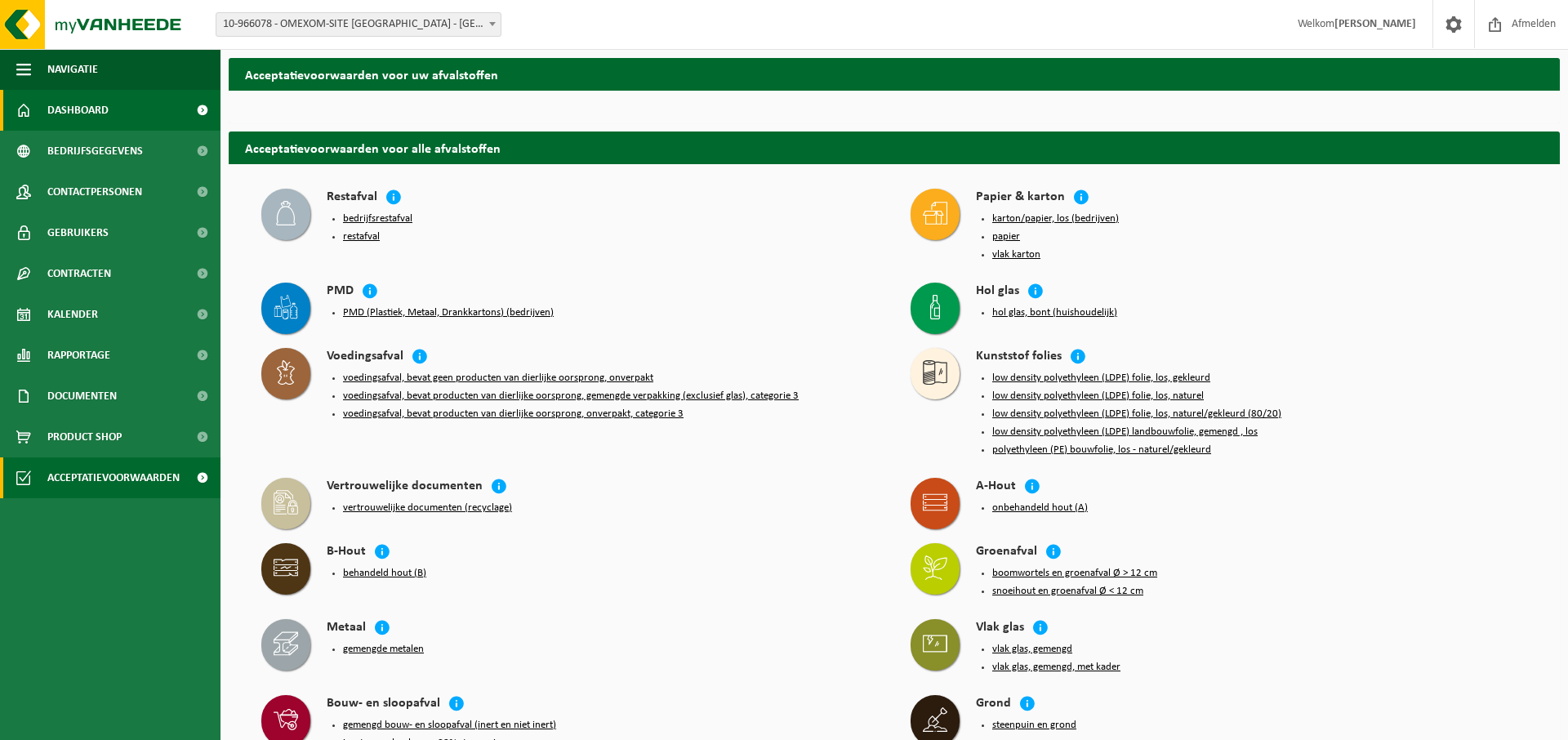
click at [133, 110] on link "Dashboard" at bounding box center [110, 110] width 220 height 41
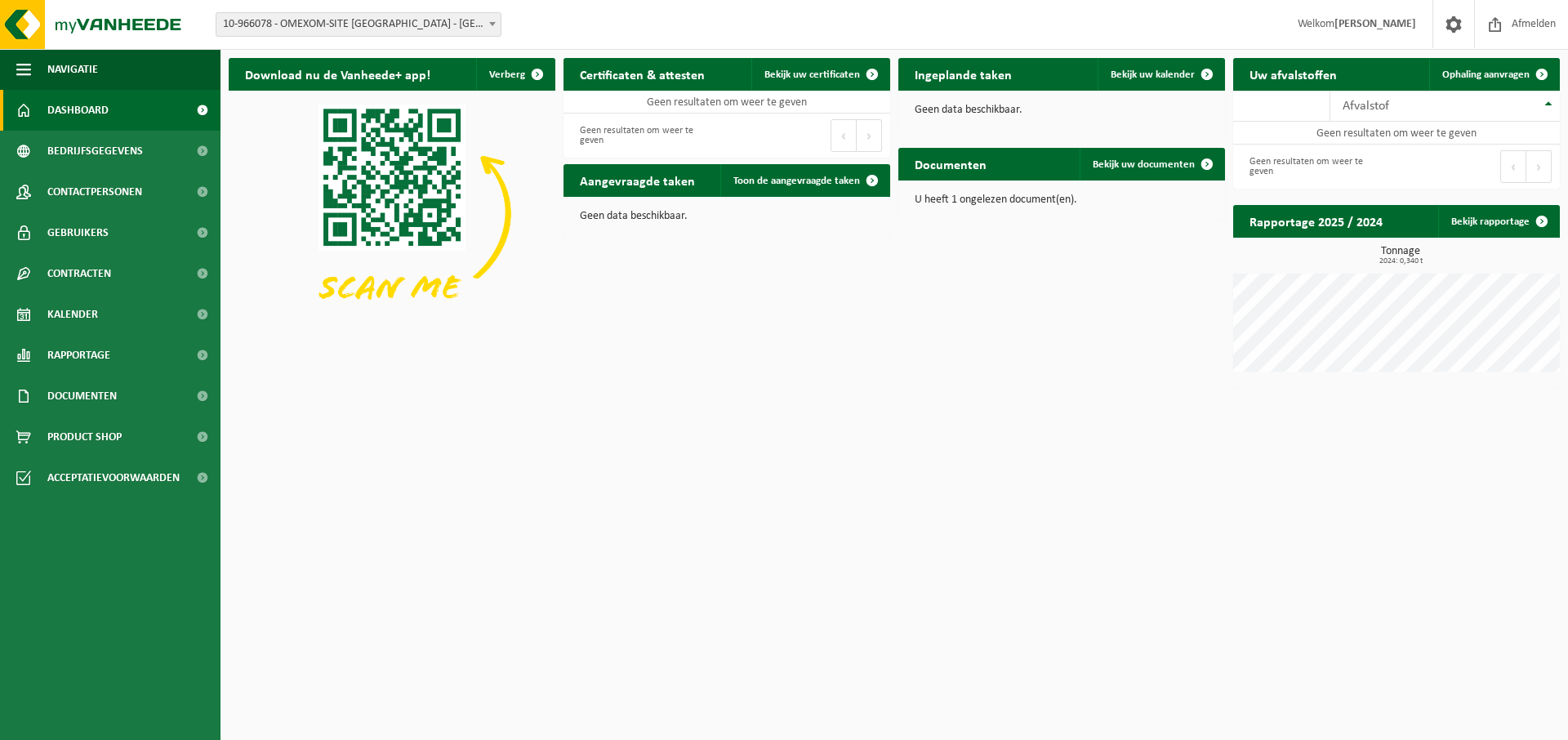
click at [412, 20] on span "10-966078 - OMEXOM-SITE [GEOGRAPHIC_DATA] - [GEOGRAPHIC_DATA]" at bounding box center [358, 24] width 284 height 23
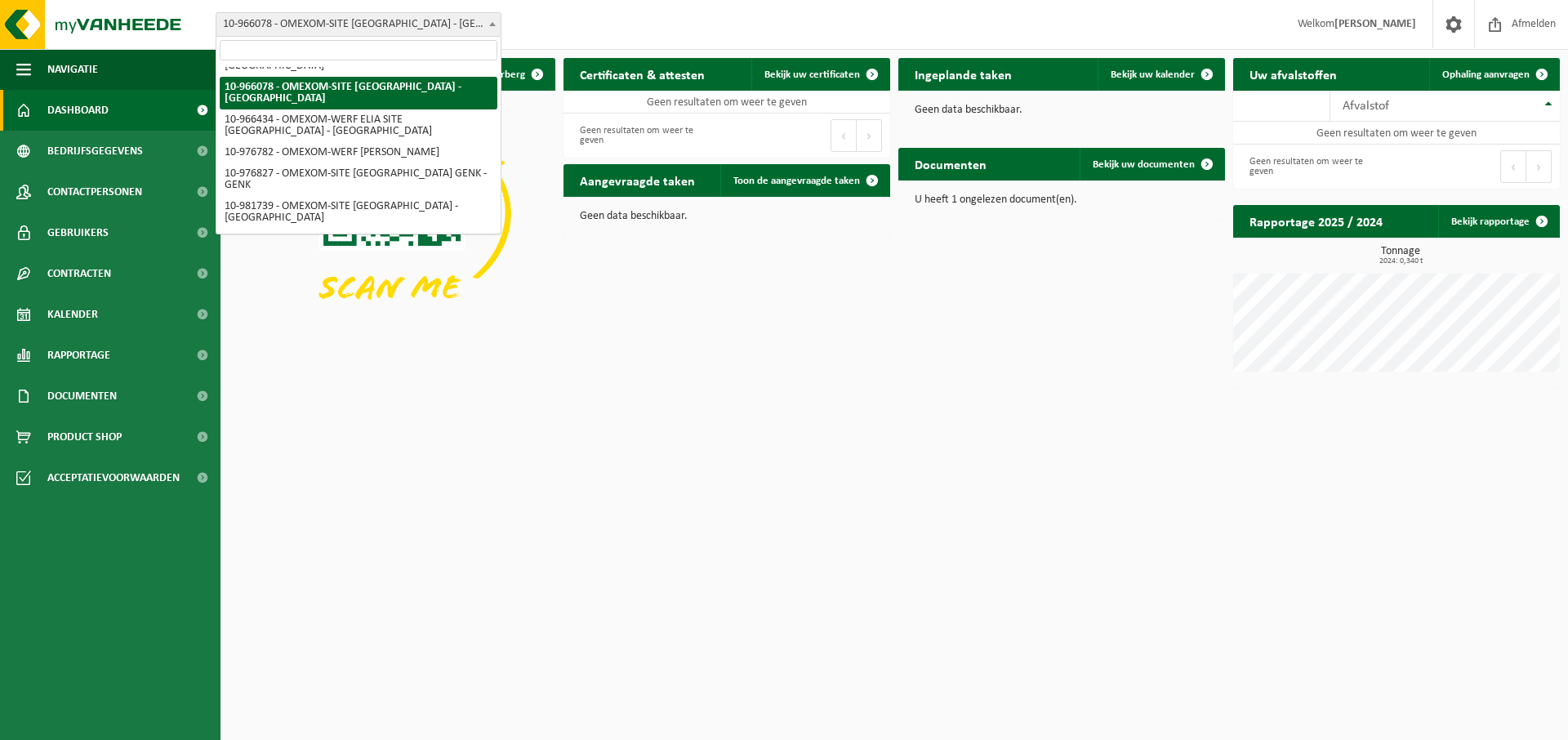
scroll to position [84, 0]
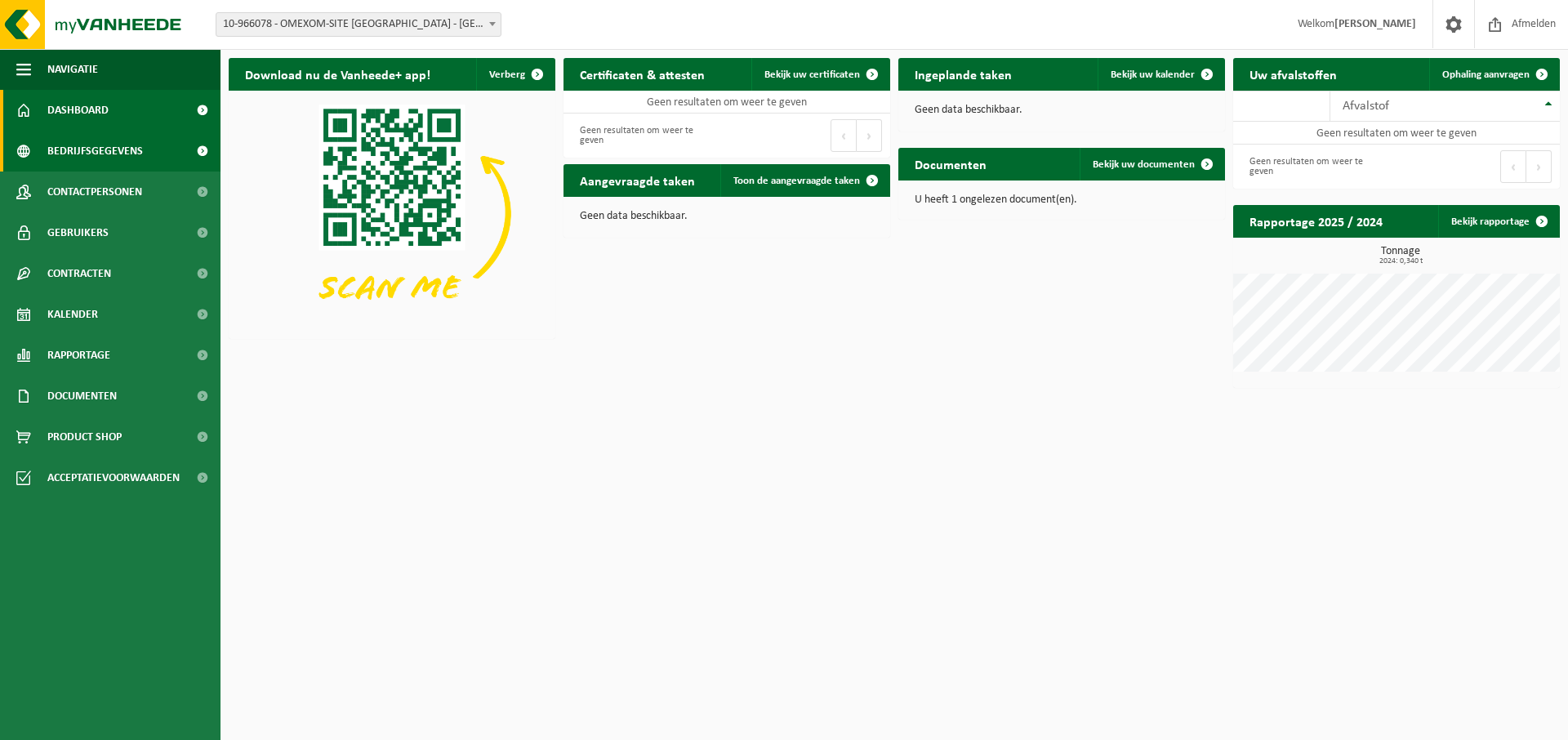
click at [145, 156] on link "Bedrijfsgegevens" at bounding box center [110, 151] width 220 height 41
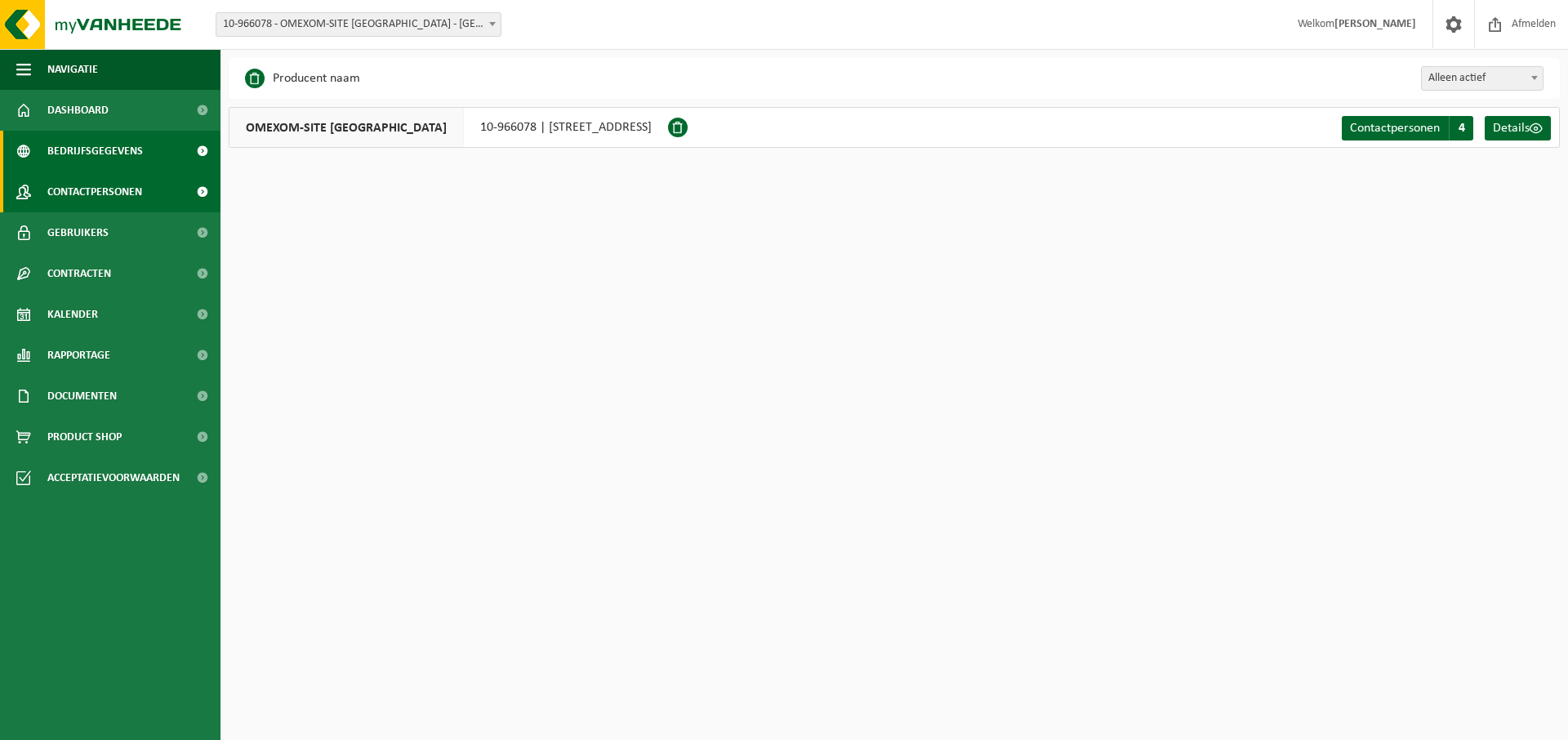
click at [137, 186] on span "Contactpersonen" at bounding box center [95, 192] width 95 height 41
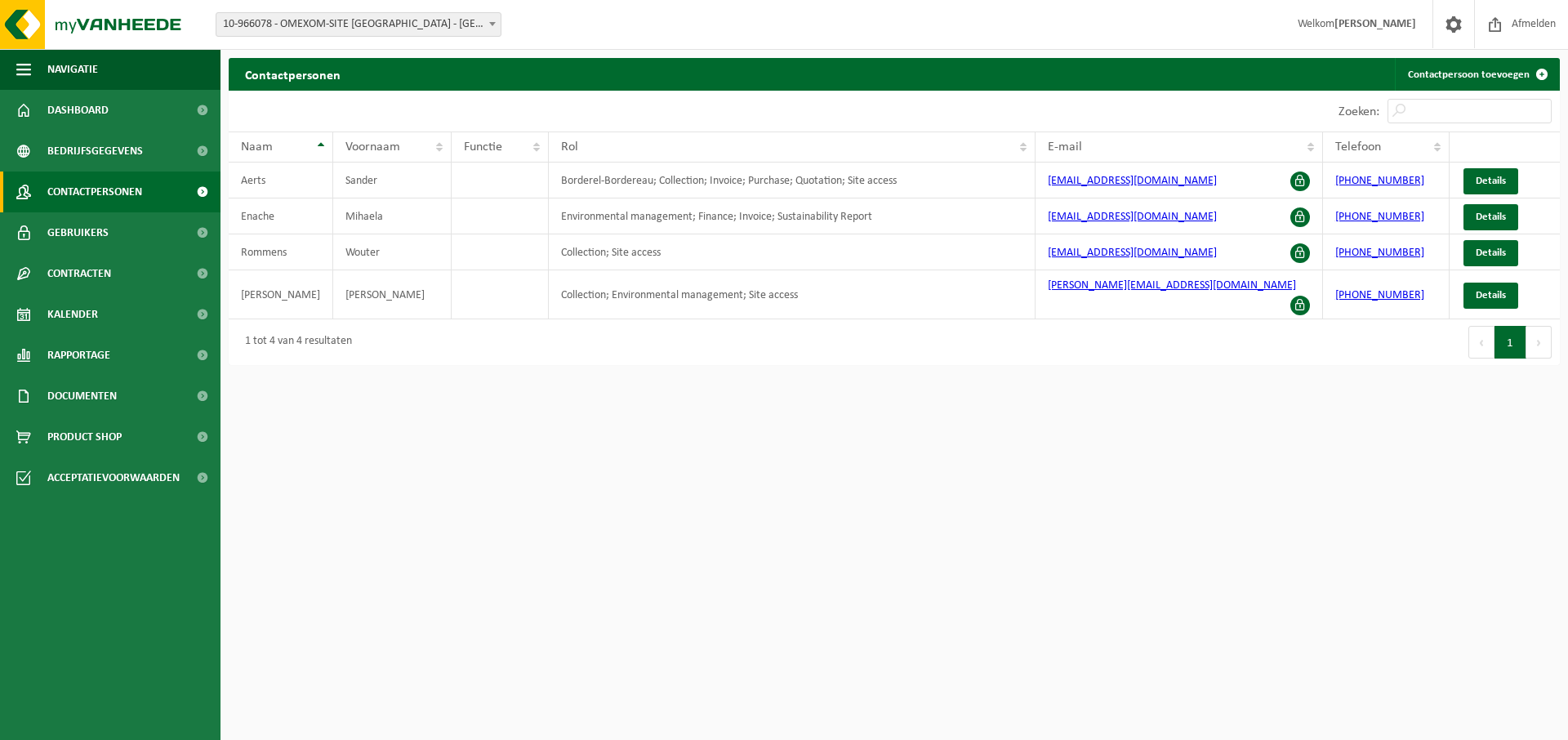
click at [72, 33] on img at bounding box center [98, 24] width 196 height 49
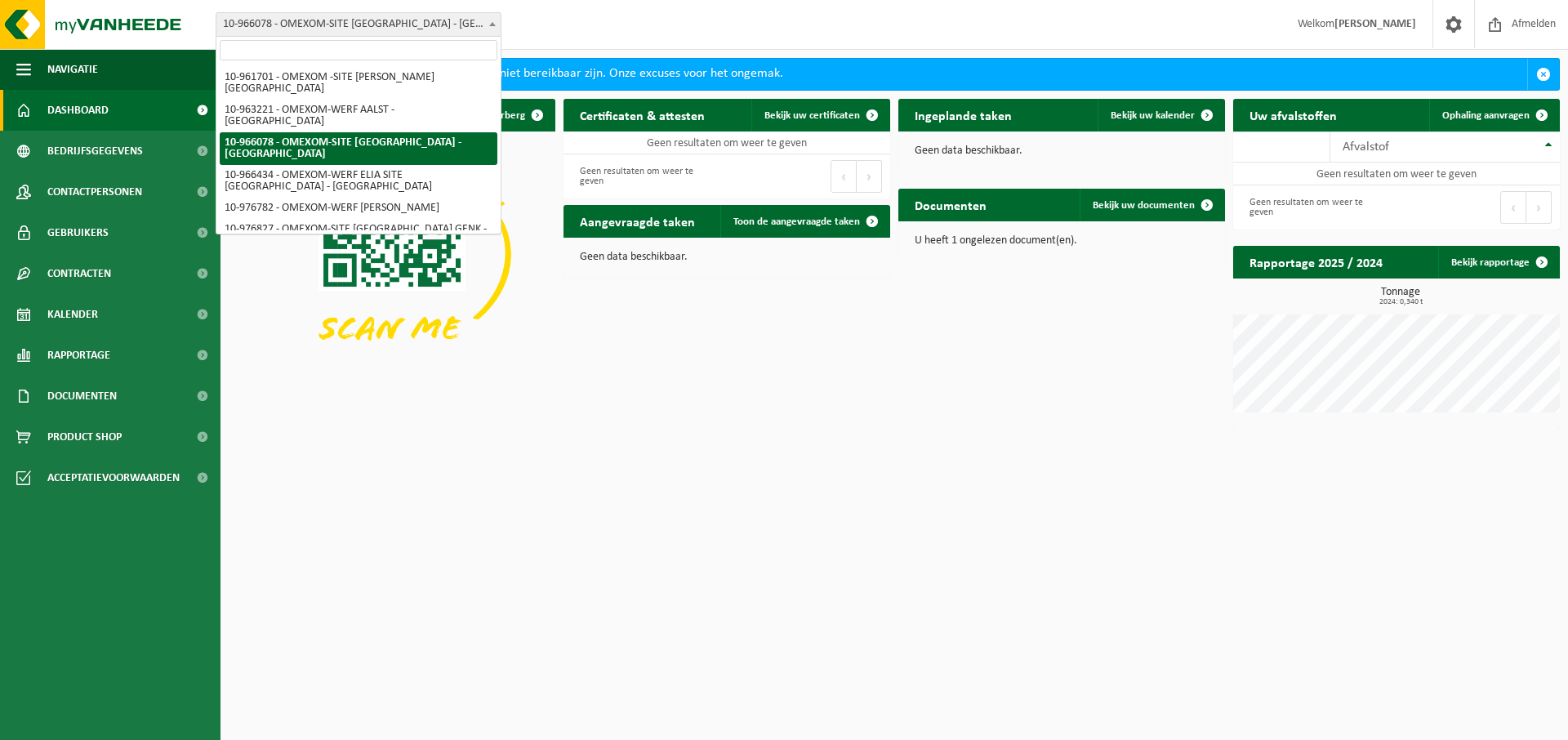
click at [373, 17] on span "10-966078 - OMEXOM-SITE [GEOGRAPHIC_DATA] - [GEOGRAPHIC_DATA]" at bounding box center [358, 24] width 284 height 23
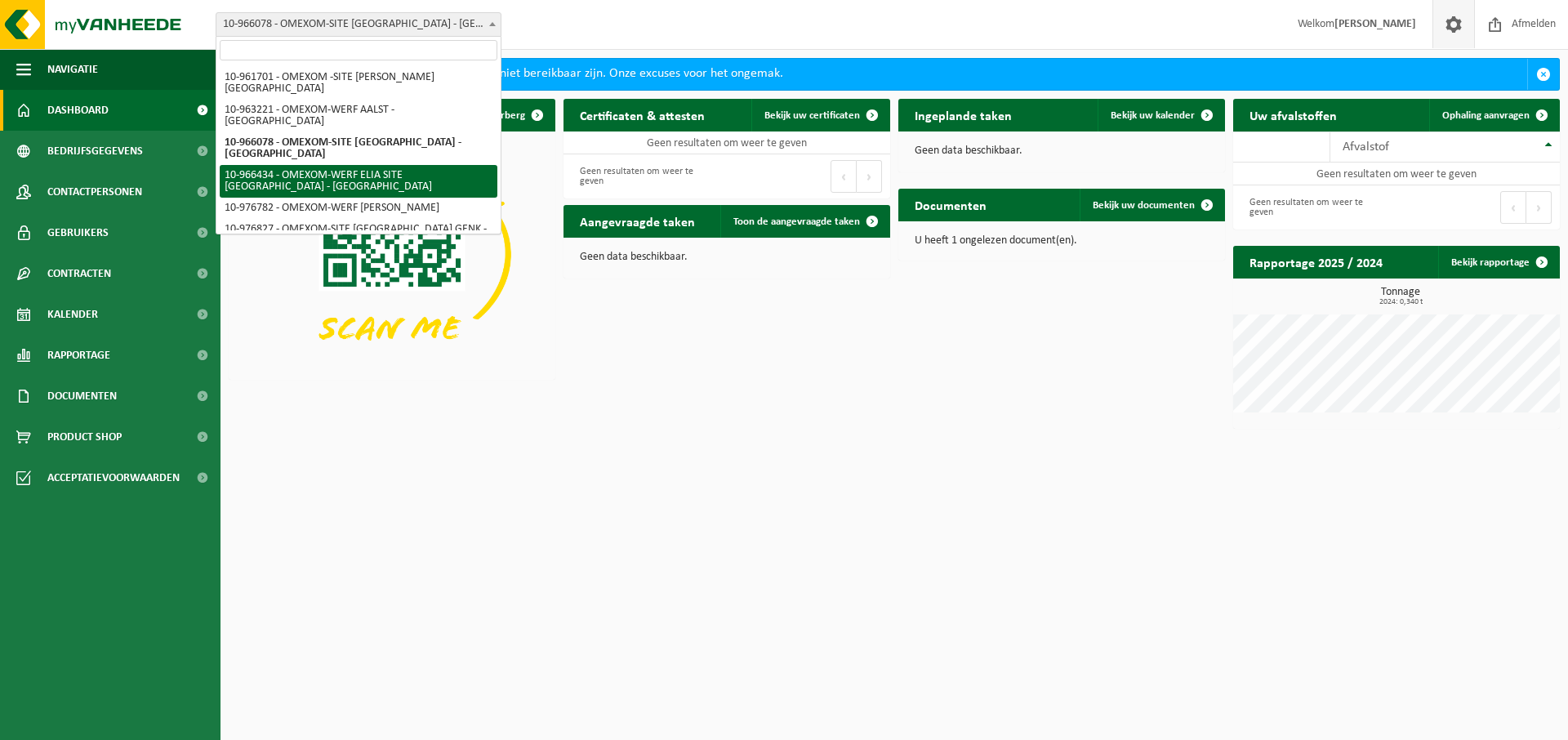
drag, startPoint x: 1344, startPoint y: 25, endPoint x: 1443, endPoint y: 27, distance: 99.0
click at [1345, 25] on strong "[PERSON_NAME]" at bounding box center [1375, 24] width 82 height 13
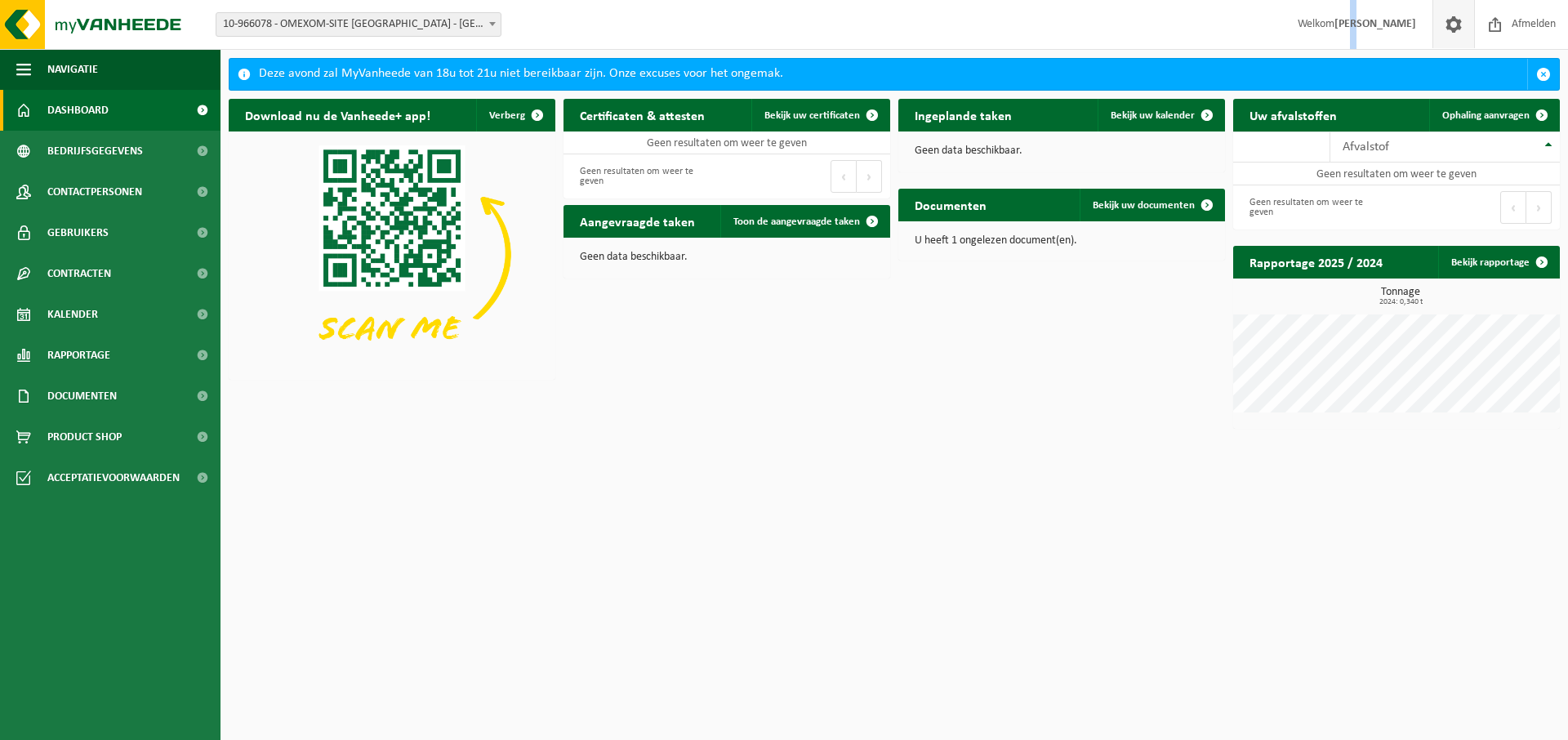
click at [1456, 25] on span at bounding box center [1453, 24] width 24 height 48
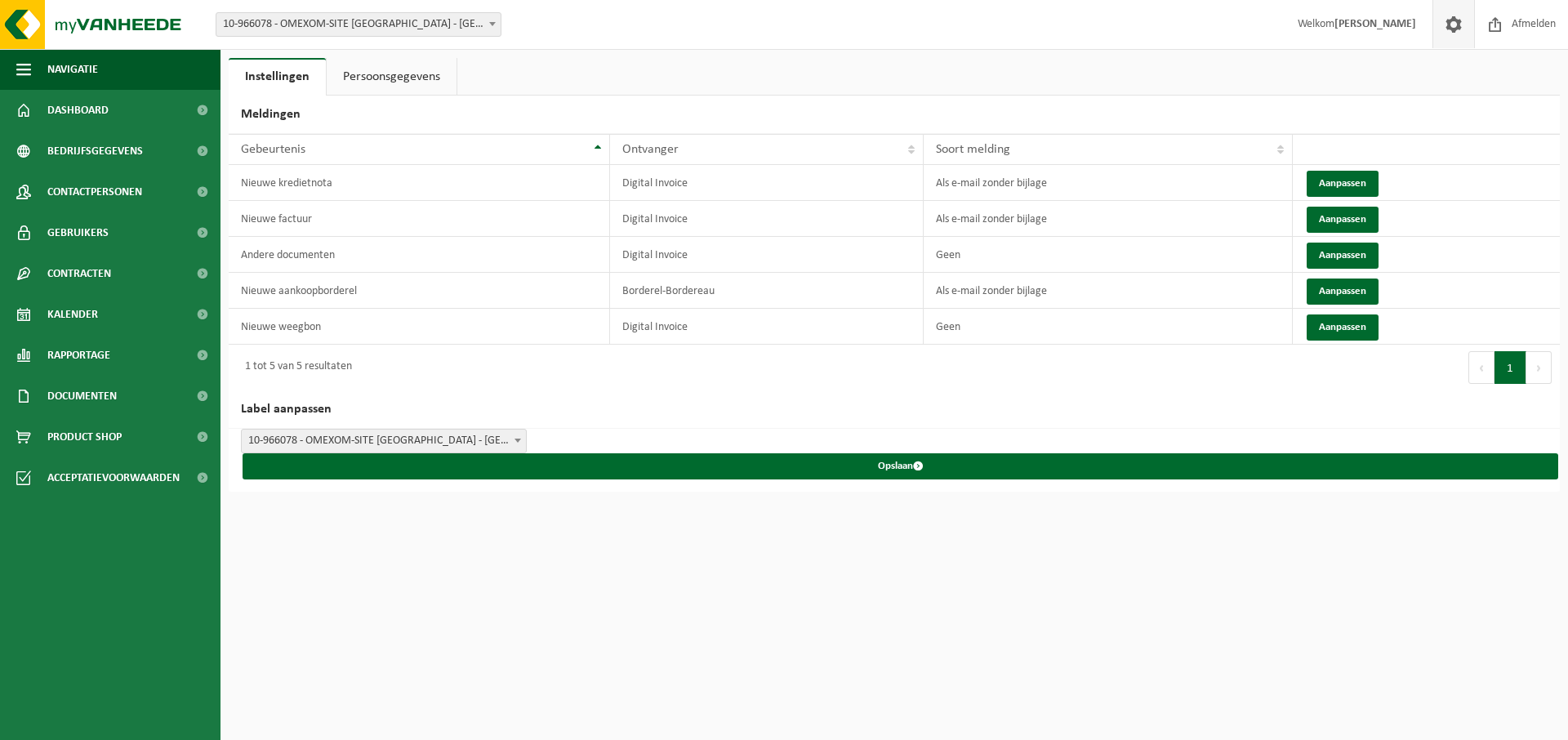
click at [381, 72] on link "Persoonsgegevens" at bounding box center [392, 77] width 130 height 37
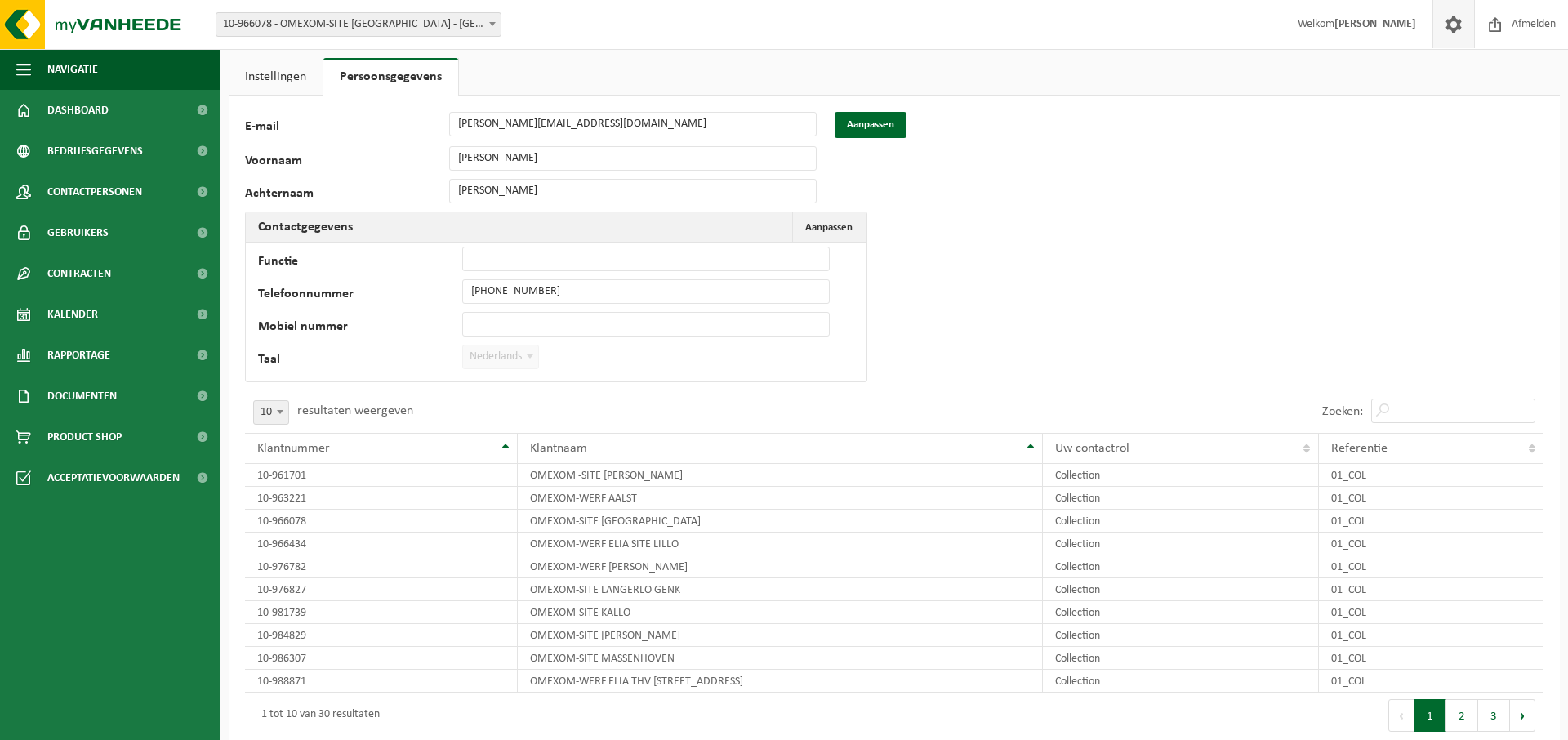
scroll to position [90, 0]
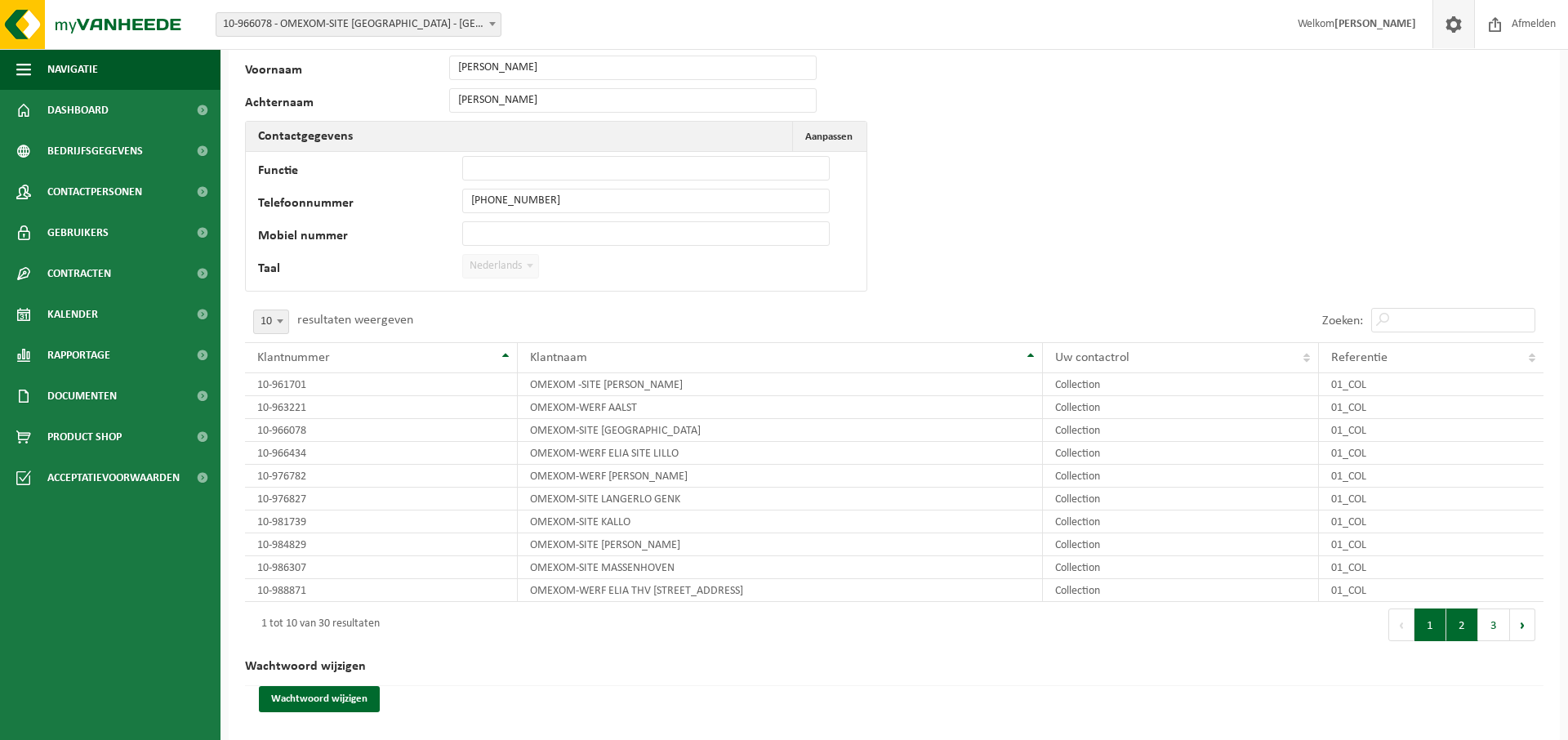
click at [1466, 628] on button "2" at bounding box center [1462, 624] width 32 height 33
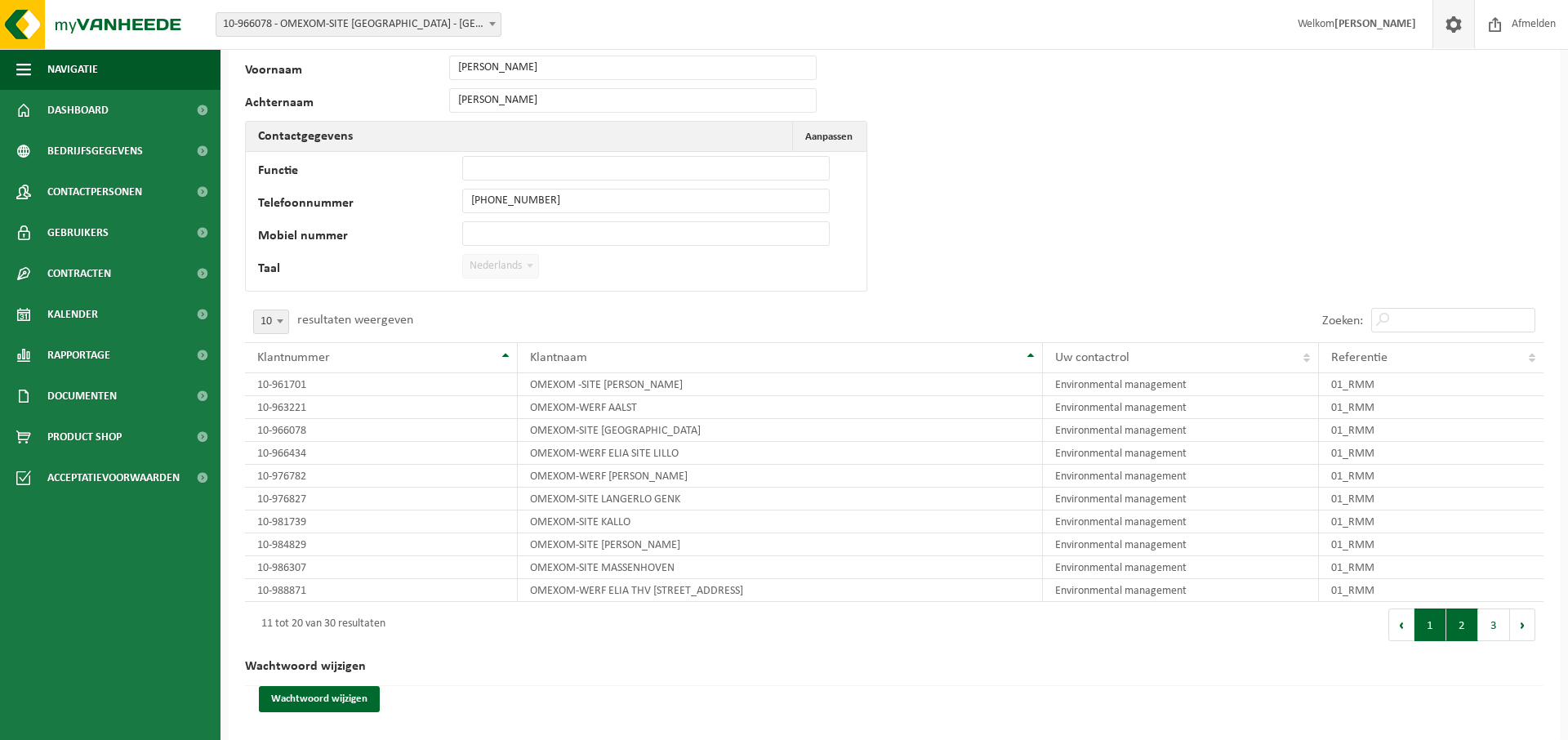
click at [1436, 629] on button "1" at bounding box center [1431, 624] width 32 height 33
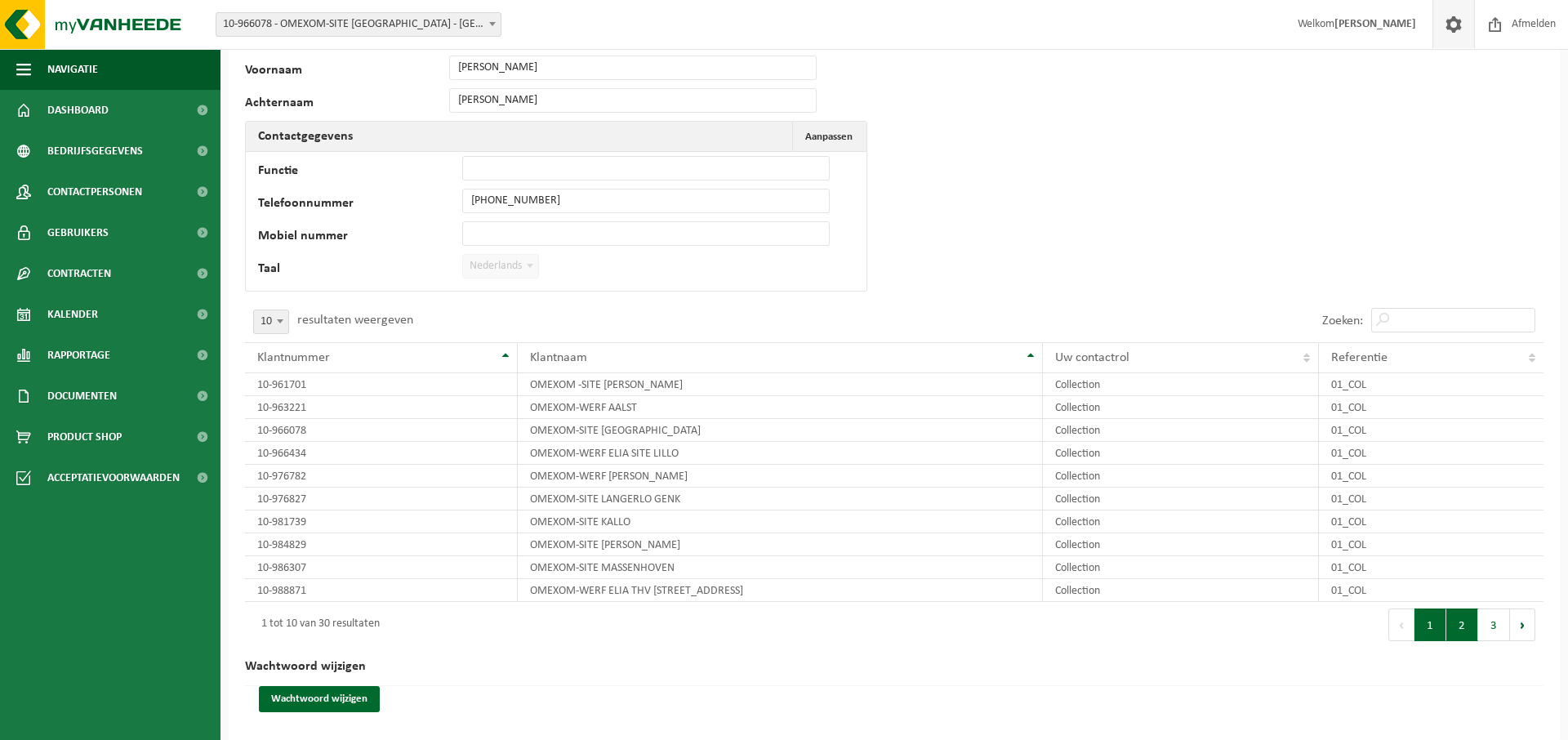
click at [1461, 628] on button "2" at bounding box center [1462, 624] width 32 height 33
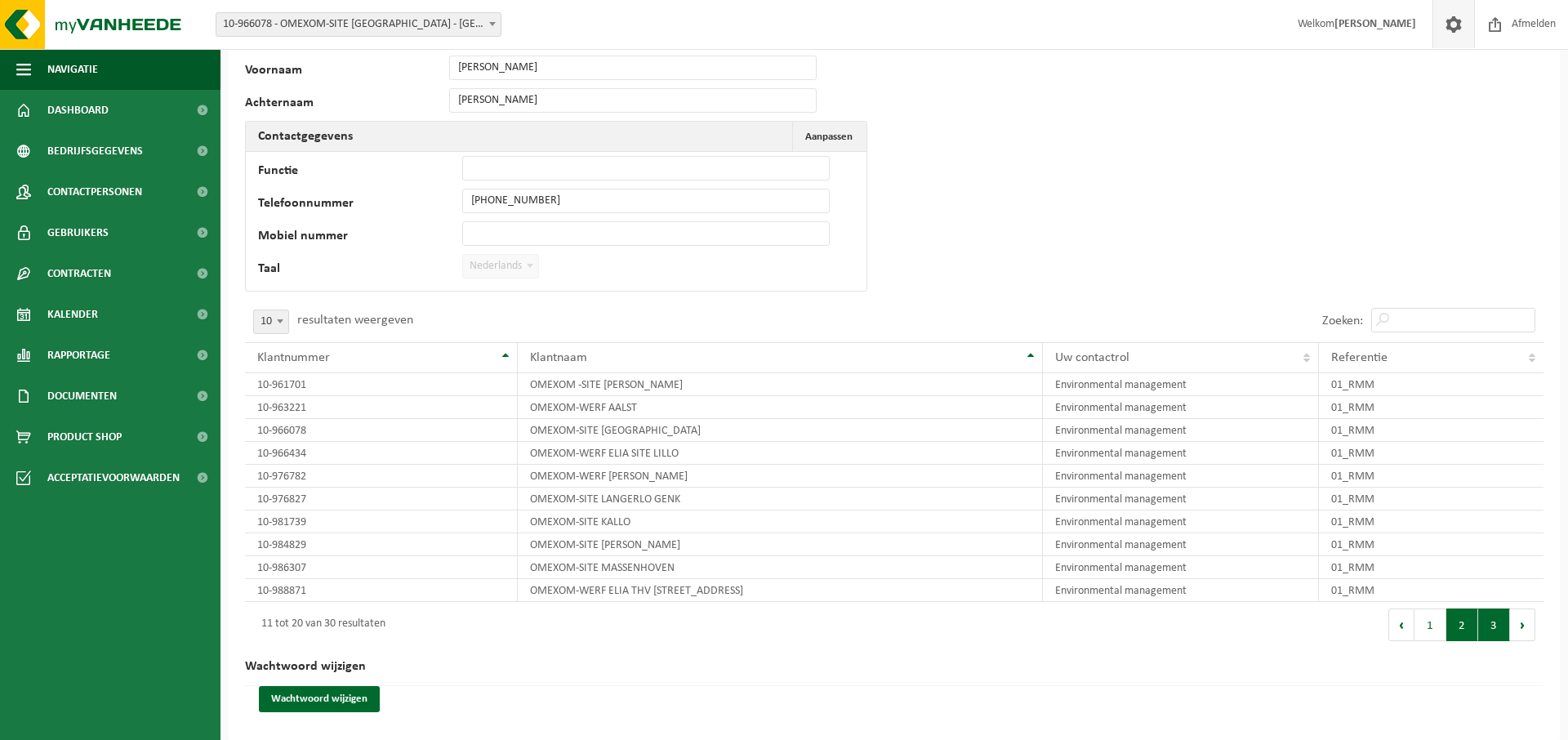
click at [1490, 628] on button "3" at bounding box center [1494, 624] width 32 height 33
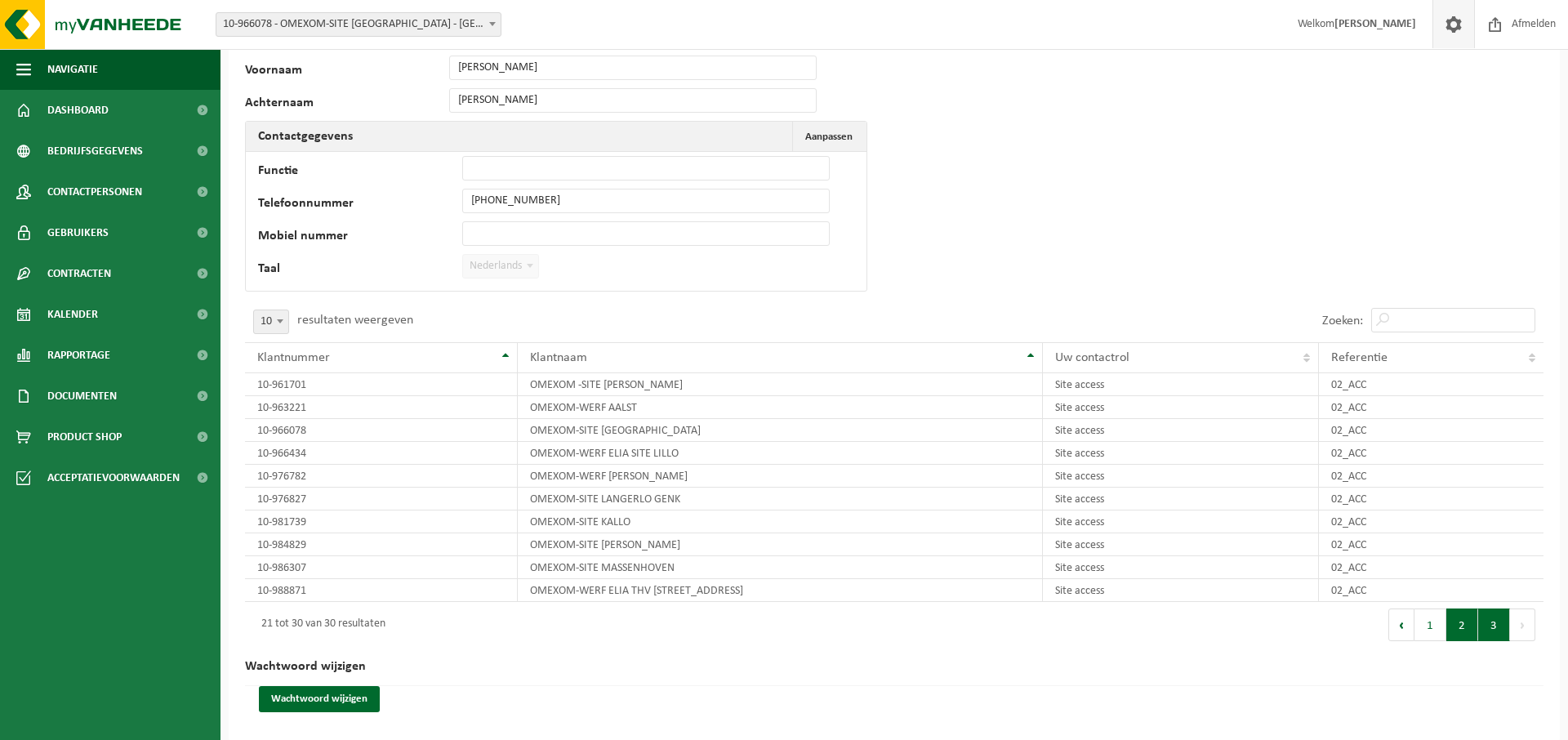
click at [1476, 628] on button "2" at bounding box center [1462, 624] width 32 height 33
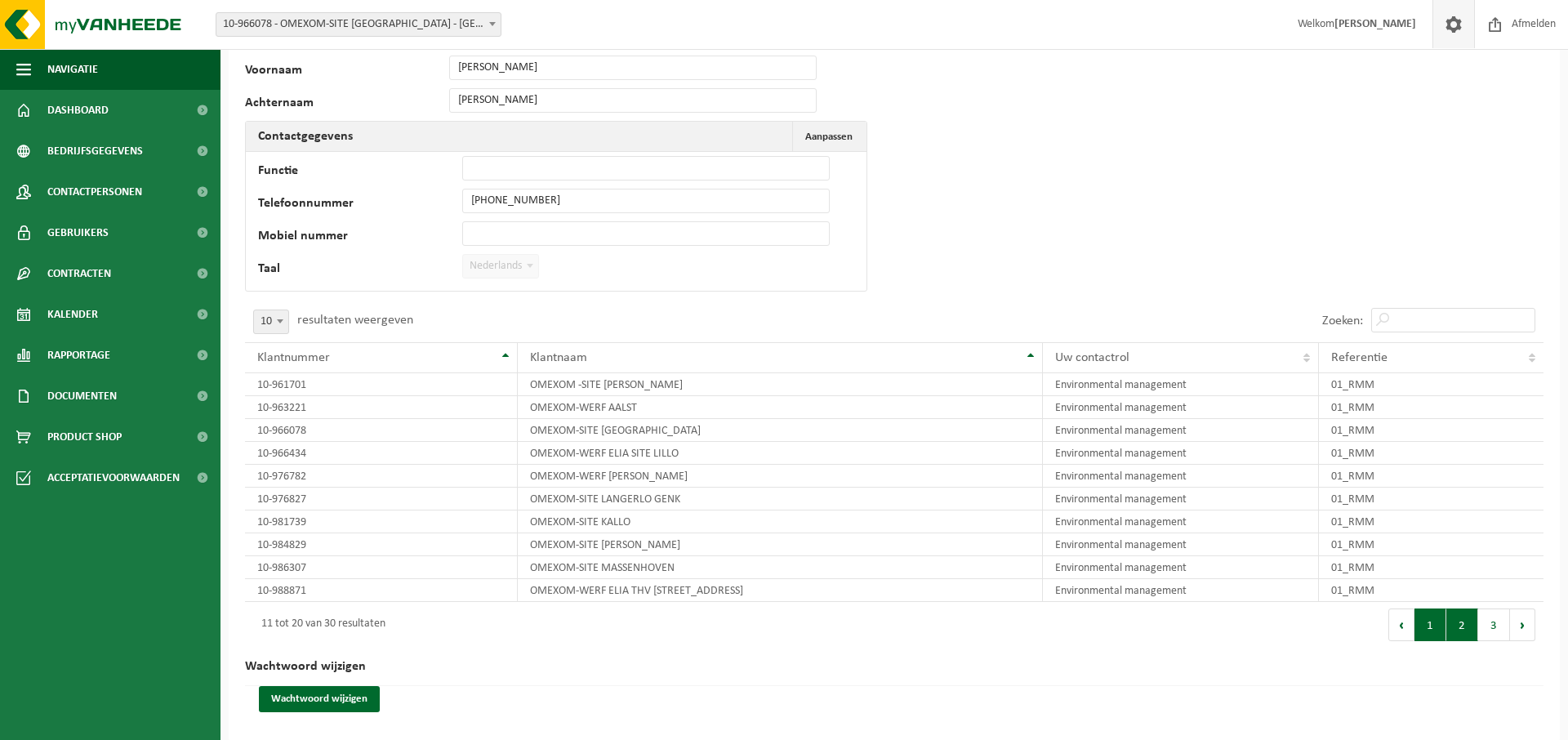
click at [1442, 630] on button "1" at bounding box center [1431, 624] width 32 height 33
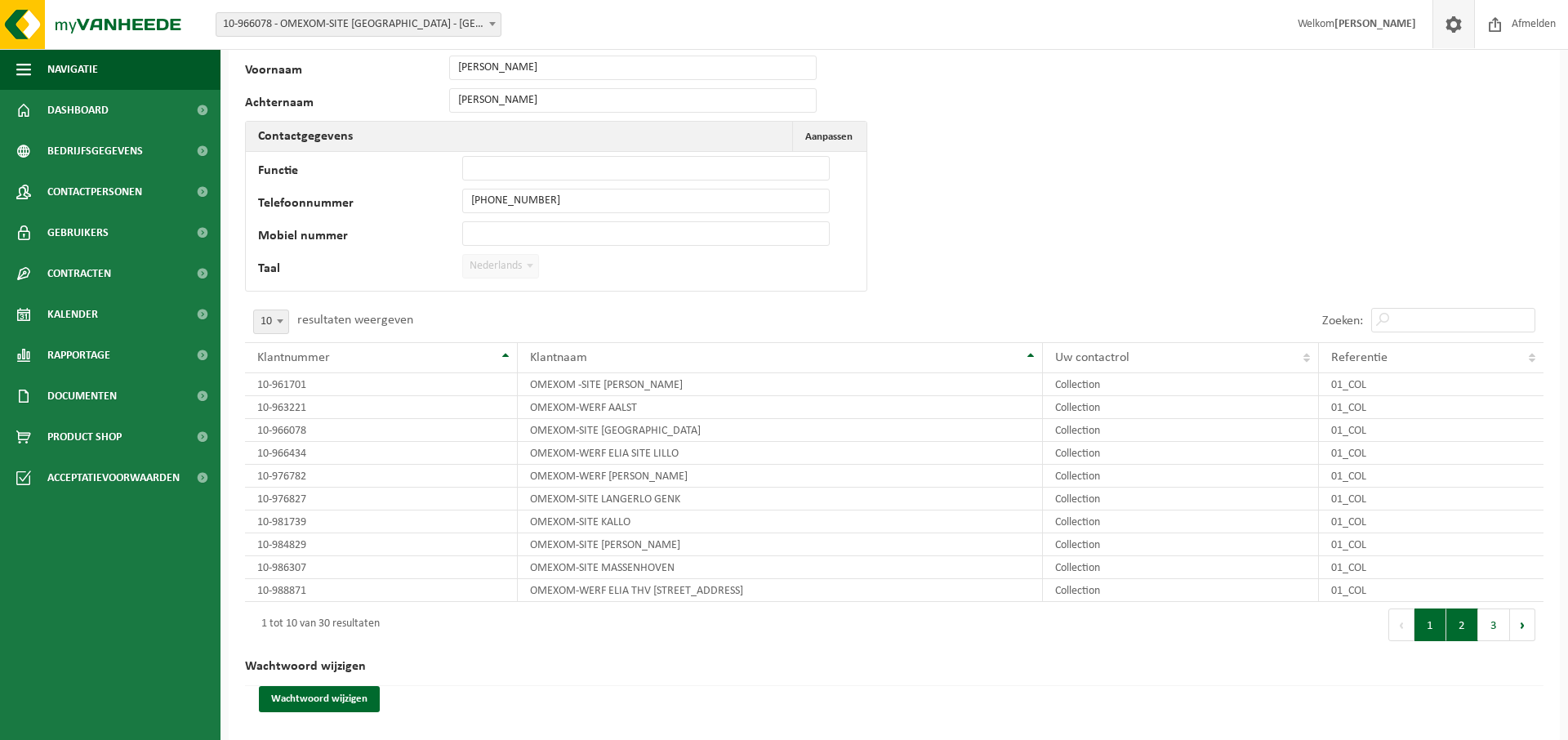
click at [1461, 628] on button "2" at bounding box center [1462, 624] width 32 height 33
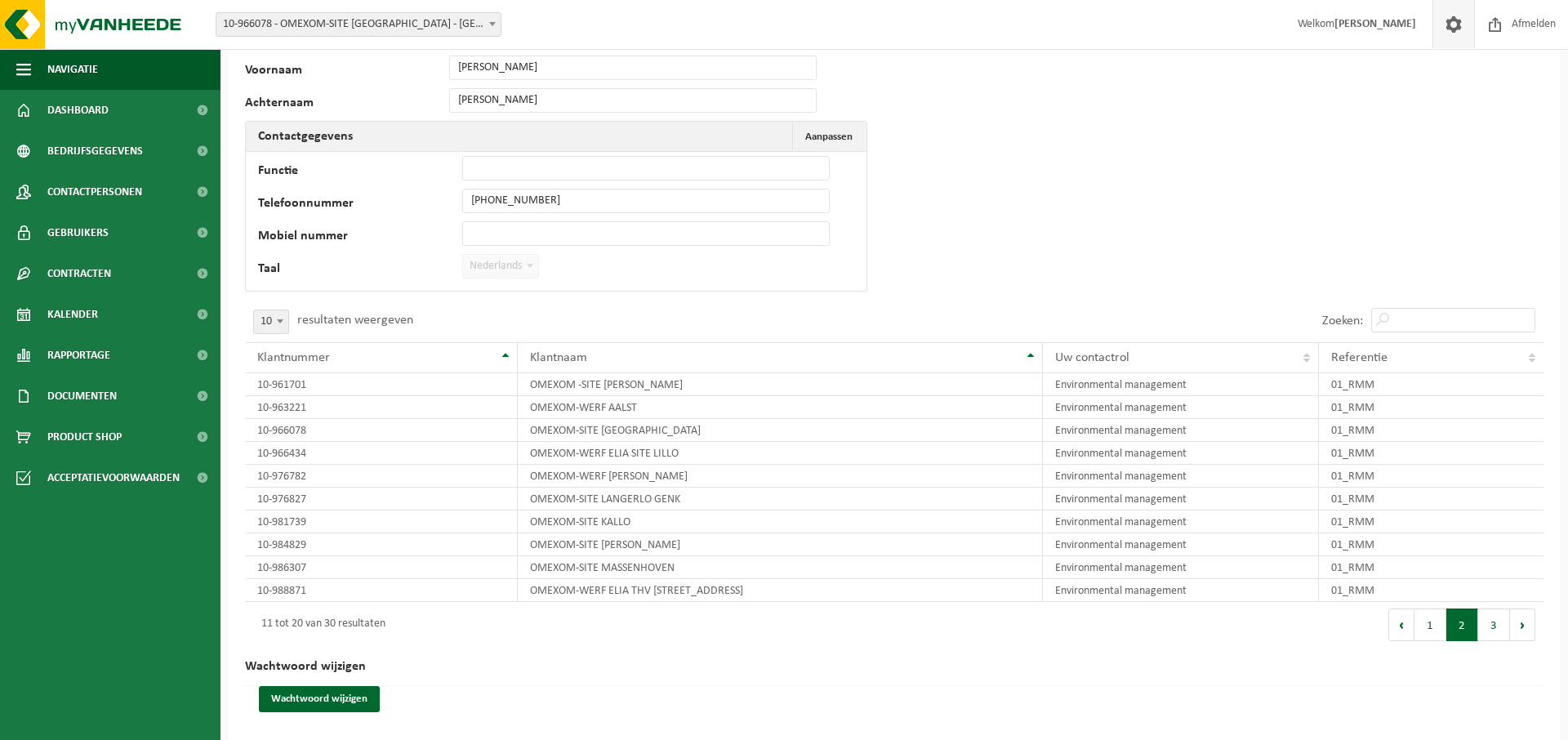
click at [1478, 628] on button "2" at bounding box center [1462, 624] width 32 height 33
click at [1490, 628] on button "3" at bounding box center [1494, 624] width 32 height 33
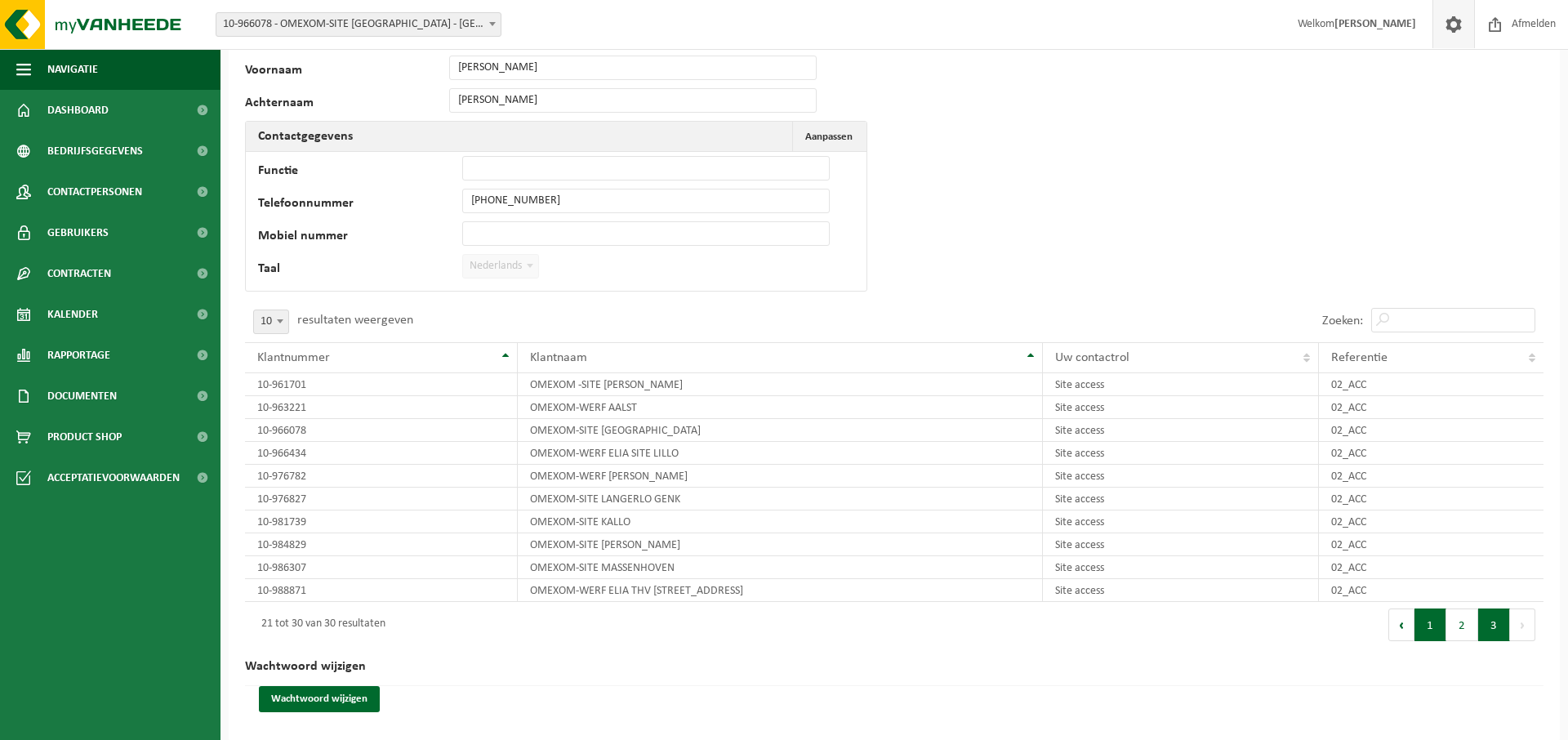
click at [1423, 632] on button "1" at bounding box center [1431, 624] width 32 height 33
